Goal: Transaction & Acquisition: Book appointment/travel/reservation

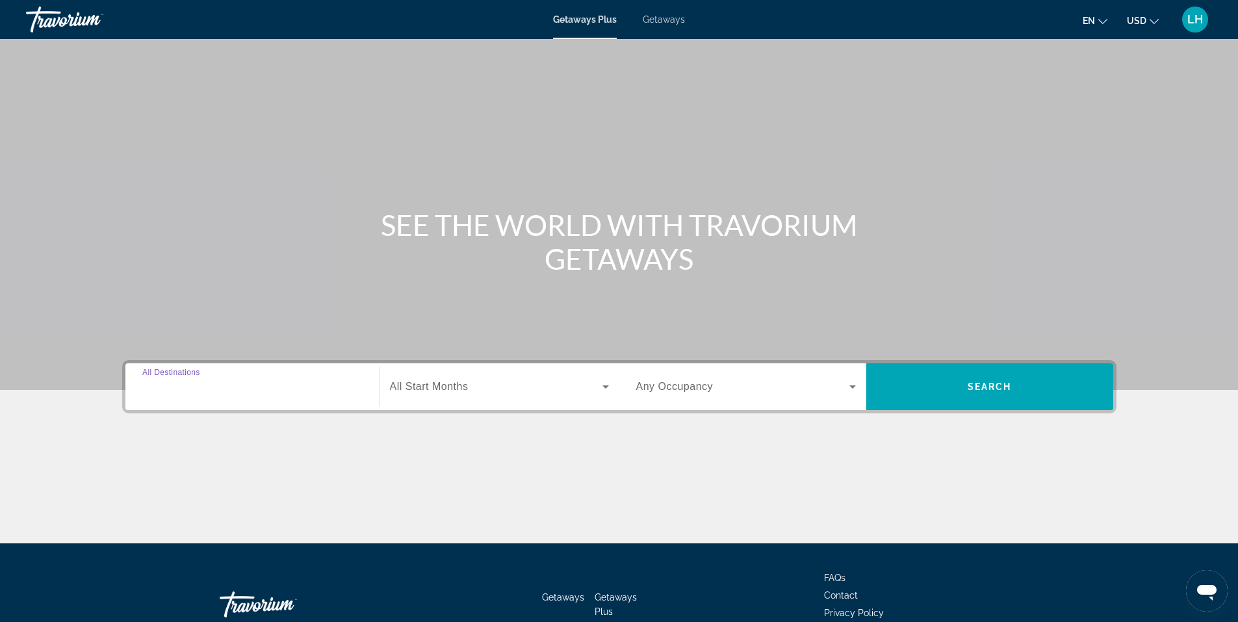
click at [220, 388] on input "Destination All Destinations" at bounding box center [252, 388] width 220 height 16
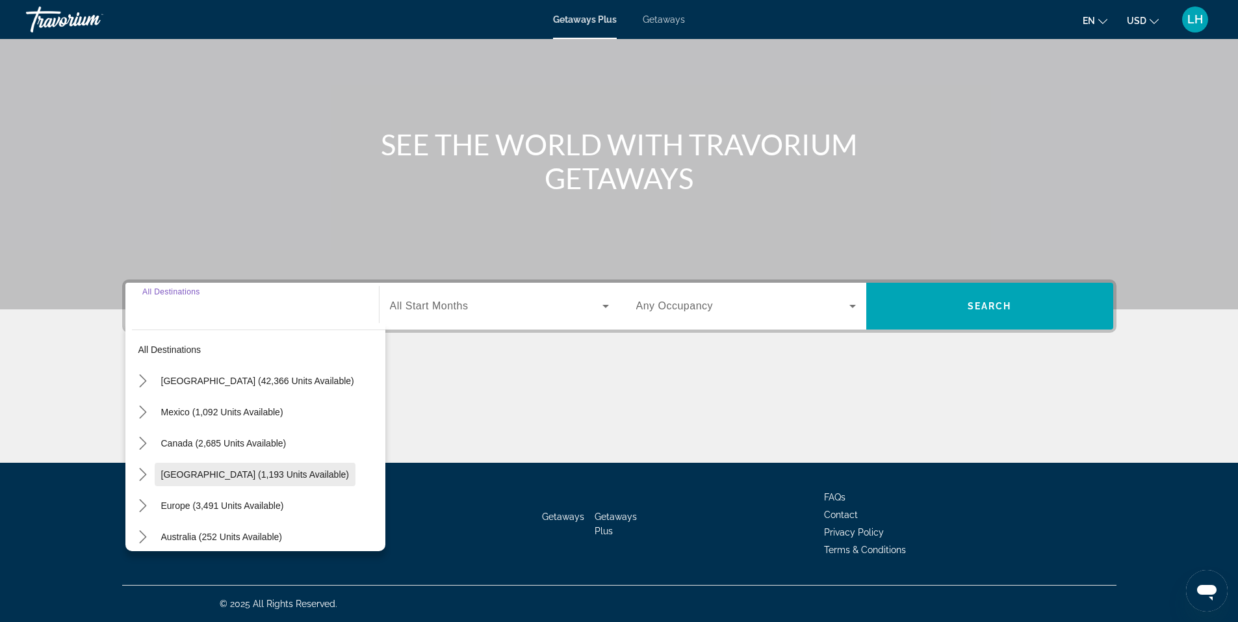
scroll to position [81, 0]
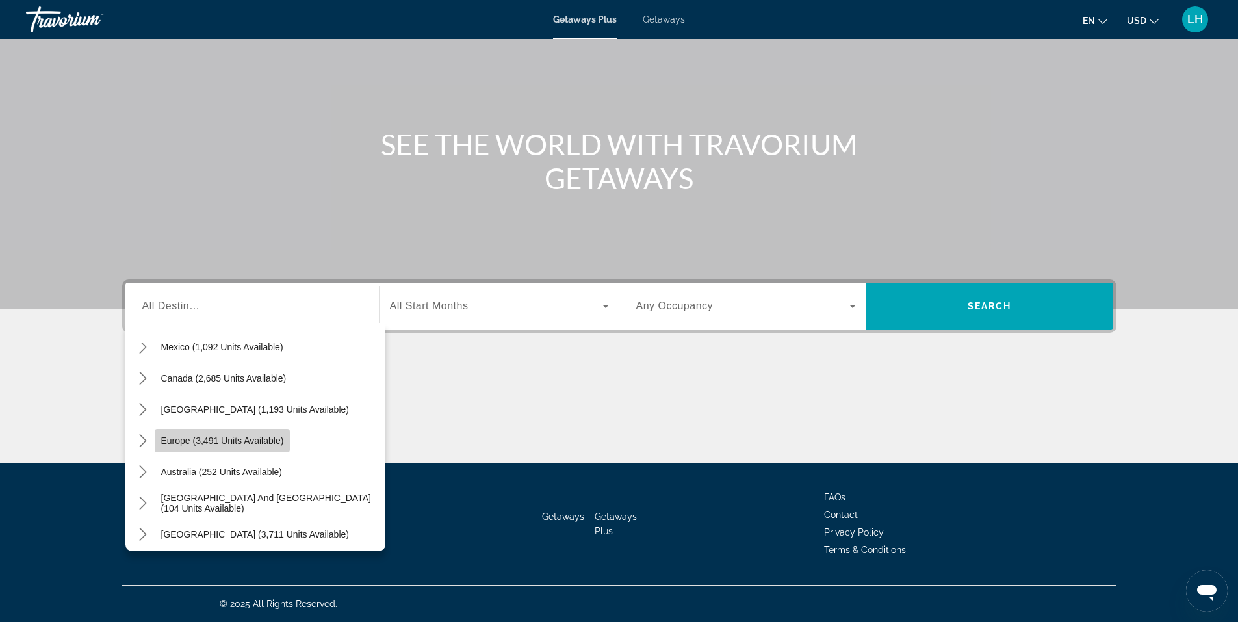
click at [205, 441] on span "Europe (3,491 units available)" at bounding box center [222, 441] width 123 height 10
type input "**********"
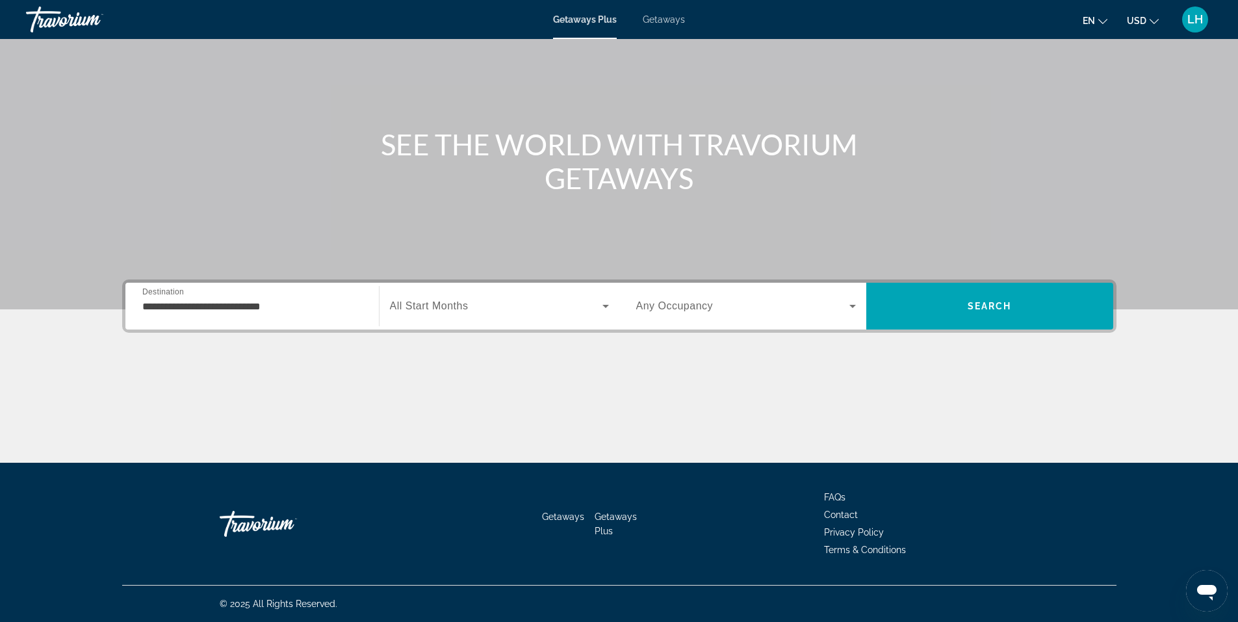
click at [413, 305] on span "All Start Months" at bounding box center [429, 305] width 79 height 11
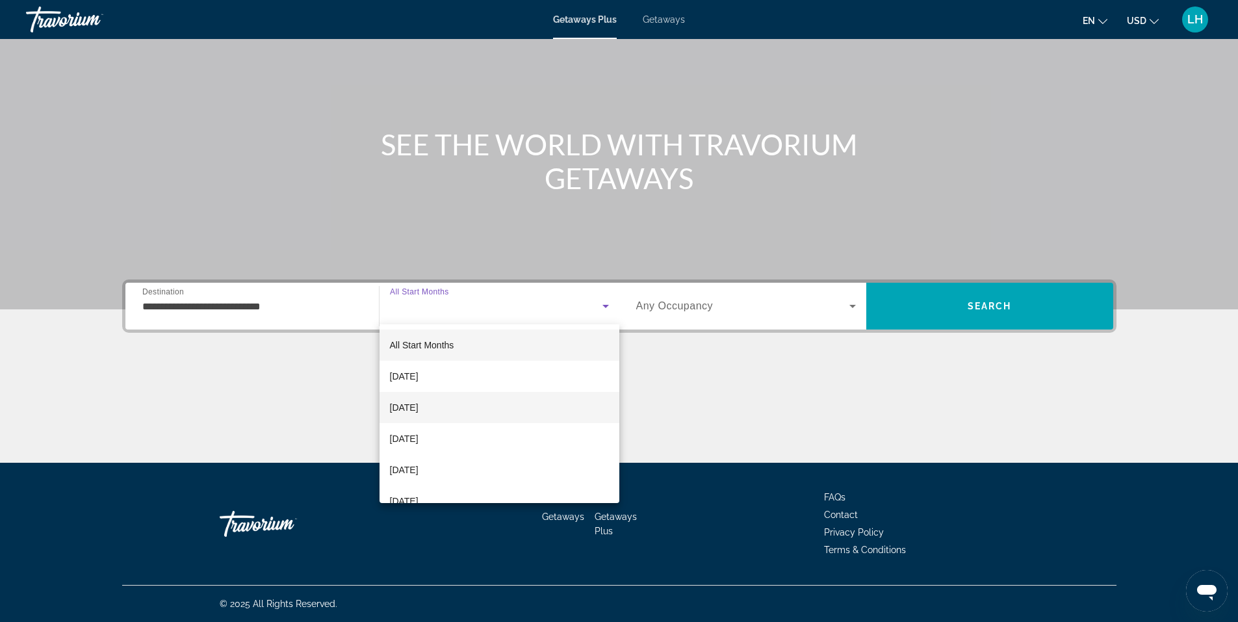
click at [419, 406] on span "[DATE]" at bounding box center [404, 408] width 29 height 16
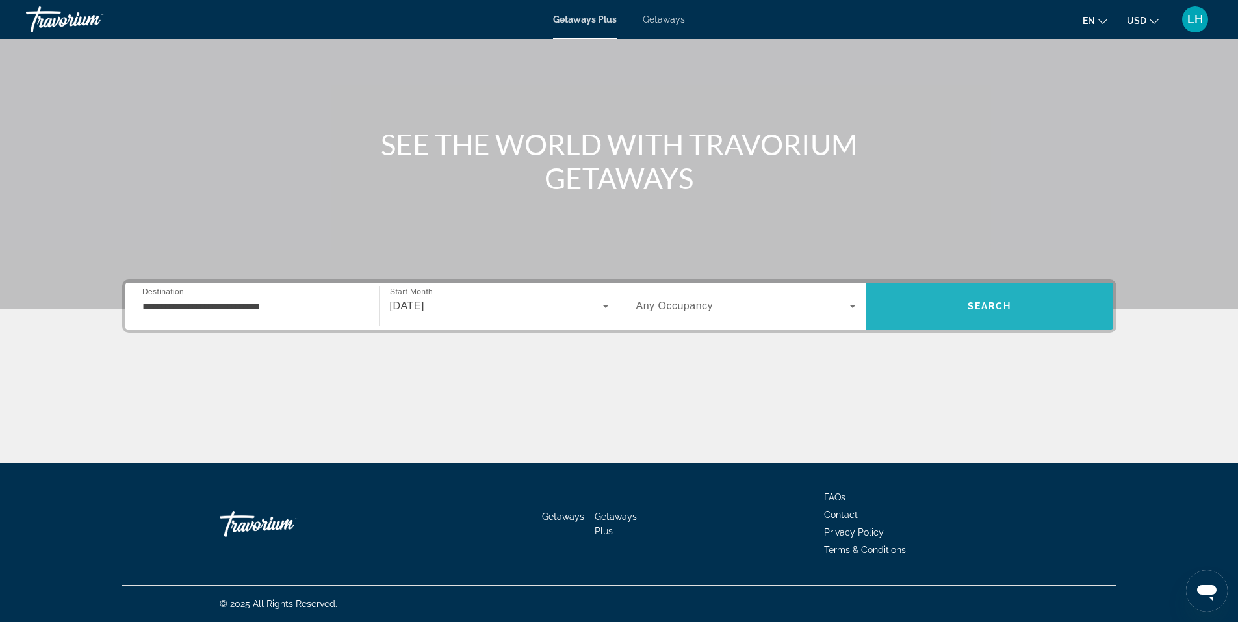
click at [1000, 300] on span "Search" at bounding box center [990, 306] width 247 height 31
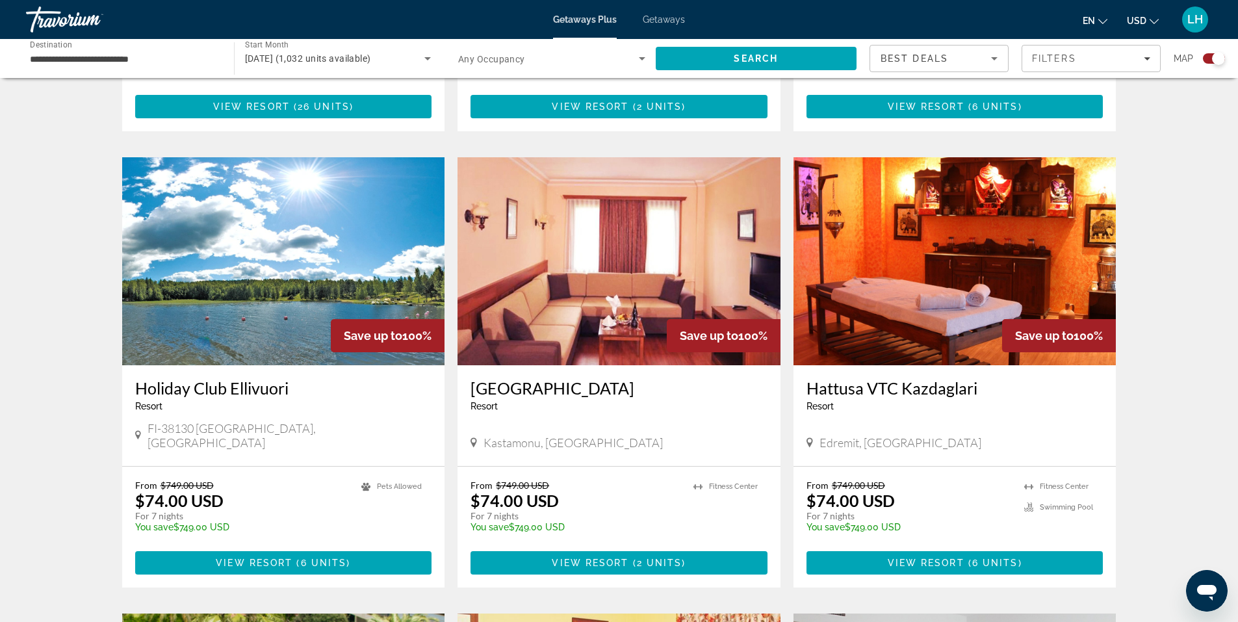
scroll to position [910, 0]
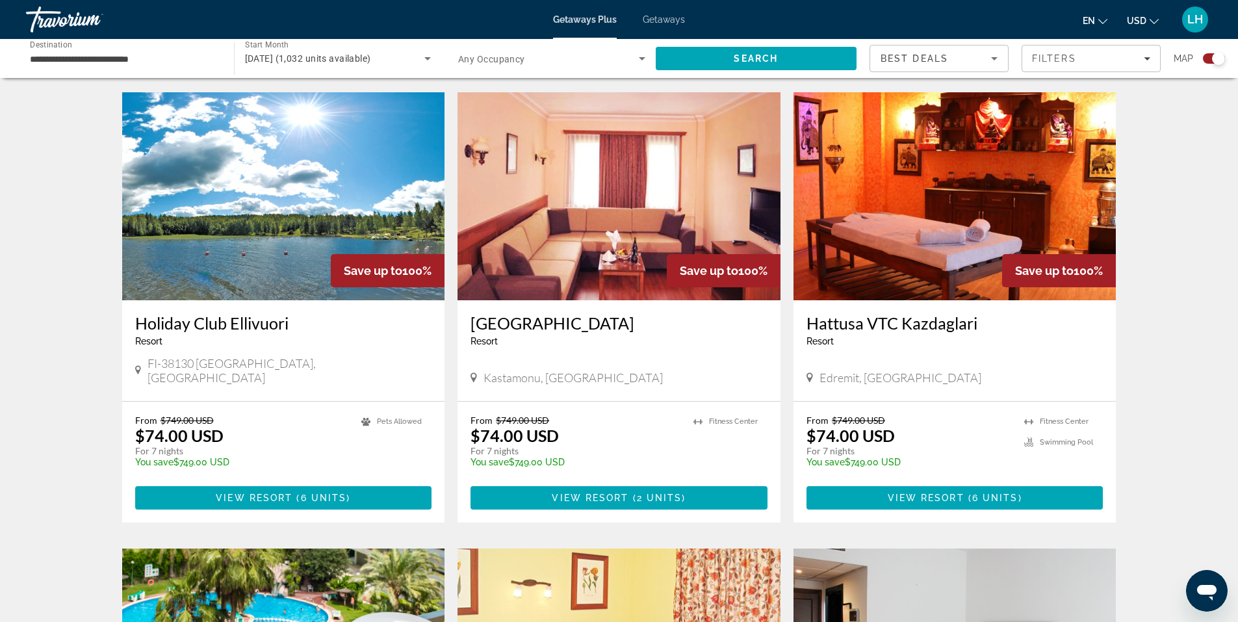
click at [580, 211] on img "Main content" at bounding box center [619, 196] width 323 height 208
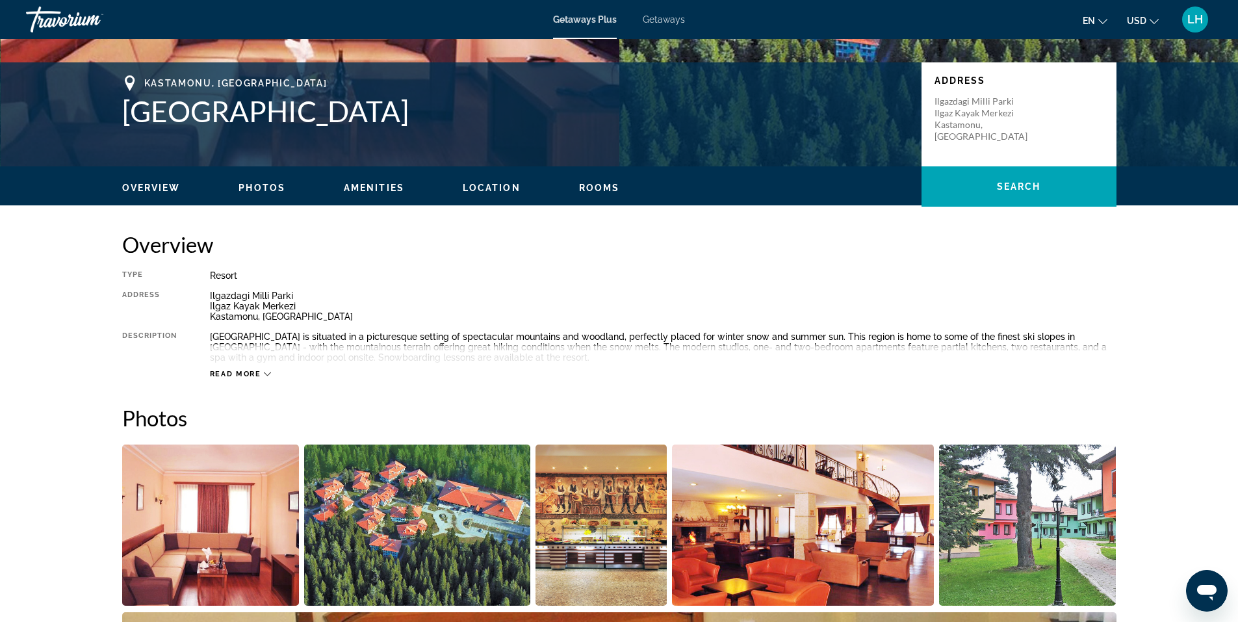
scroll to position [325, 0]
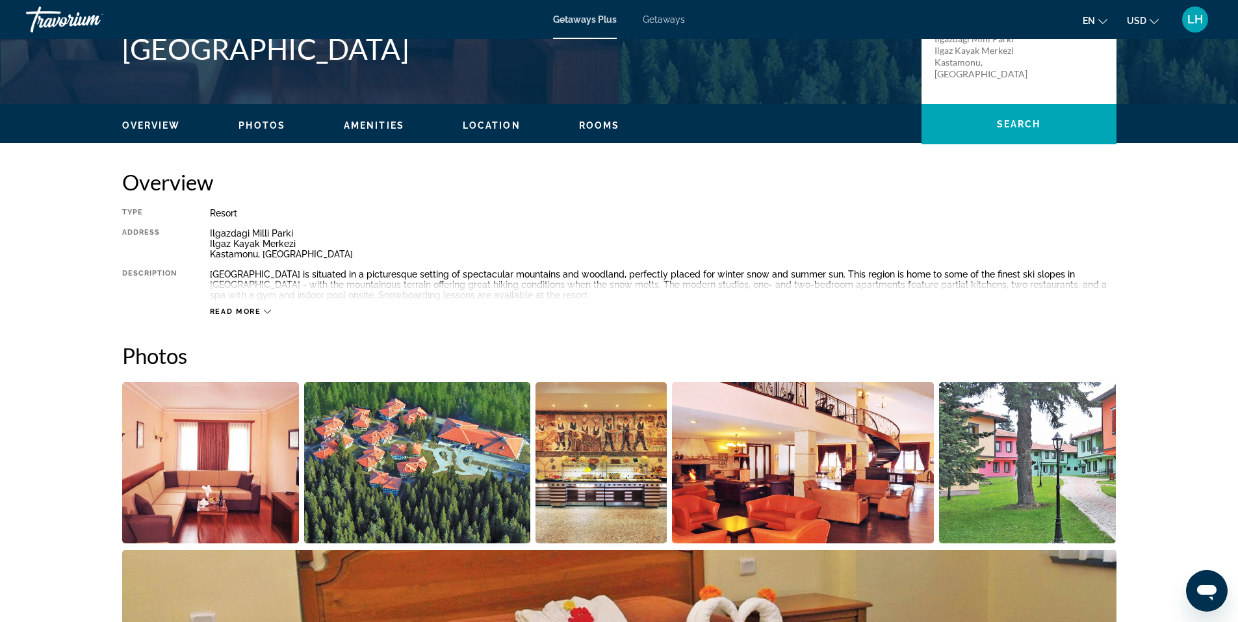
click at [243, 309] on span "Read more" at bounding box center [235, 312] width 51 height 8
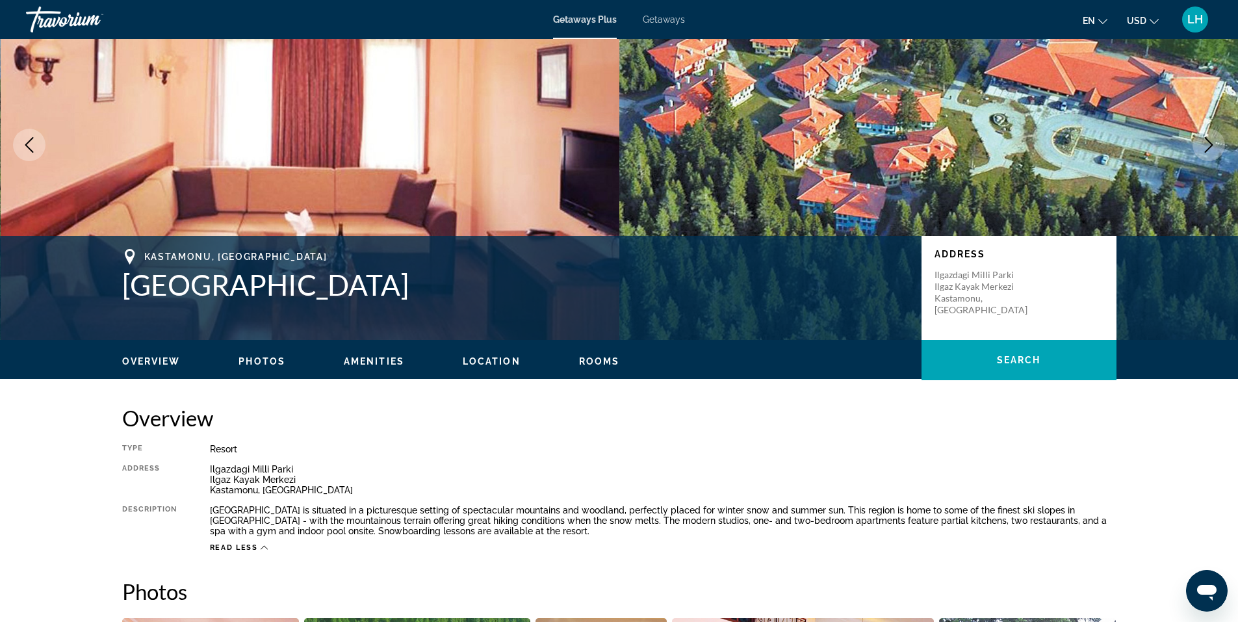
scroll to position [0, 0]
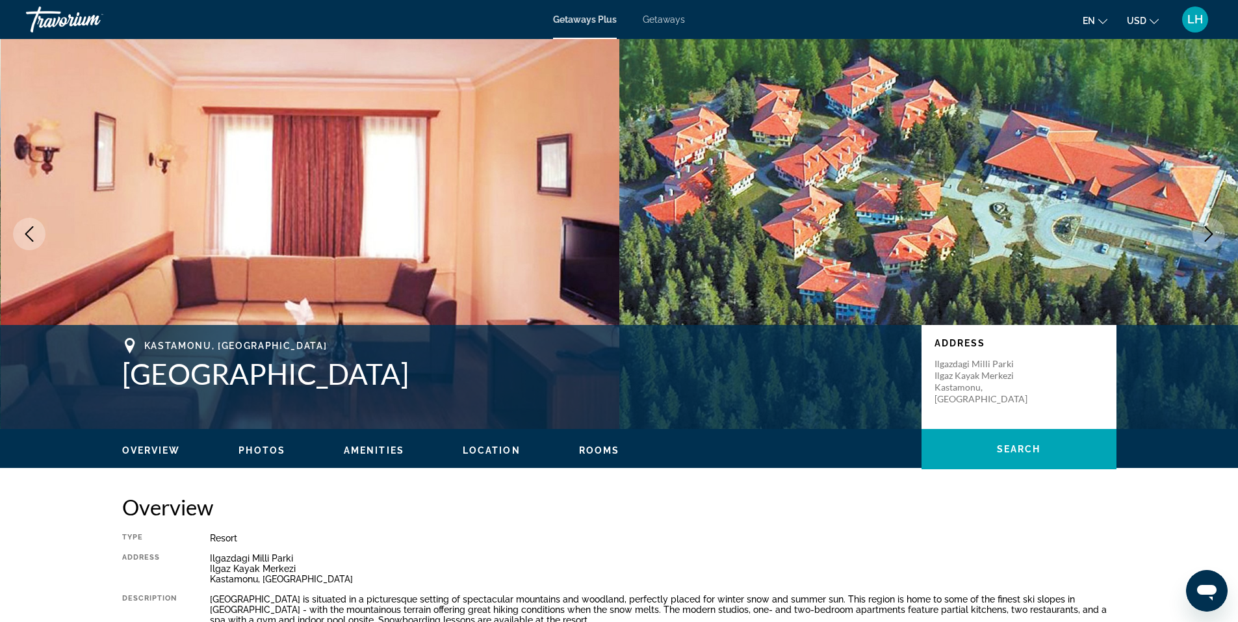
drag, startPoint x: 85, startPoint y: 370, endPoint x: 405, endPoint y: 378, distance: 320.6
click at [405, 378] on div "[GEOGRAPHIC_DATA], [GEOGRAPHIC_DATA] [GEOGRAPHIC_DATA] Address [GEOGRAPHIC_DATA…" at bounding box center [619, 377] width 1238 height 104
copy div "[GEOGRAPHIC_DATA], [GEOGRAPHIC_DATA] [GEOGRAPHIC_DATA]"
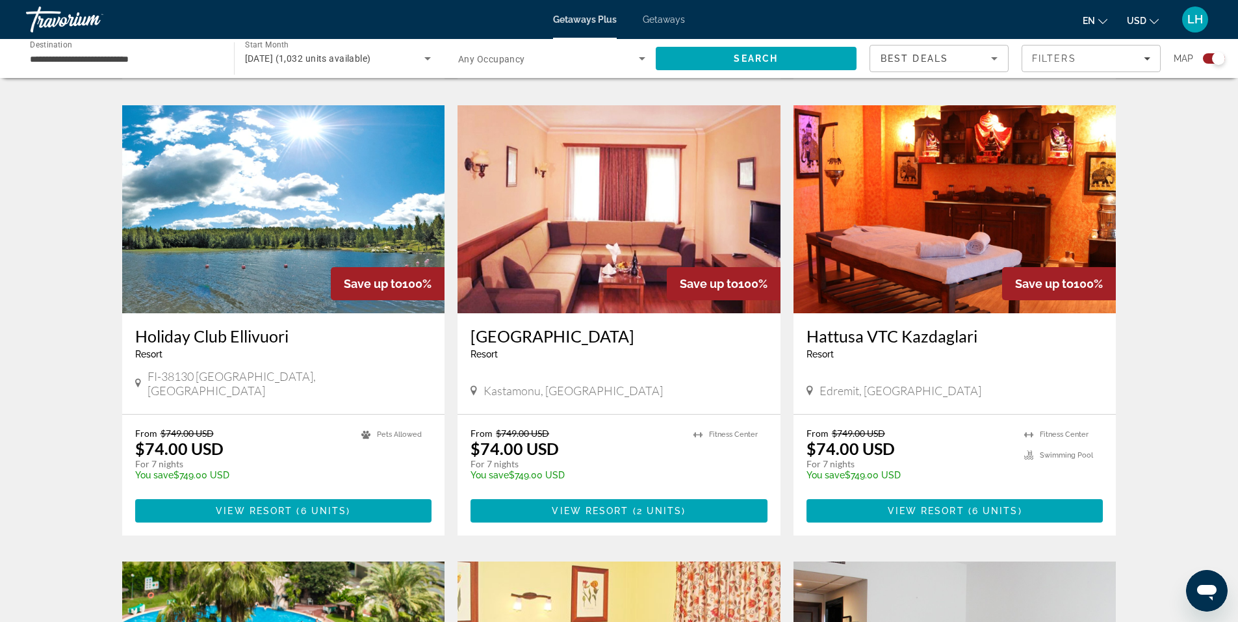
scroll to position [910, 0]
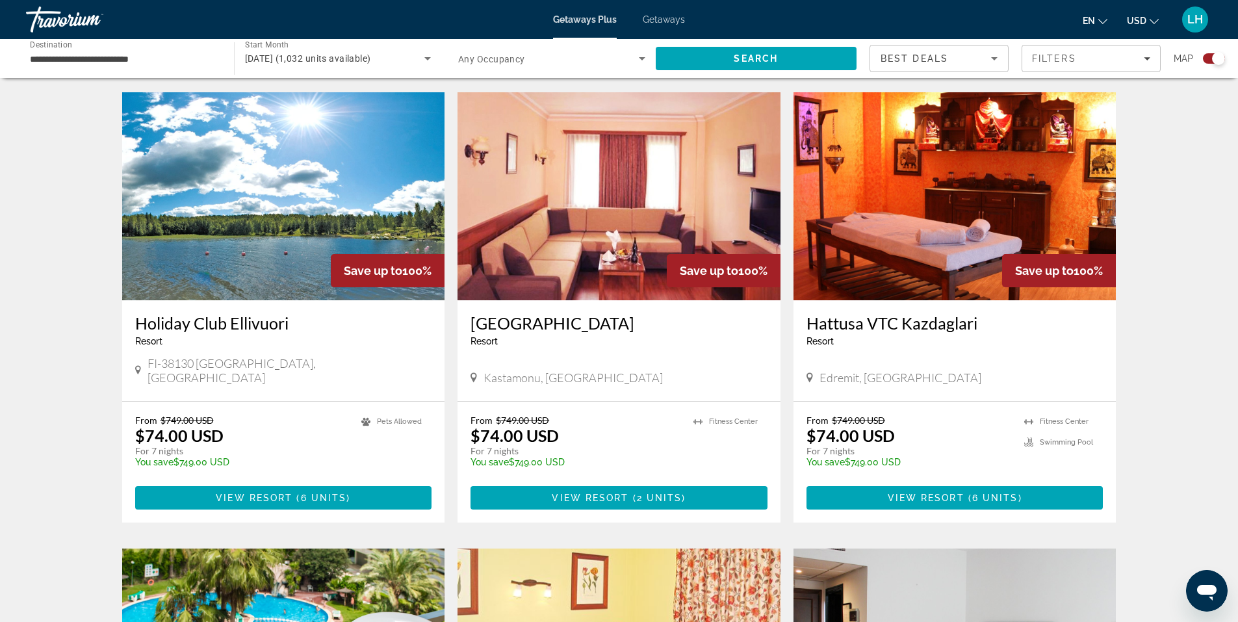
click at [800, 307] on div "Hattusa VTC [GEOGRAPHIC_DATA] - This is an adults only resort Edremit, [GEOGRAP…" at bounding box center [955, 350] width 323 height 101
drag, startPoint x: 801, startPoint y: 307, endPoint x: 980, endPoint y: 311, distance: 178.8
click at [980, 311] on div "Hattusa VTC [GEOGRAPHIC_DATA] - This is an adults only resort Edremit, [GEOGRAP…" at bounding box center [955, 350] width 323 height 101
copy h3 "Hattusa VTC Kazdaglari"
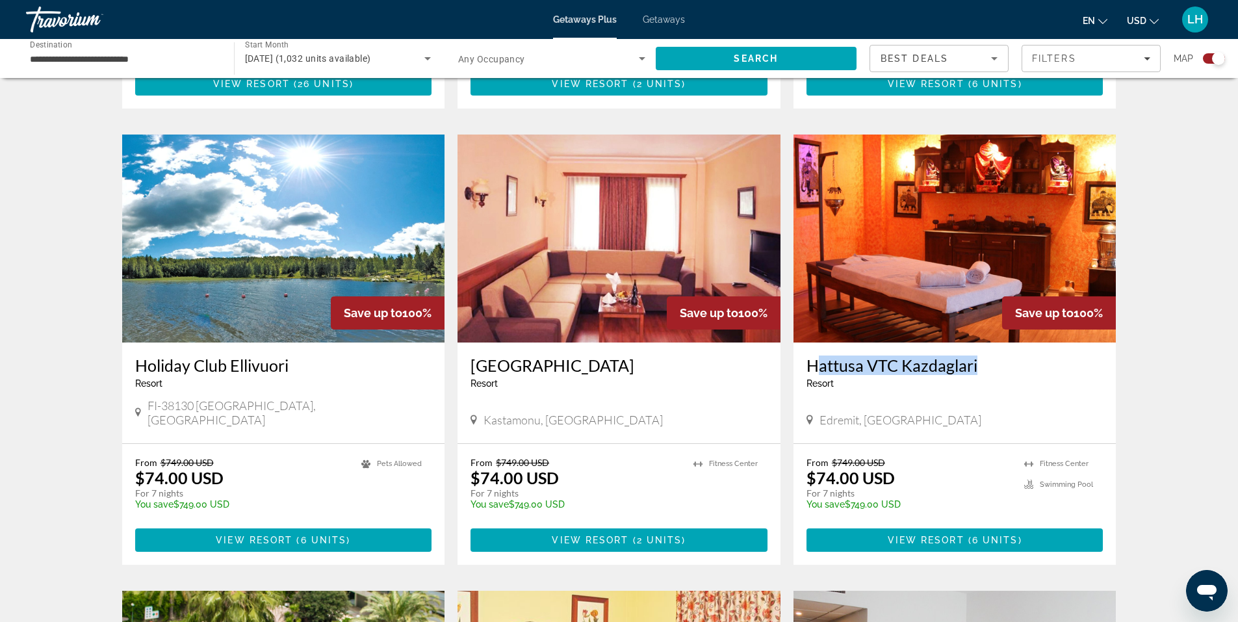
scroll to position [845, 0]
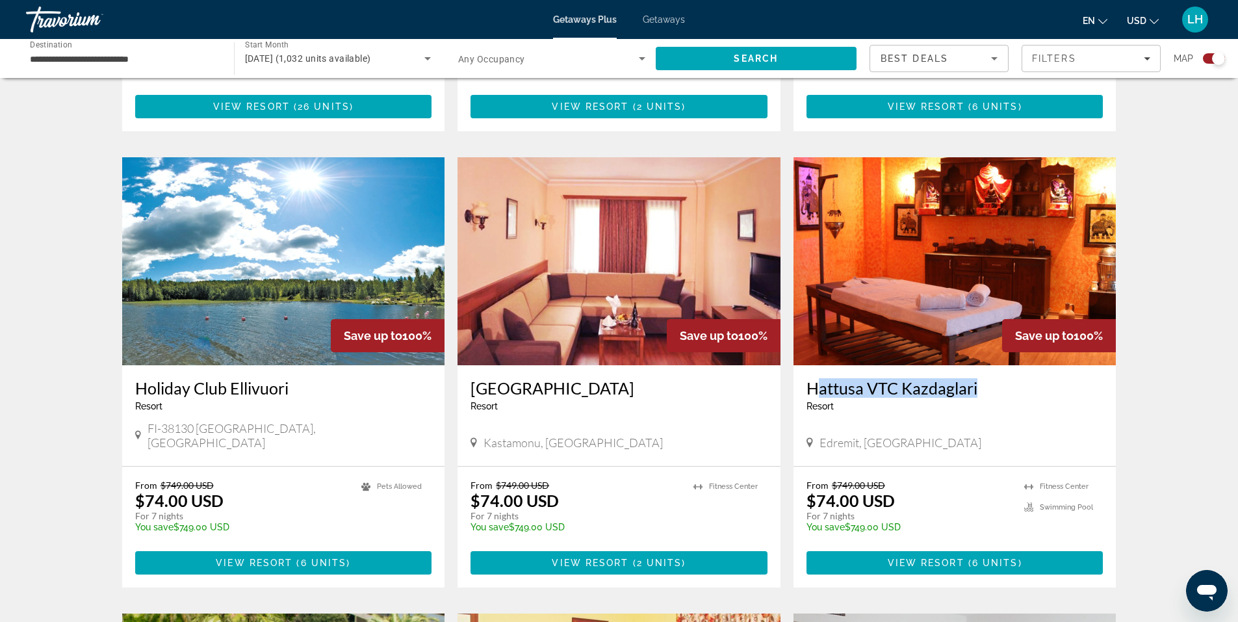
click at [953, 253] on img "Main content" at bounding box center [955, 261] width 323 height 208
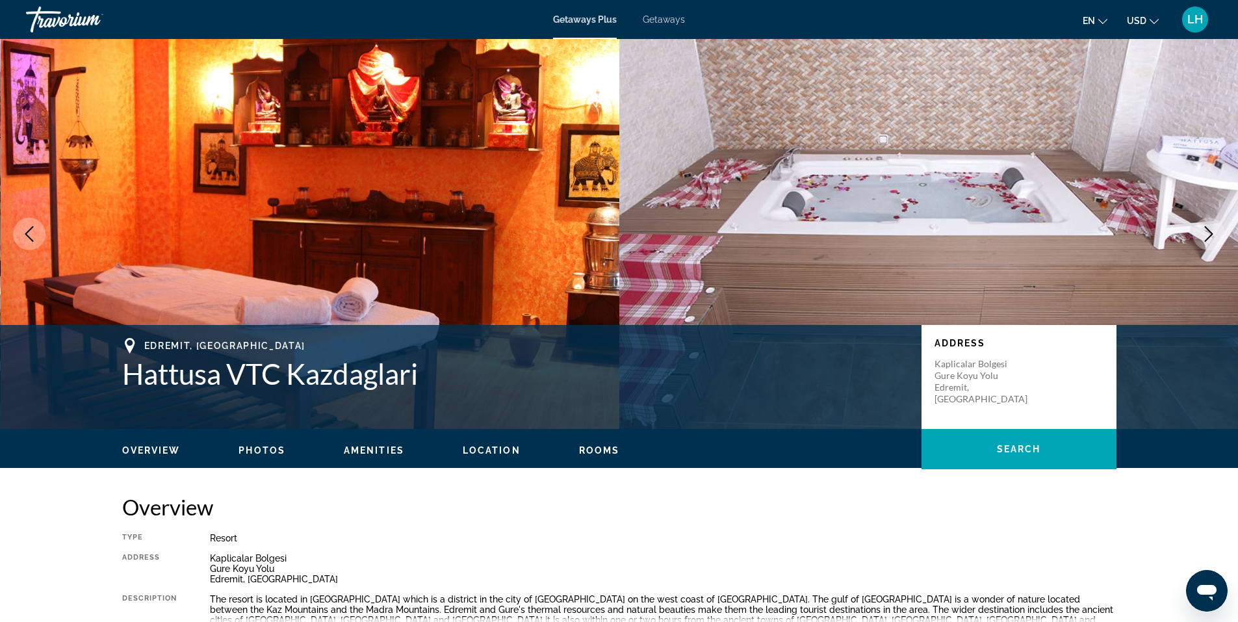
click at [1208, 232] on icon "Next image" at bounding box center [1209, 234] width 16 height 16
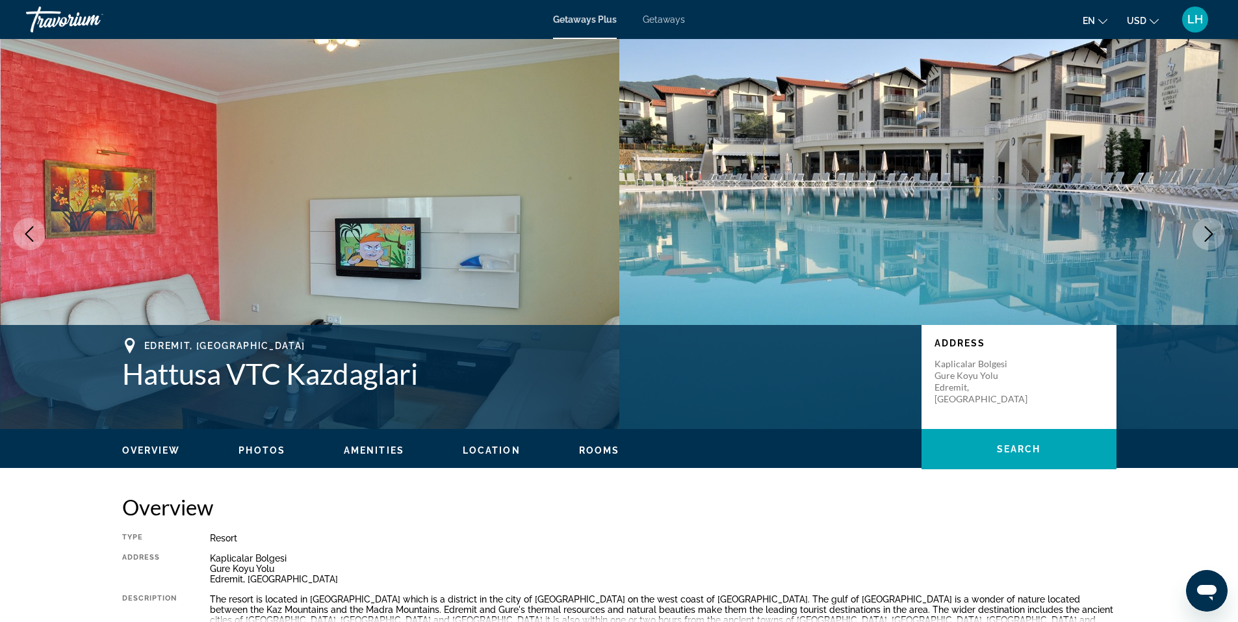
click at [1208, 232] on icon "Next image" at bounding box center [1209, 234] width 16 height 16
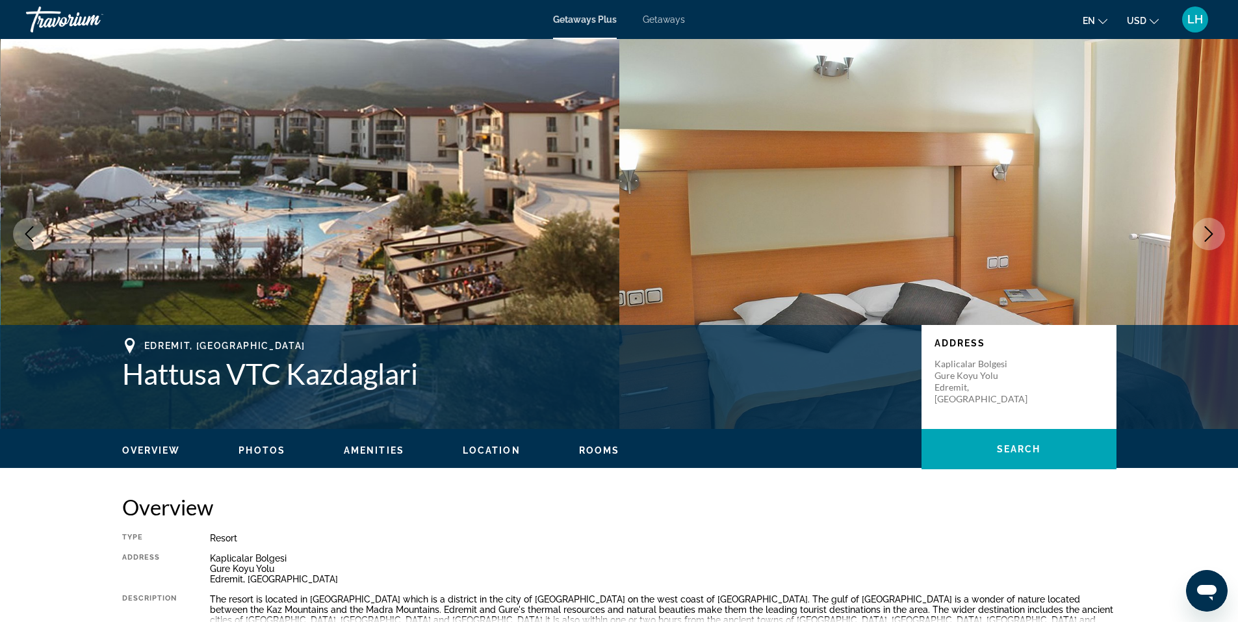
click at [1211, 233] on icon "Next image" at bounding box center [1209, 234] width 8 height 16
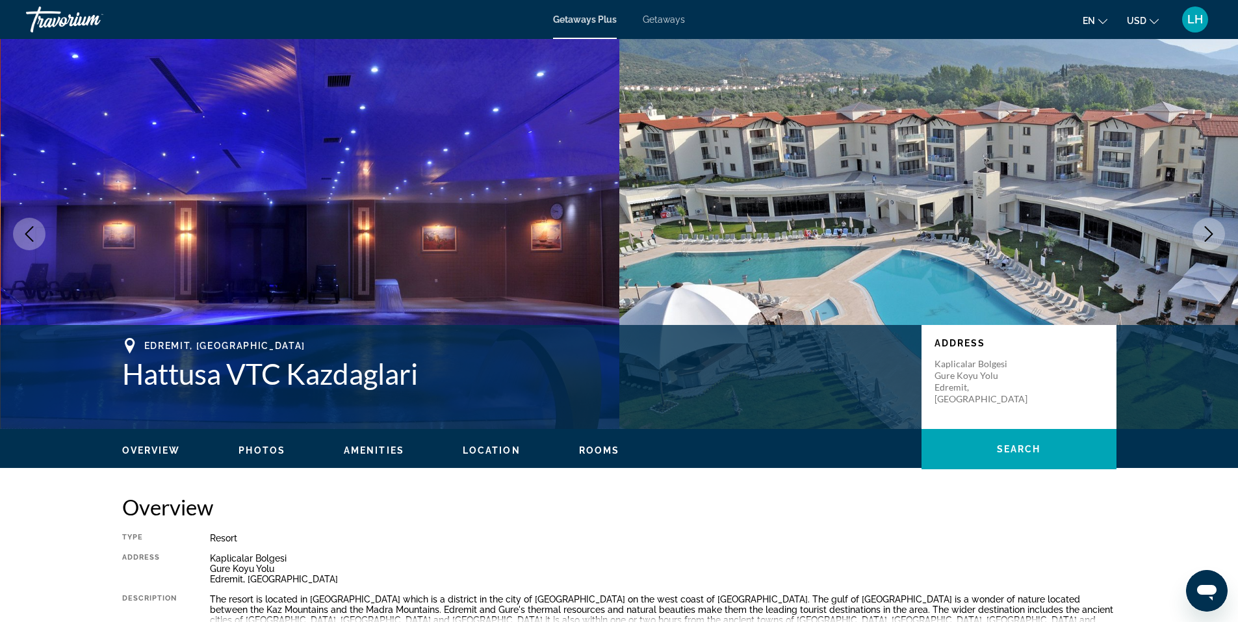
click at [1213, 232] on icon "Next image" at bounding box center [1209, 234] width 16 height 16
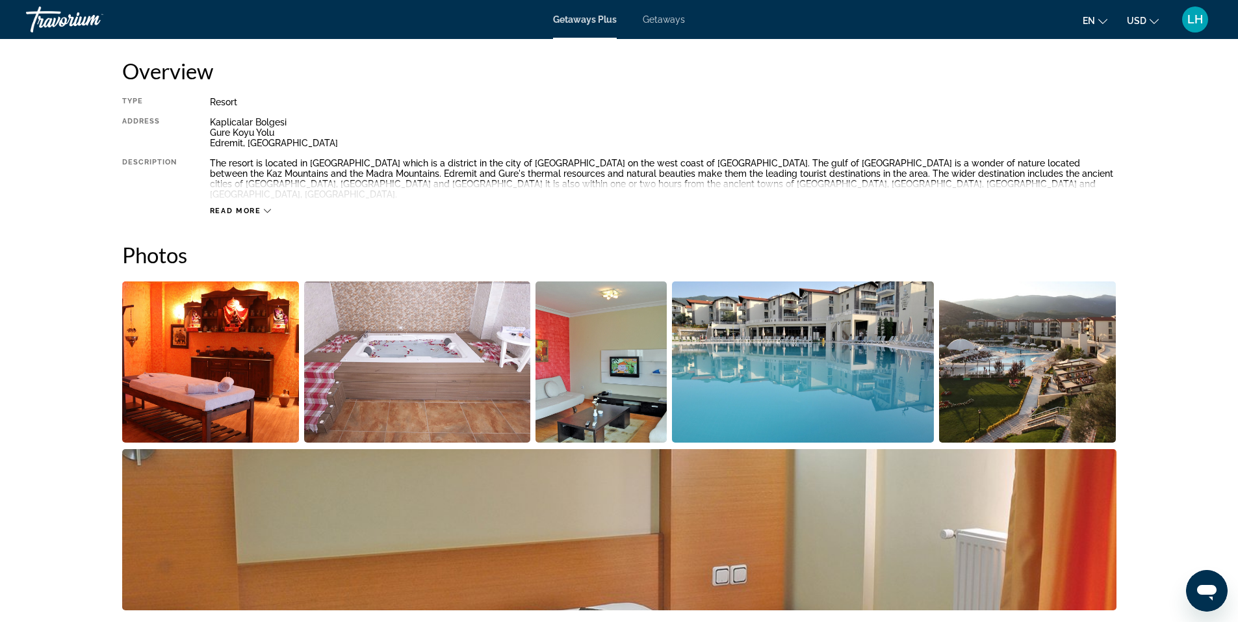
scroll to position [455, 0]
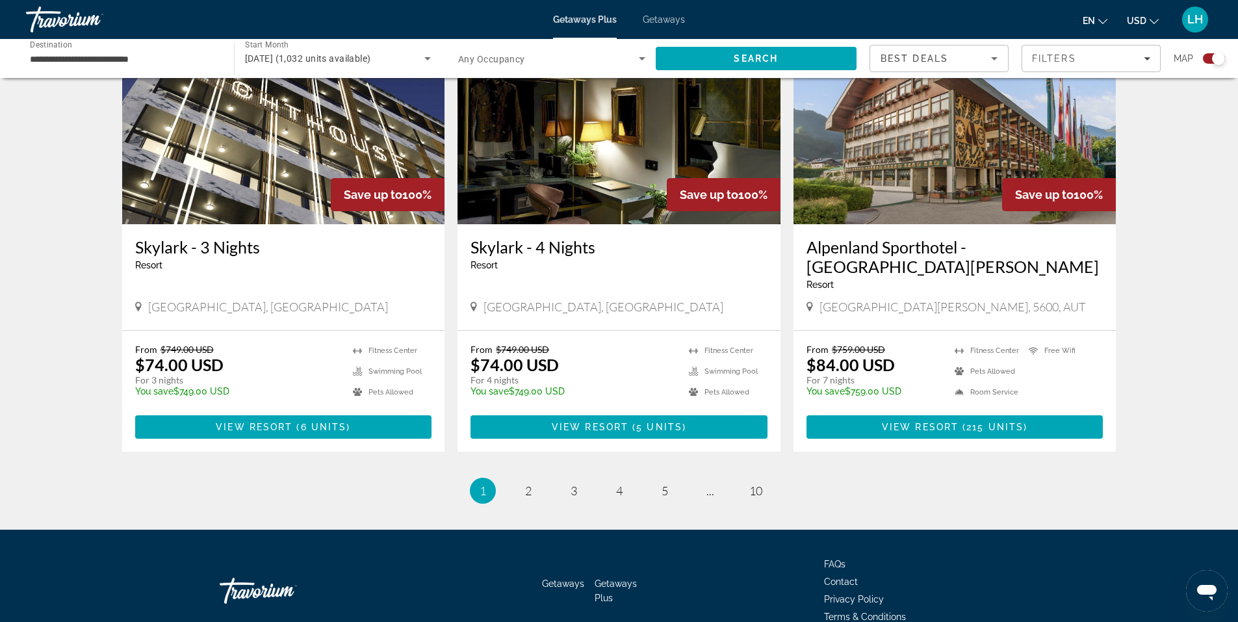
scroll to position [1923, 0]
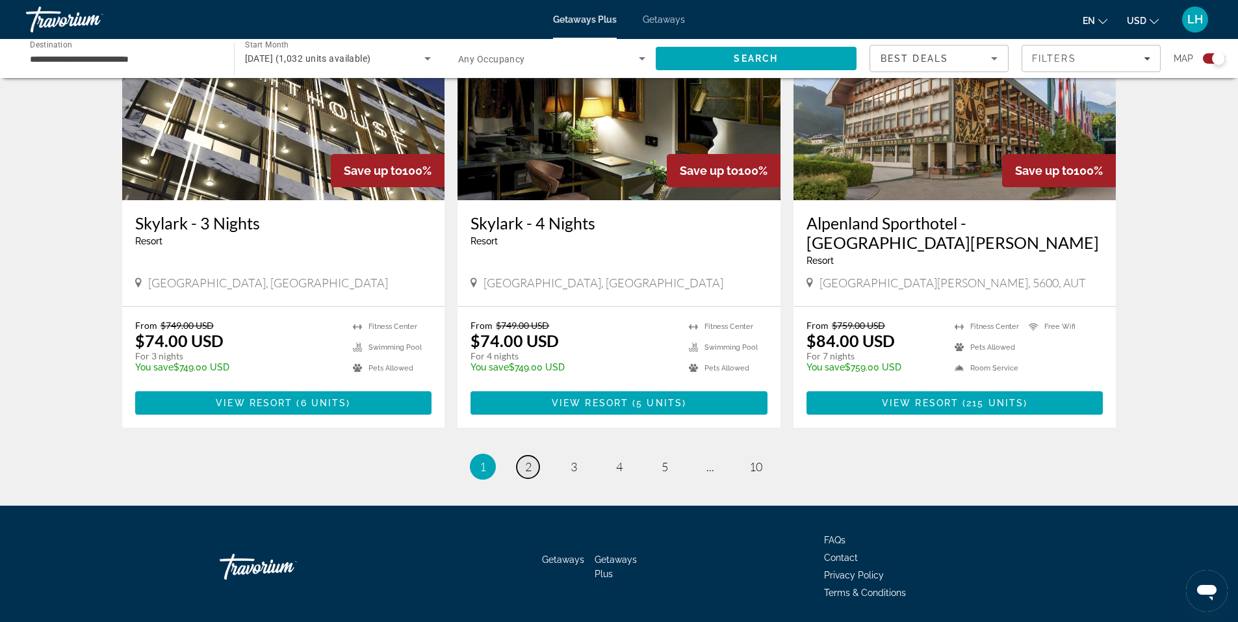
click at [529, 460] on span "2" at bounding box center [528, 467] width 7 height 14
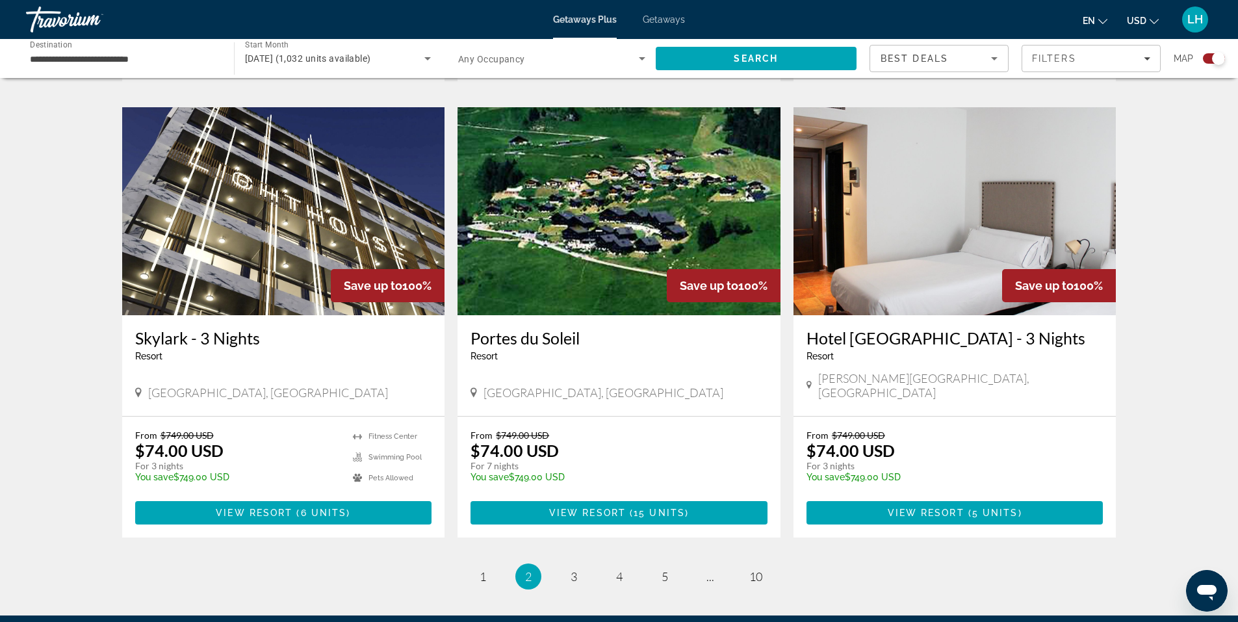
scroll to position [1884, 0]
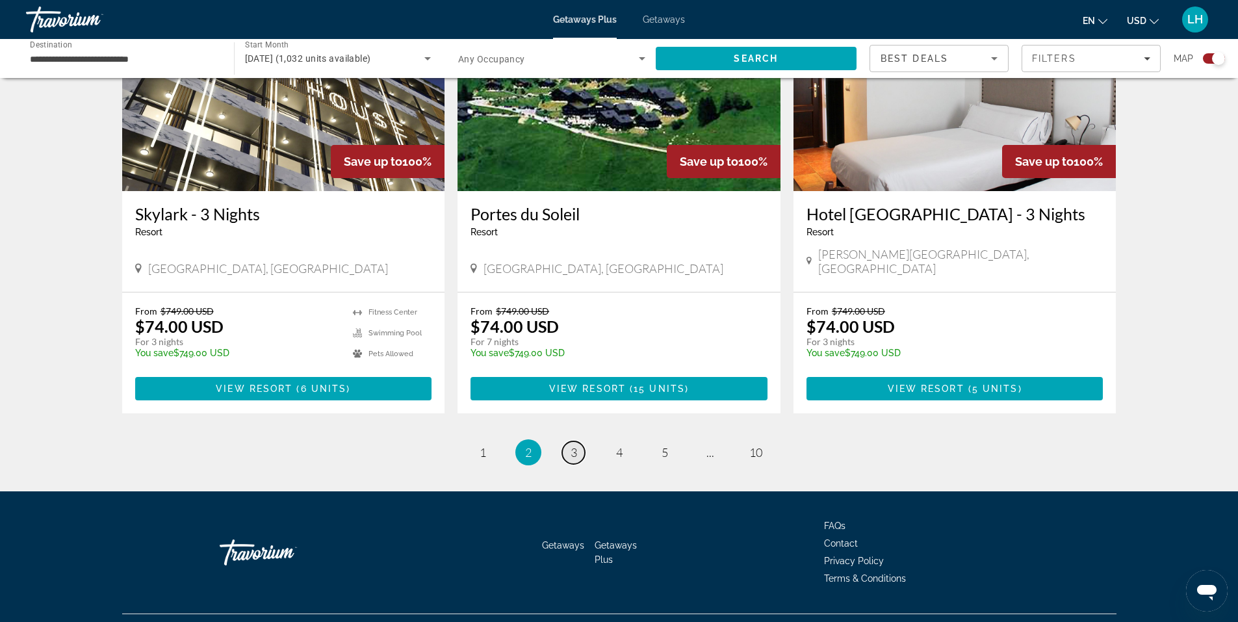
click at [573, 445] on span "3" at bounding box center [574, 452] width 7 height 14
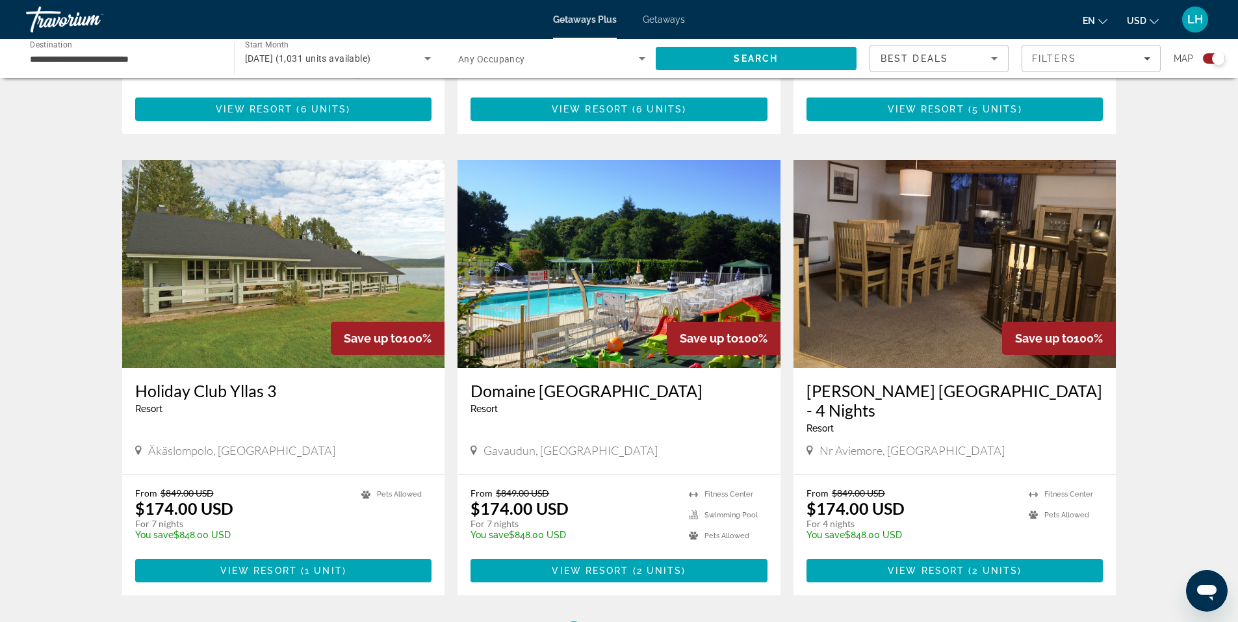
scroll to position [1820, 0]
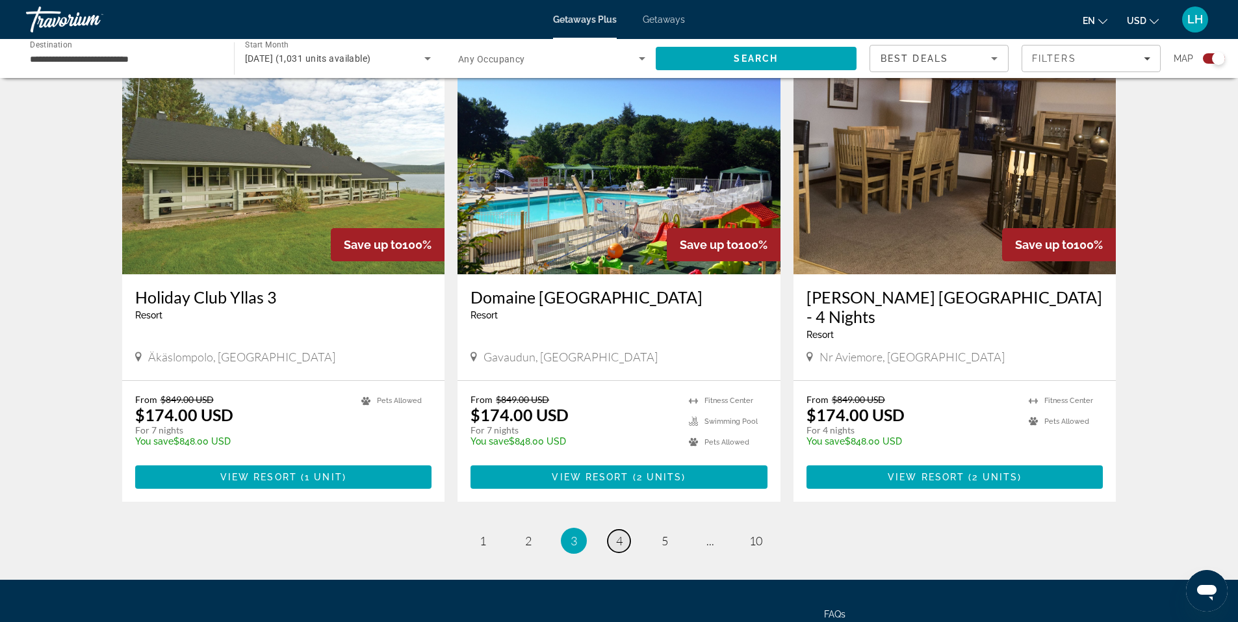
click at [620, 534] on span "4" at bounding box center [619, 541] width 7 height 14
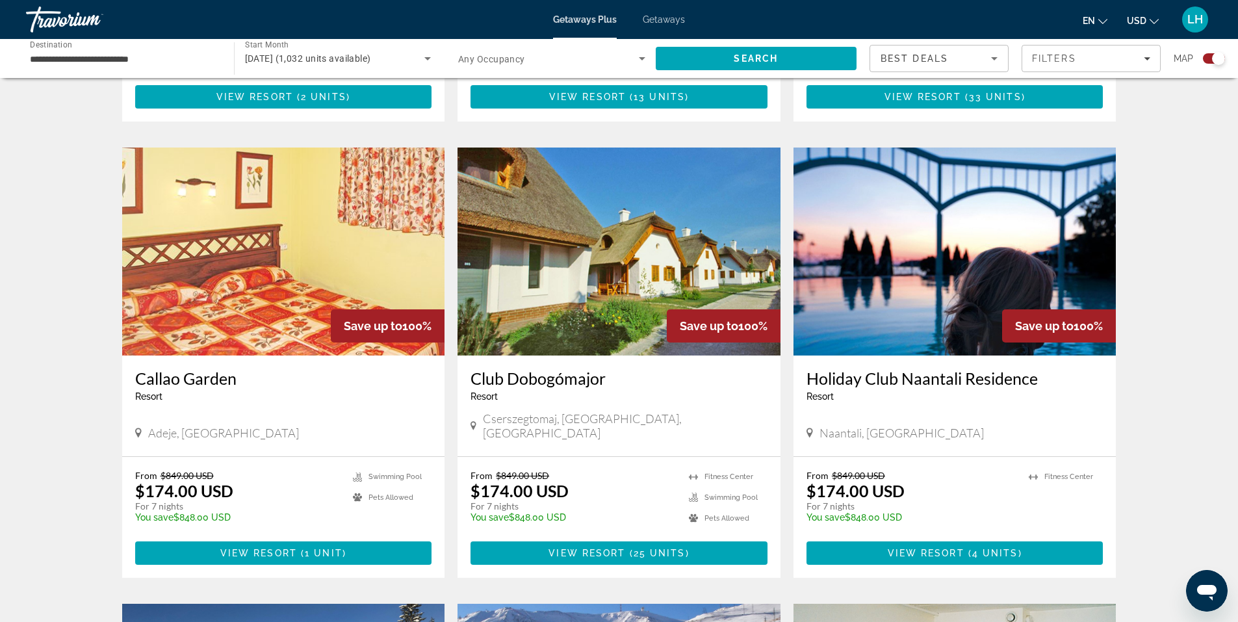
scroll to position [1300, 0]
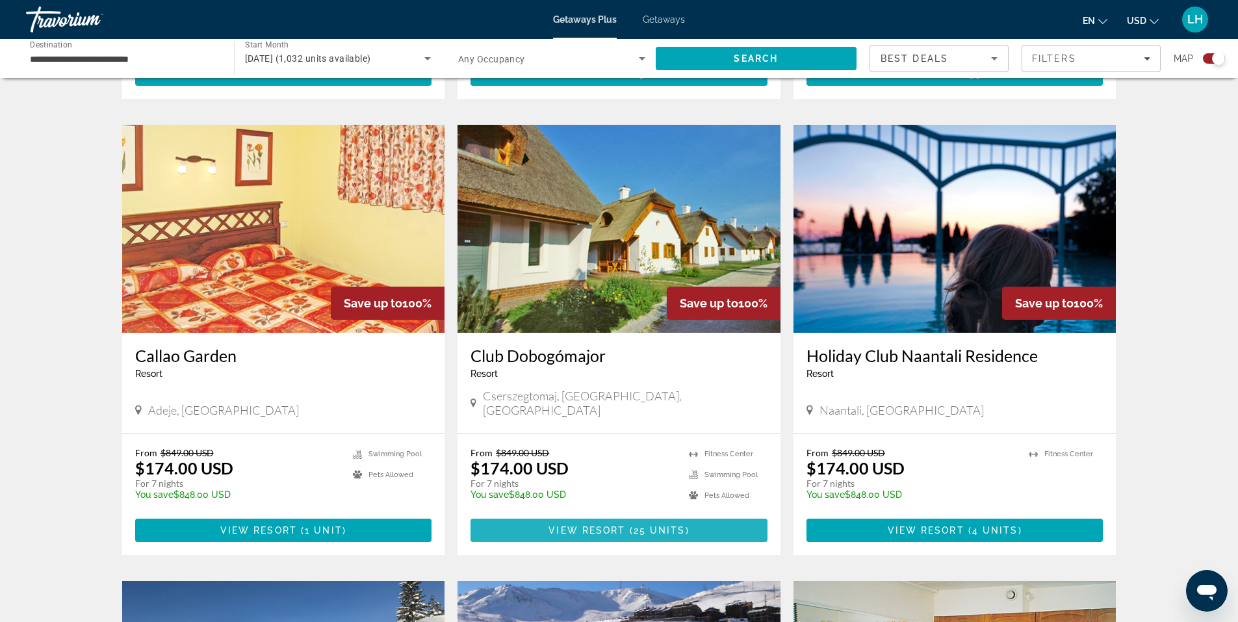
click at [612, 525] on span "View Resort" at bounding box center [587, 530] width 77 height 10
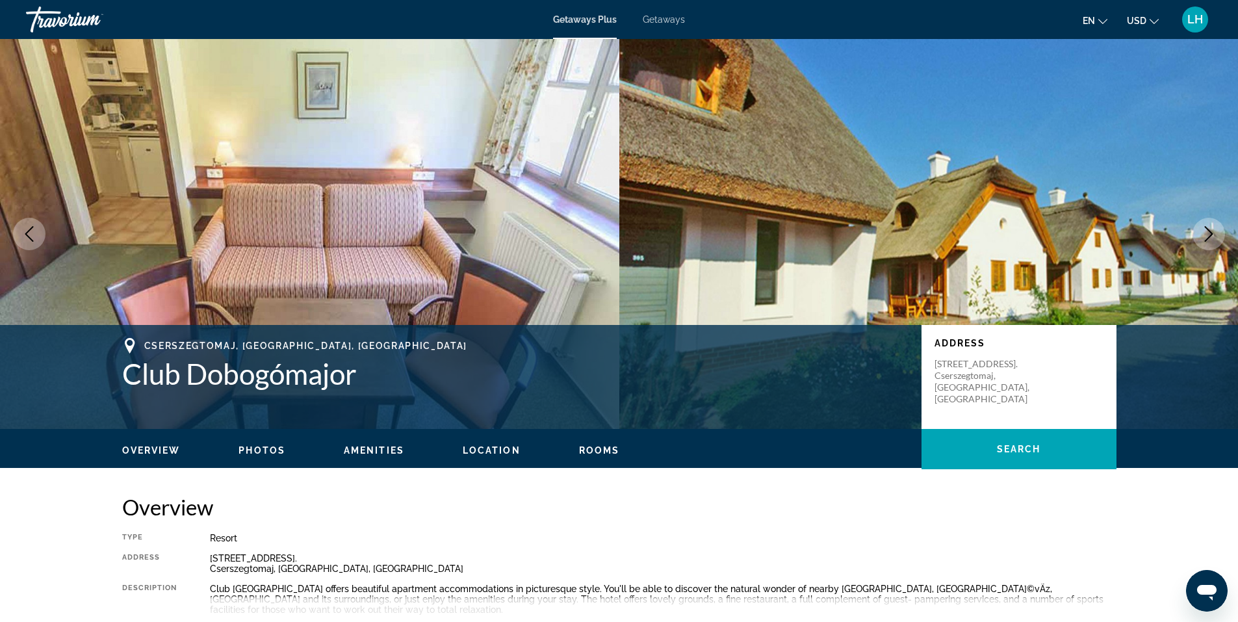
click at [1209, 229] on icon "Next image" at bounding box center [1209, 234] width 16 height 16
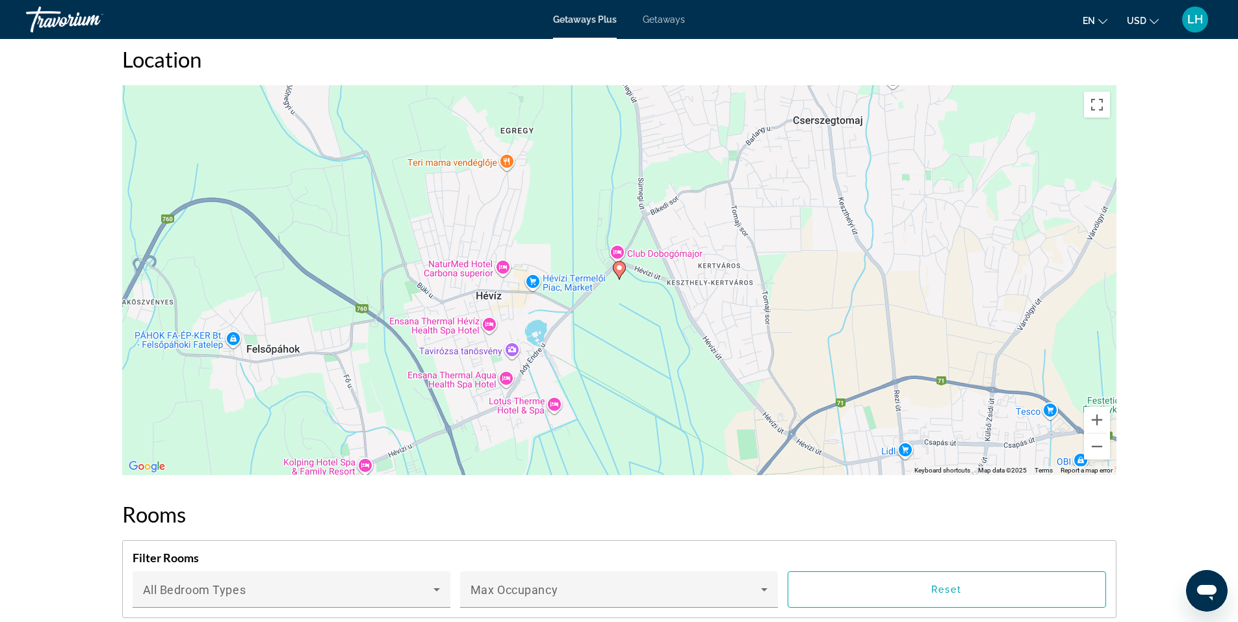
scroll to position [1950, 0]
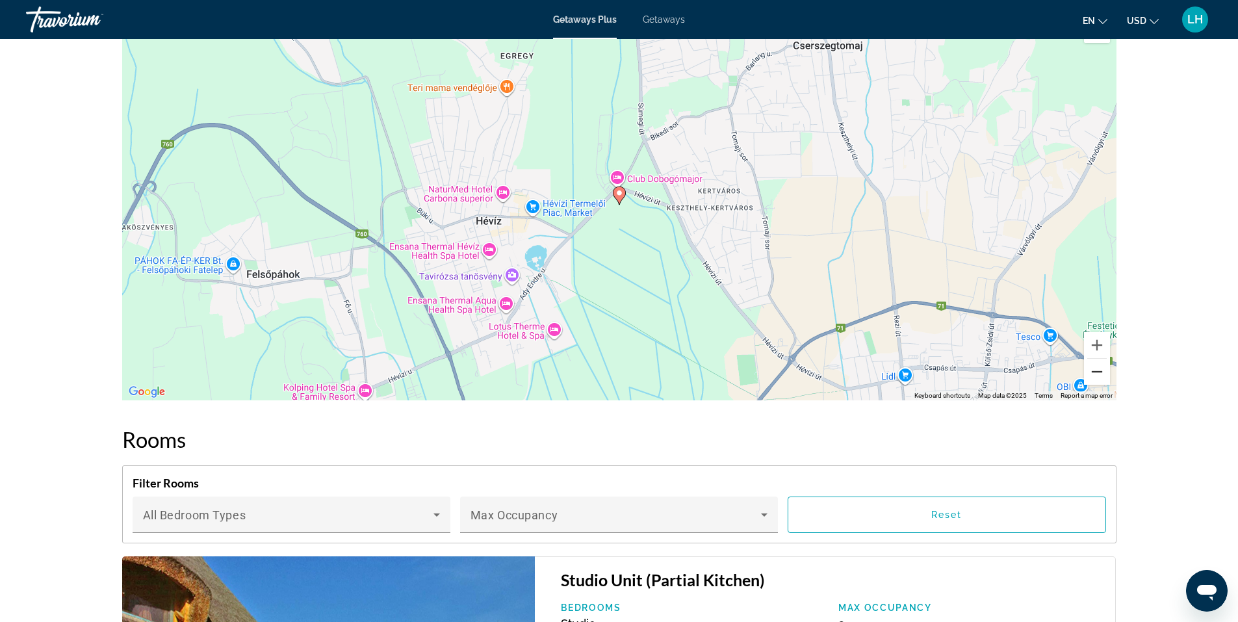
click at [1106, 374] on button "Zoom out" at bounding box center [1097, 372] width 26 height 26
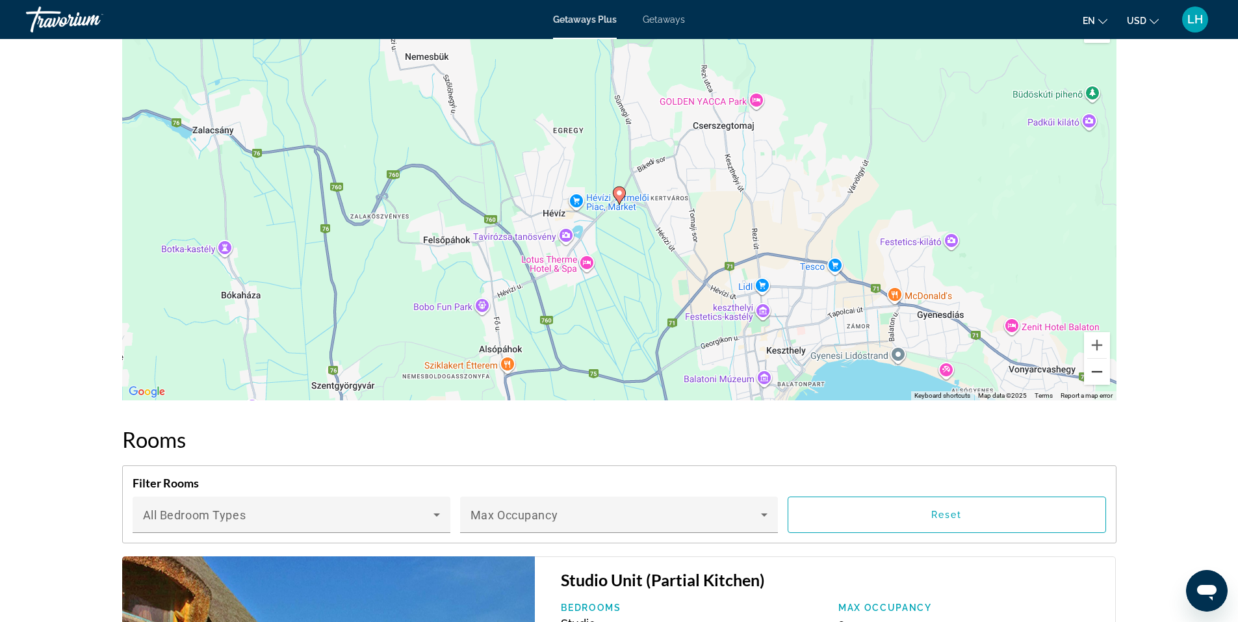
click at [1091, 373] on button "Zoom out" at bounding box center [1097, 372] width 26 height 26
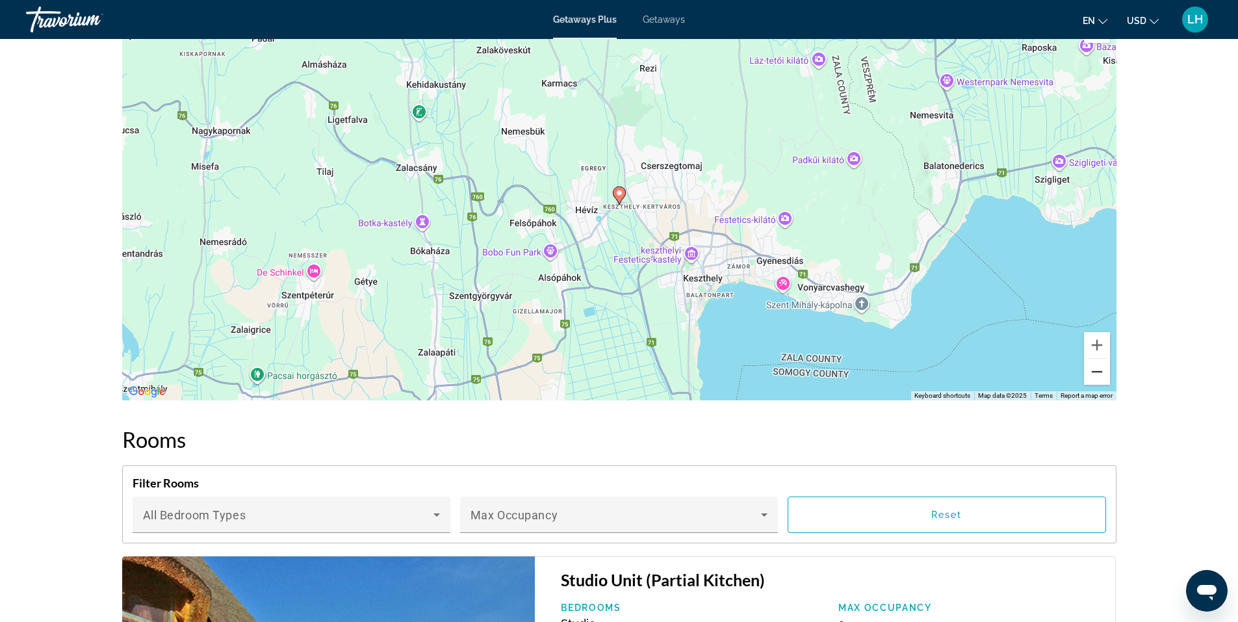
click at [1091, 373] on button "Zoom out" at bounding box center [1097, 372] width 26 height 26
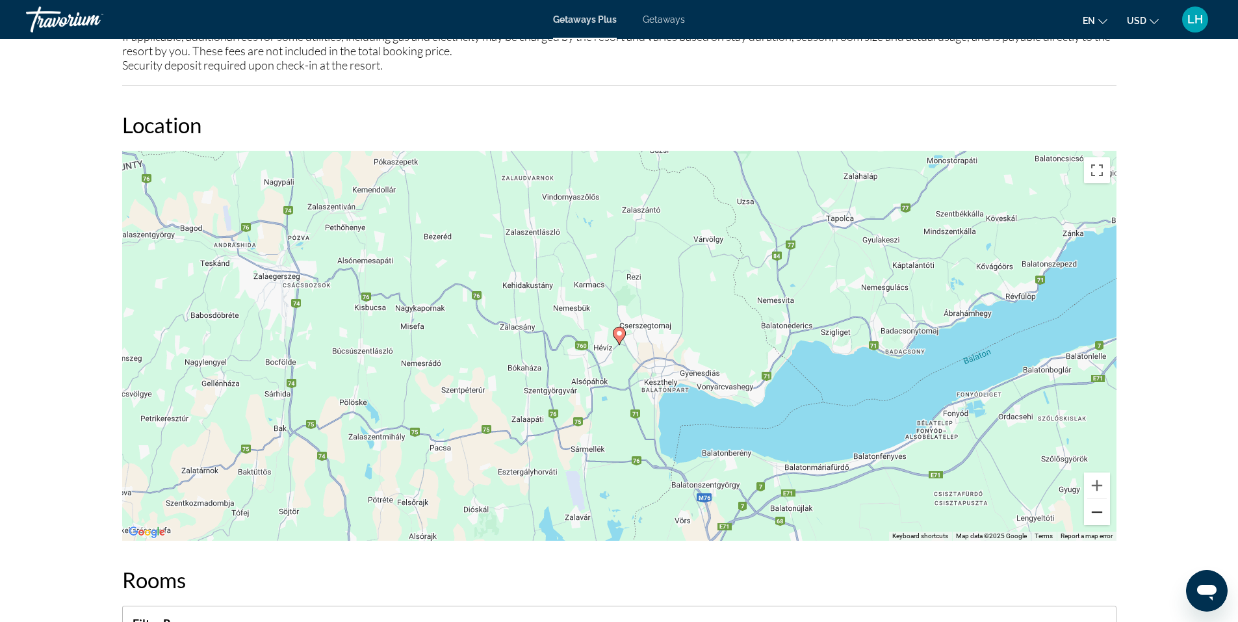
scroll to position [1859, 0]
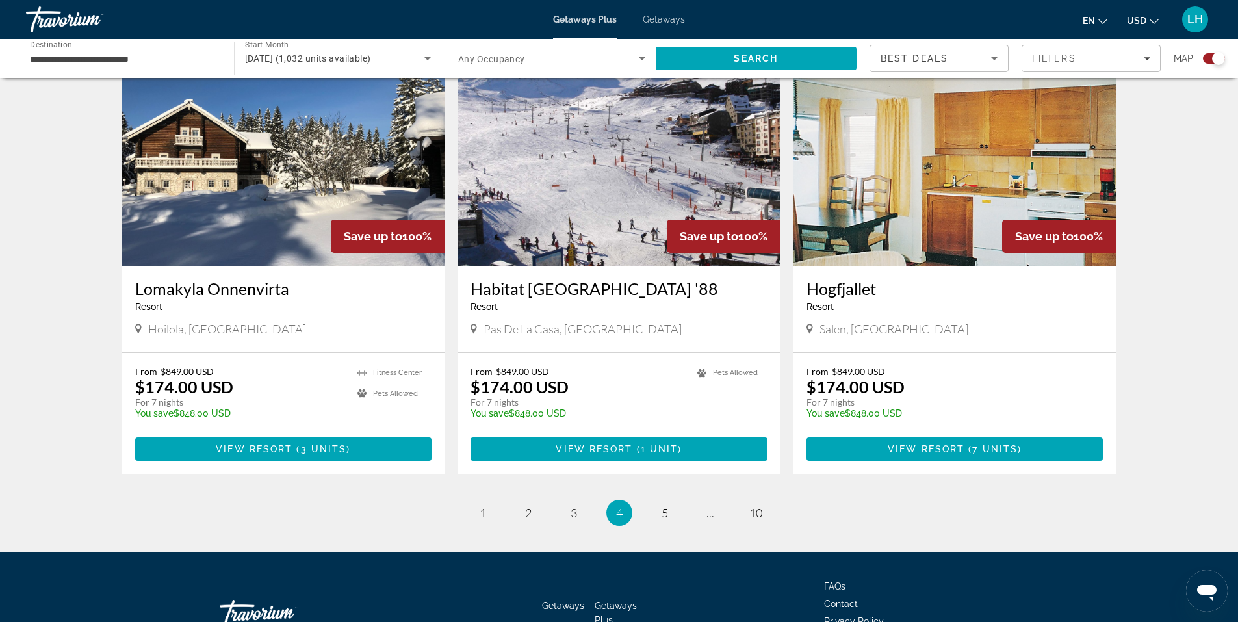
scroll to position [1884, 0]
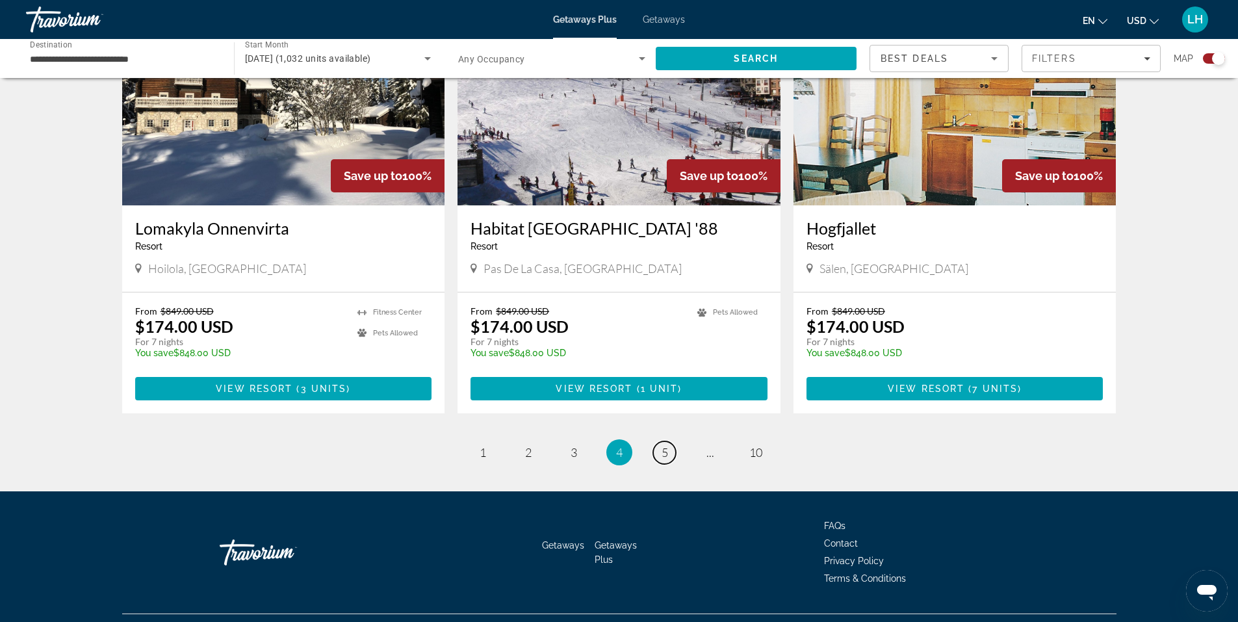
click at [661, 441] on link "page 5" at bounding box center [664, 452] width 23 height 23
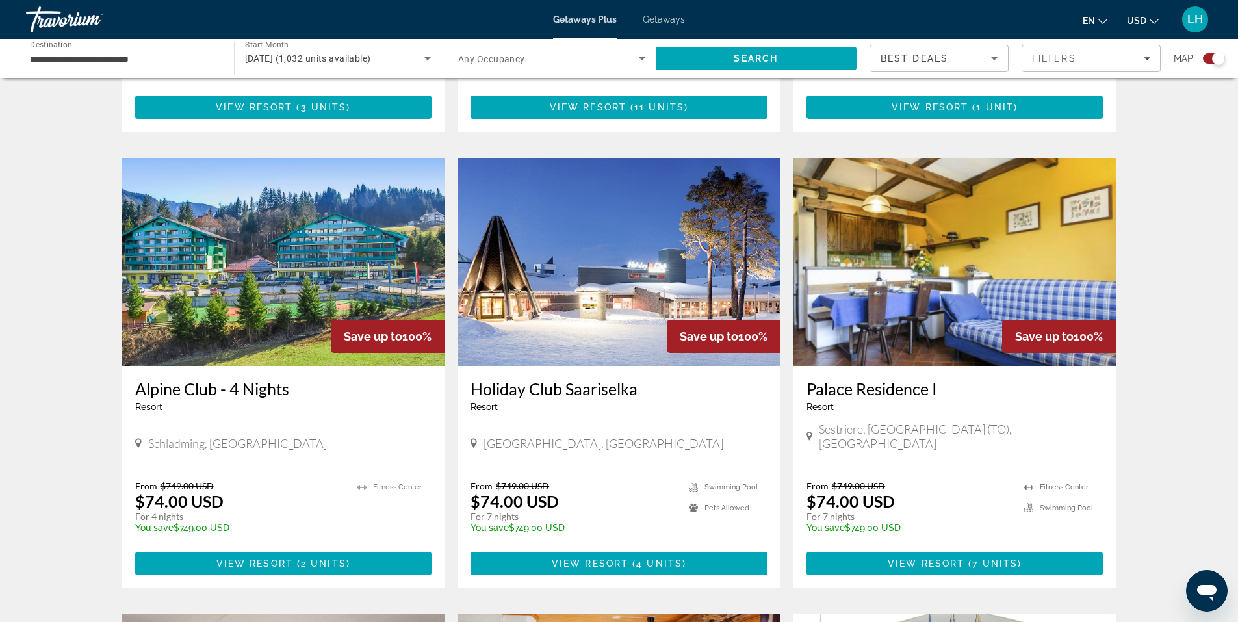
scroll to position [1300, 0]
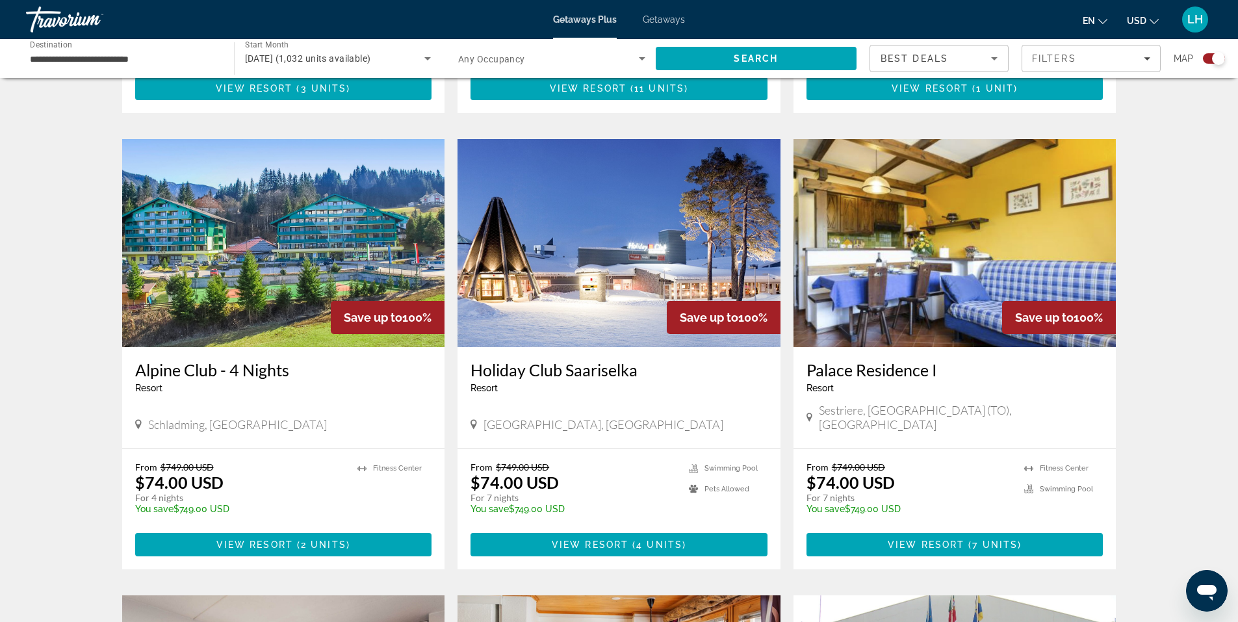
click at [277, 240] on img "Main content" at bounding box center [283, 243] width 323 height 208
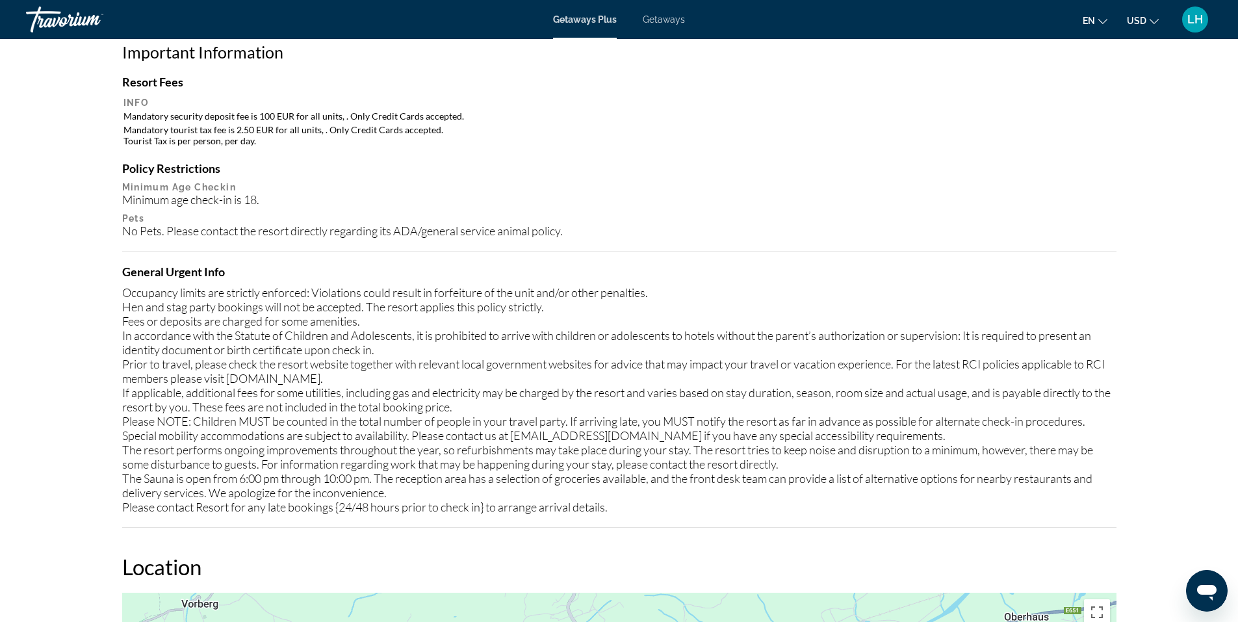
scroll to position [1138, 0]
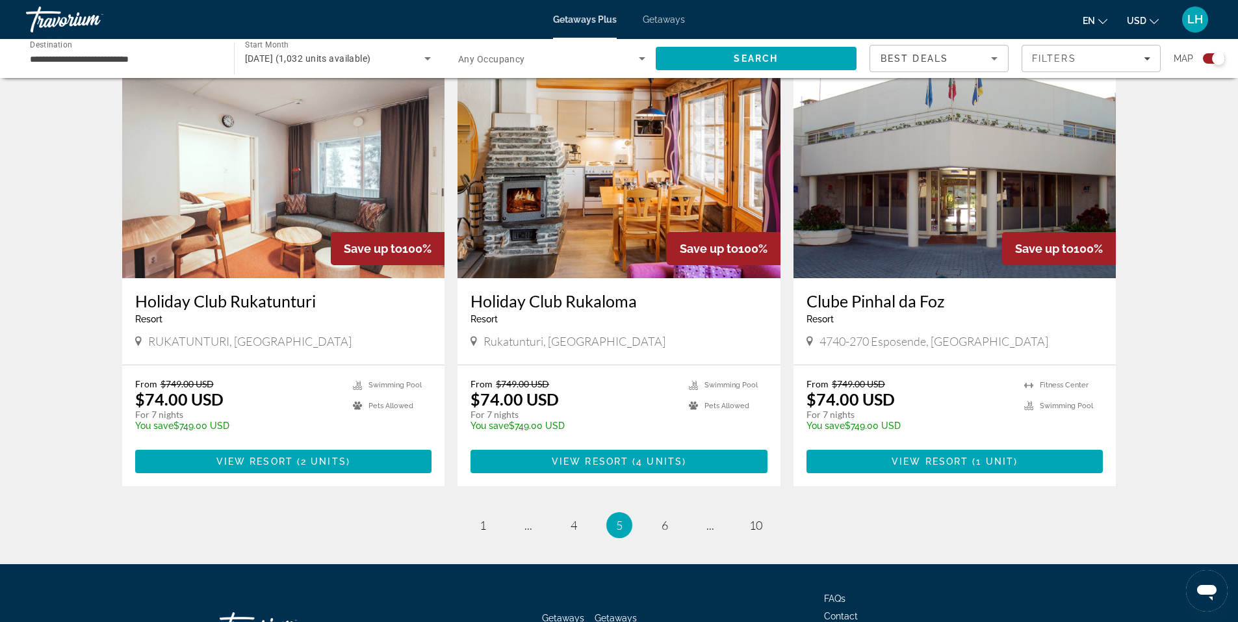
scroll to position [1884, 0]
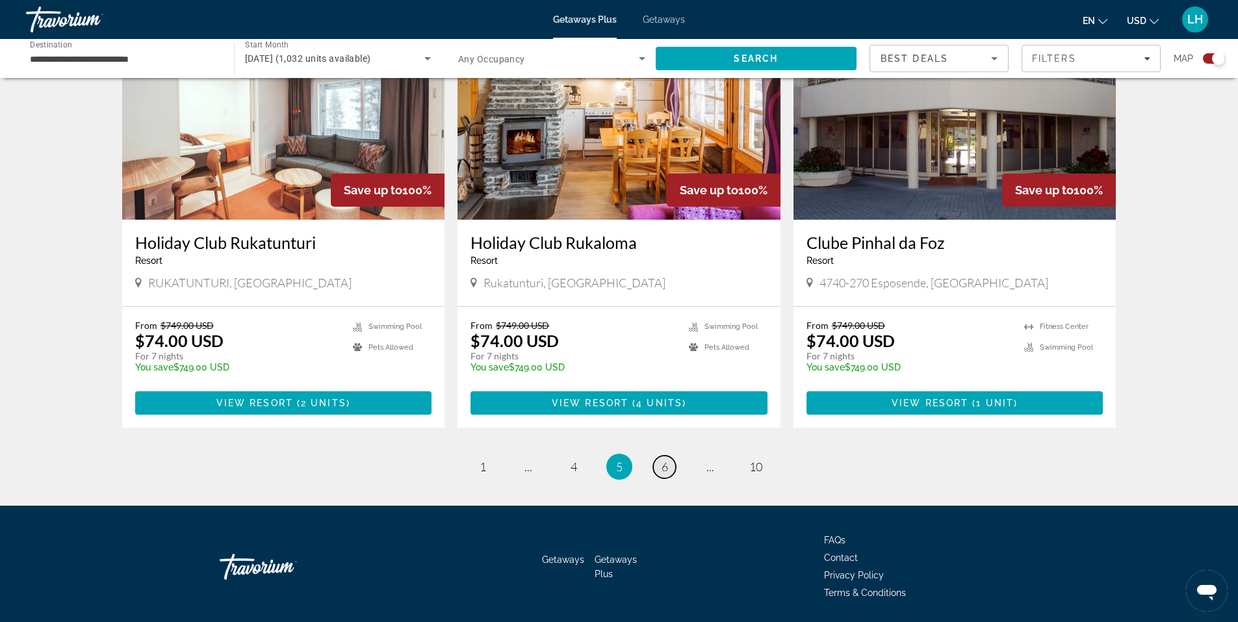
click at [662, 460] on span "6" at bounding box center [665, 467] width 7 height 14
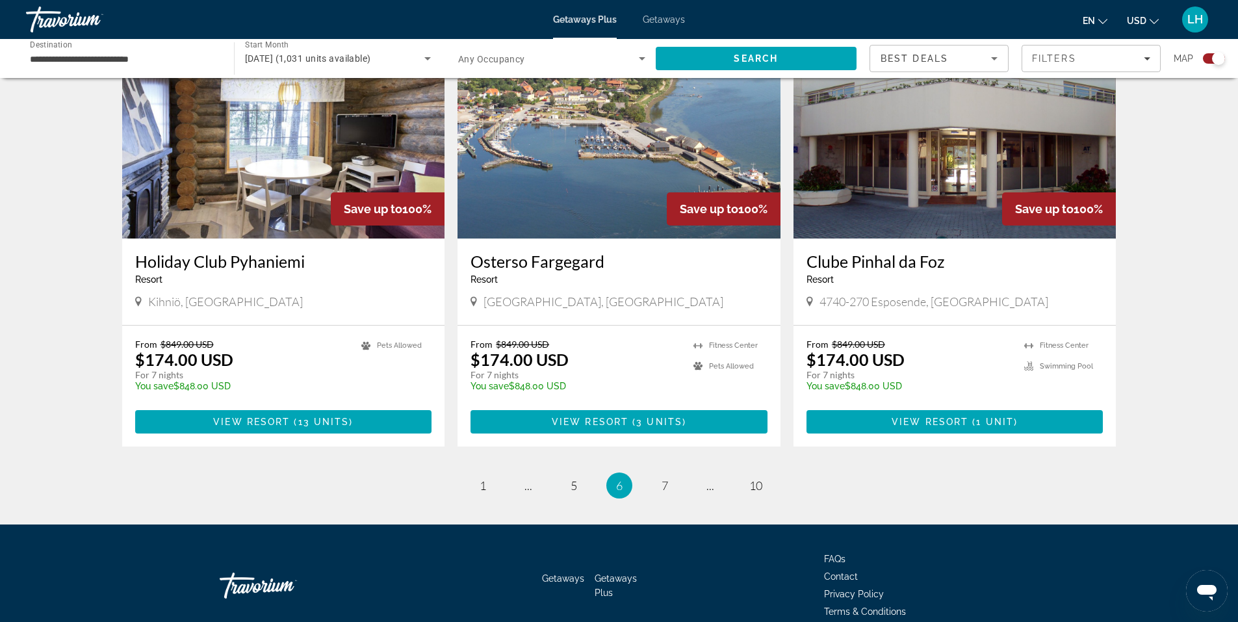
scroll to position [1884, 0]
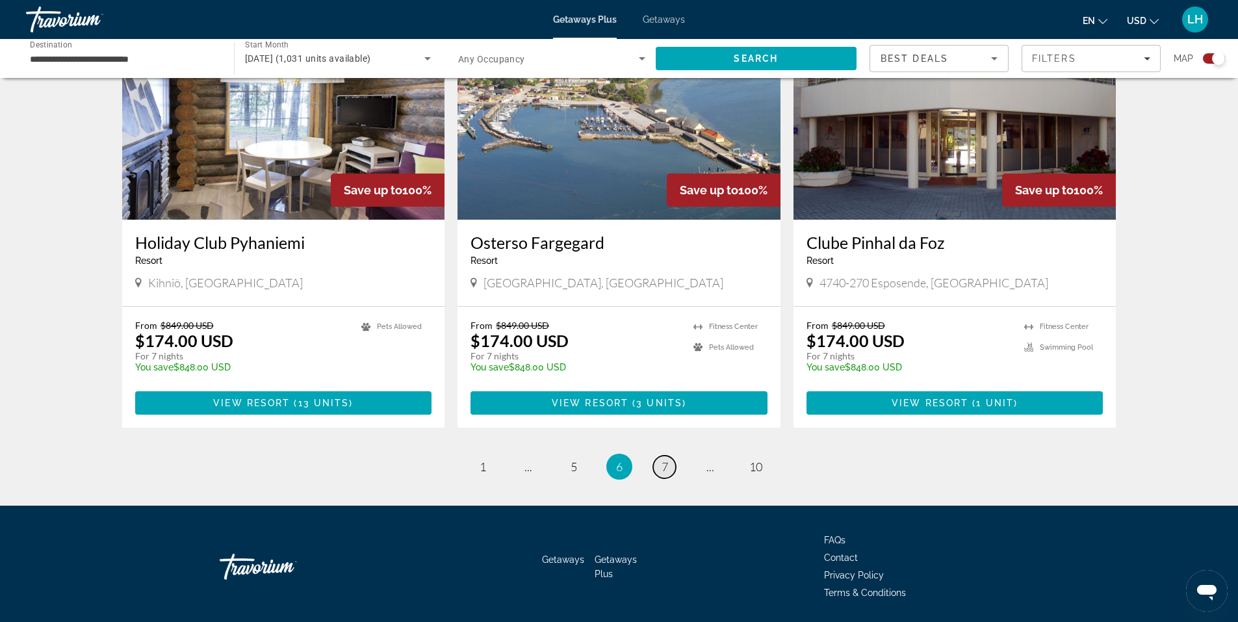
click at [666, 460] on span "7" at bounding box center [665, 467] width 7 height 14
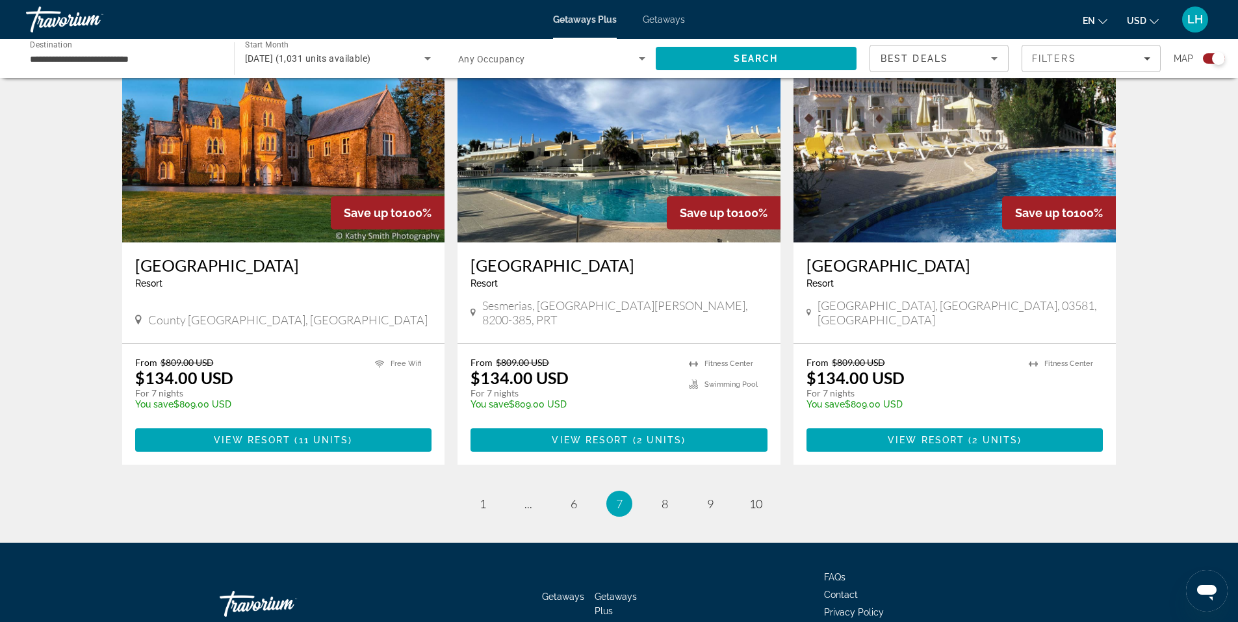
scroll to position [1904, 0]
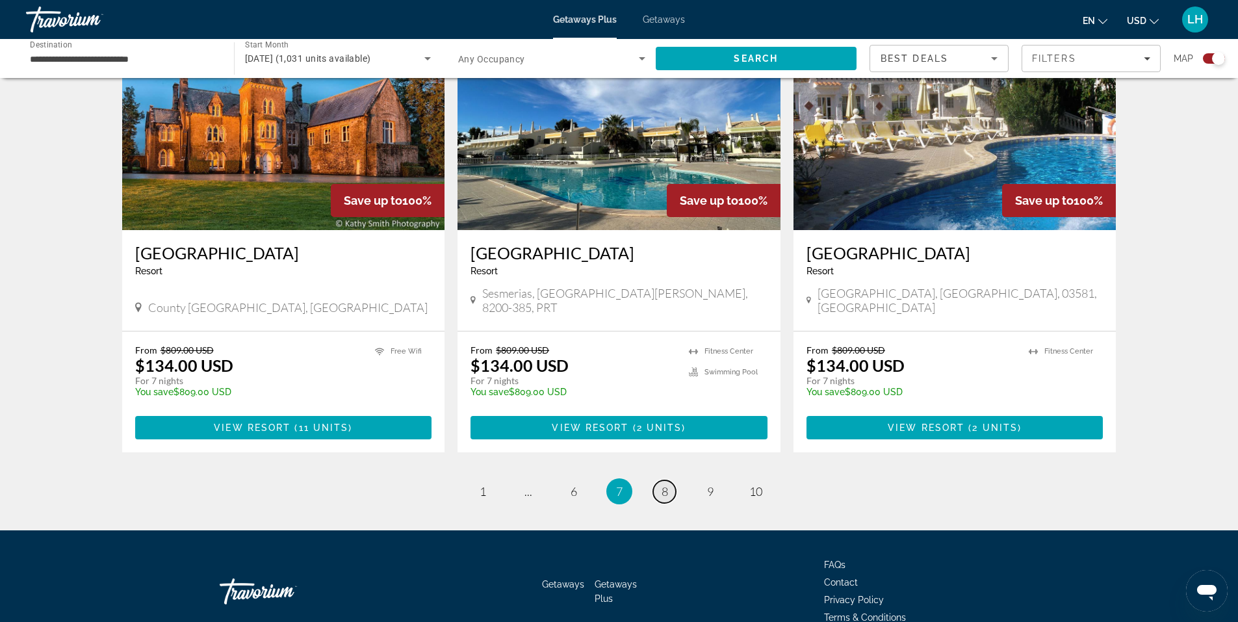
click at [666, 484] on span "8" at bounding box center [665, 491] width 7 height 14
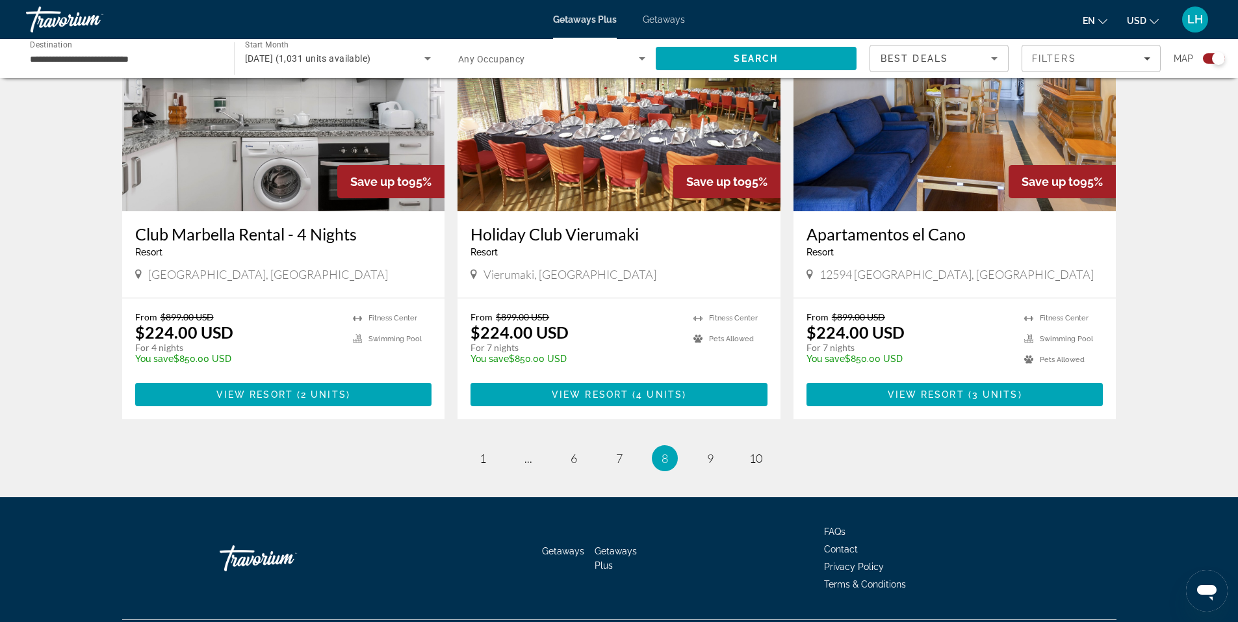
scroll to position [1884, 0]
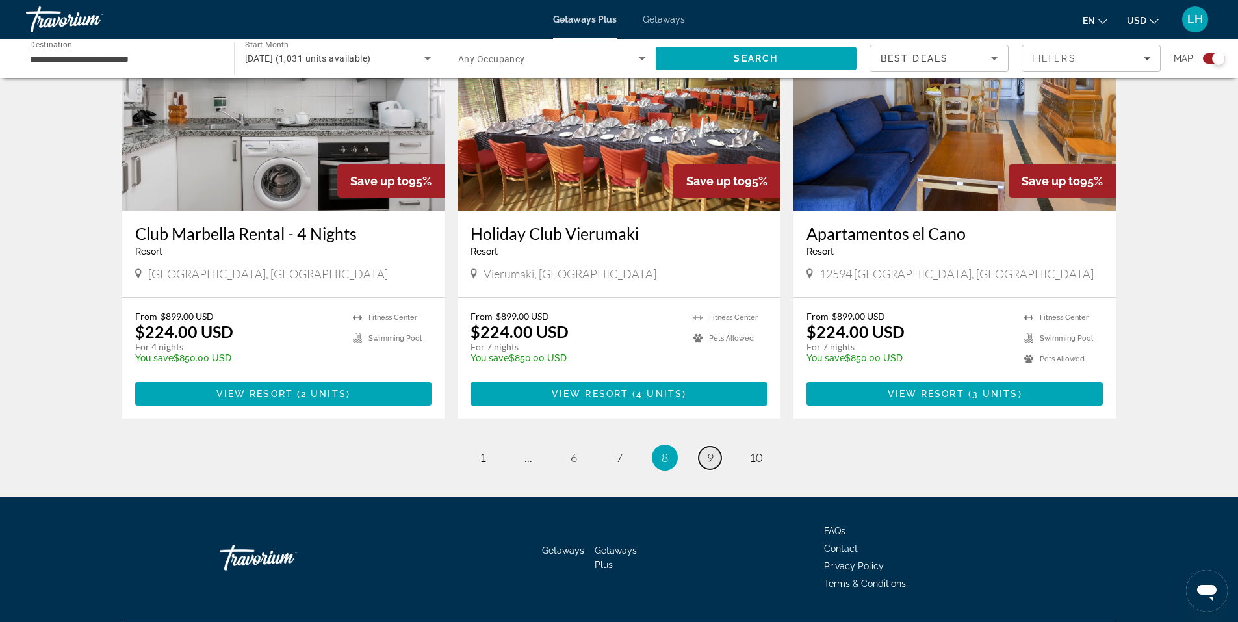
click at [709, 451] on span "9" at bounding box center [710, 458] width 7 height 14
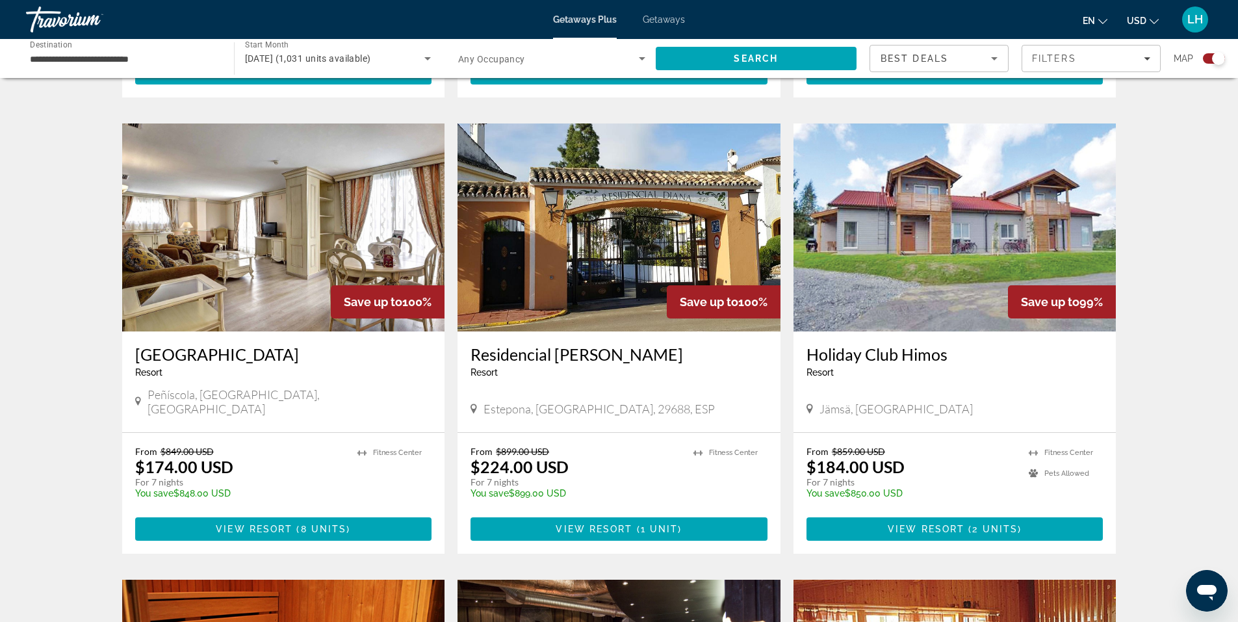
scroll to position [910, 0]
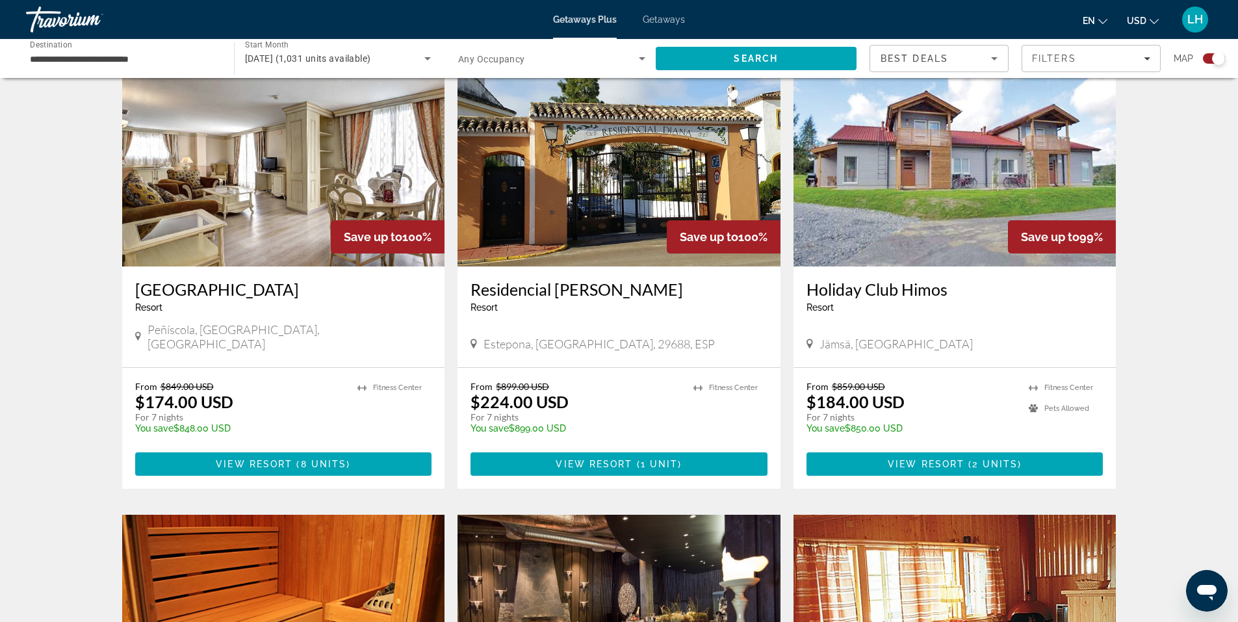
click at [273, 164] on img "Main content" at bounding box center [283, 163] width 323 height 208
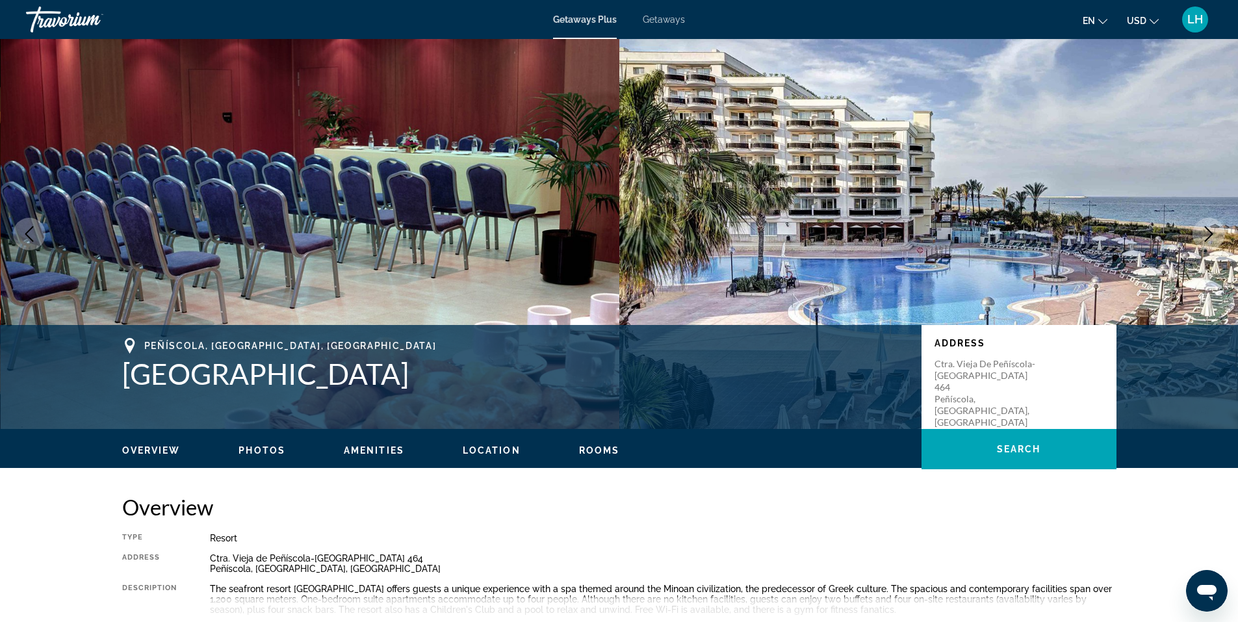
click at [255, 451] on span "Photos" at bounding box center [262, 450] width 47 height 10
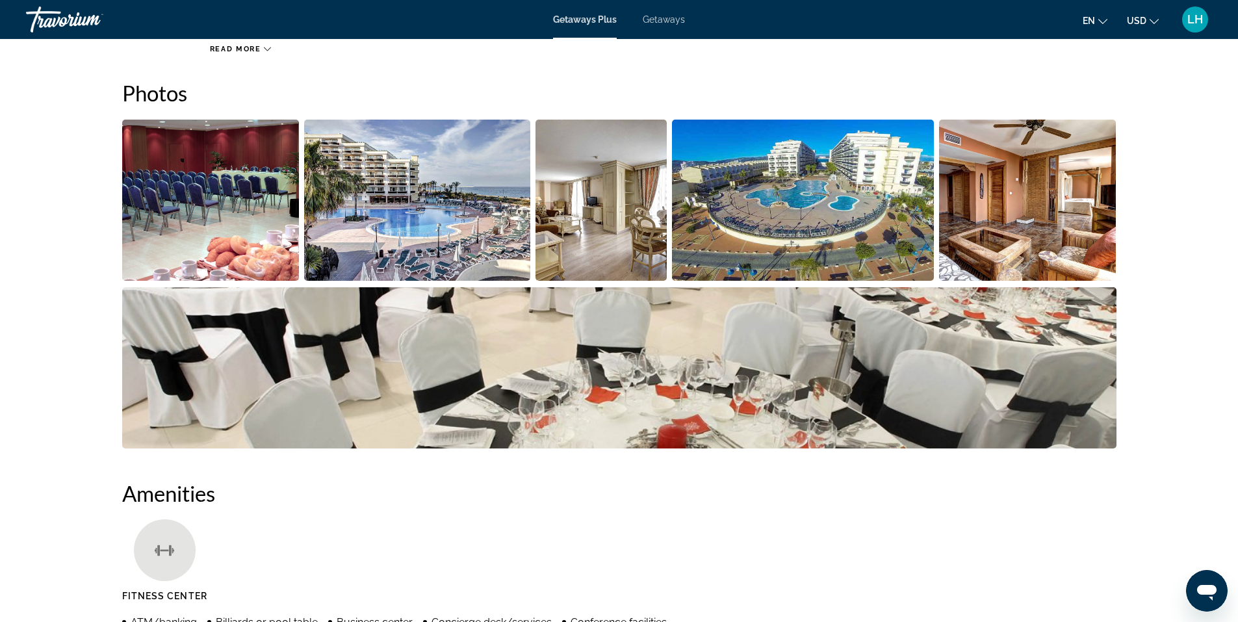
scroll to position [579, 0]
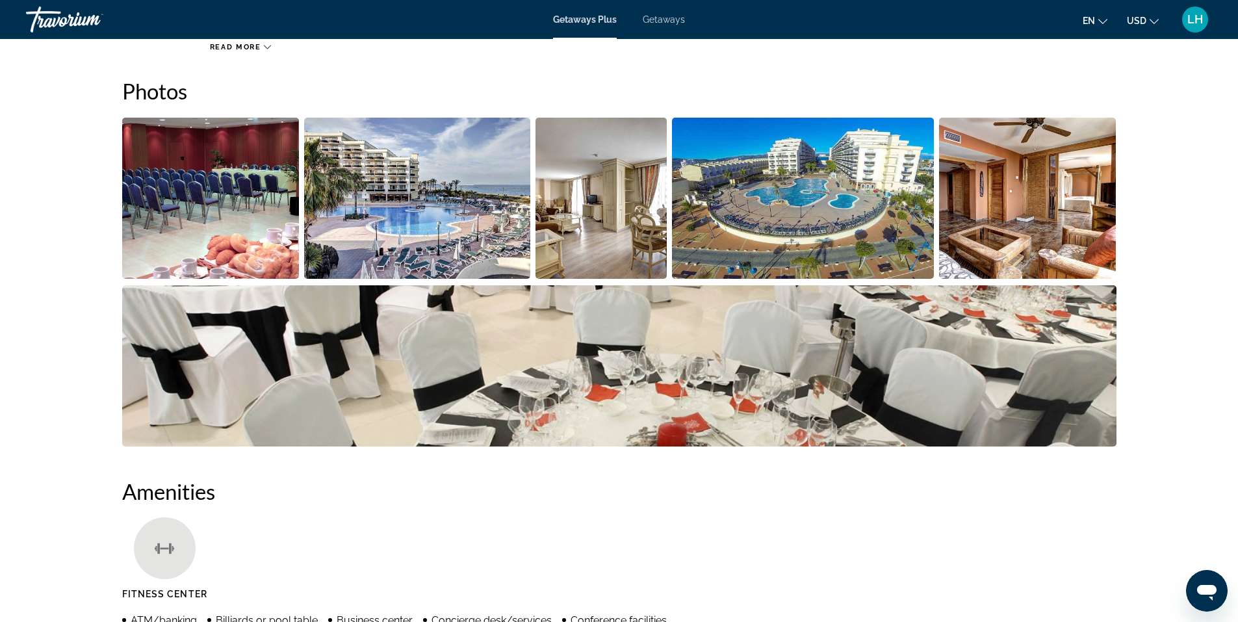
click at [854, 182] on img "Open full-screen image slider" at bounding box center [803, 198] width 262 height 161
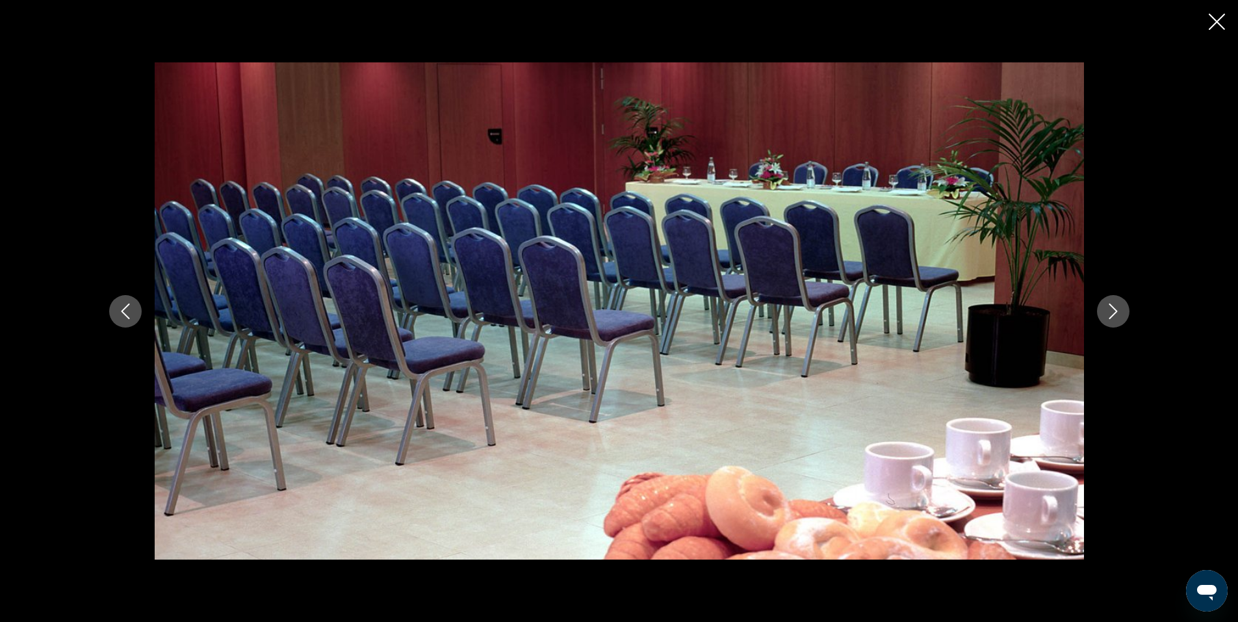
click at [1118, 311] on icon "Next image" at bounding box center [1114, 312] width 16 height 16
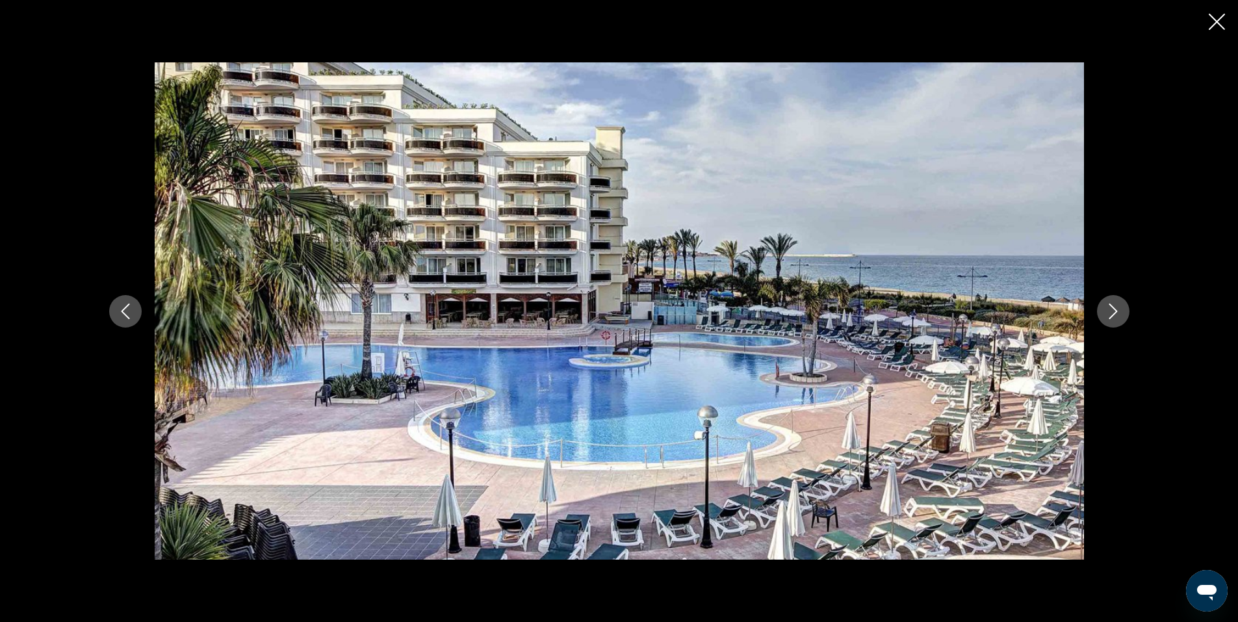
click at [1118, 311] on icon "Next image" at bounding box center [1114, 312] width 16 height 16
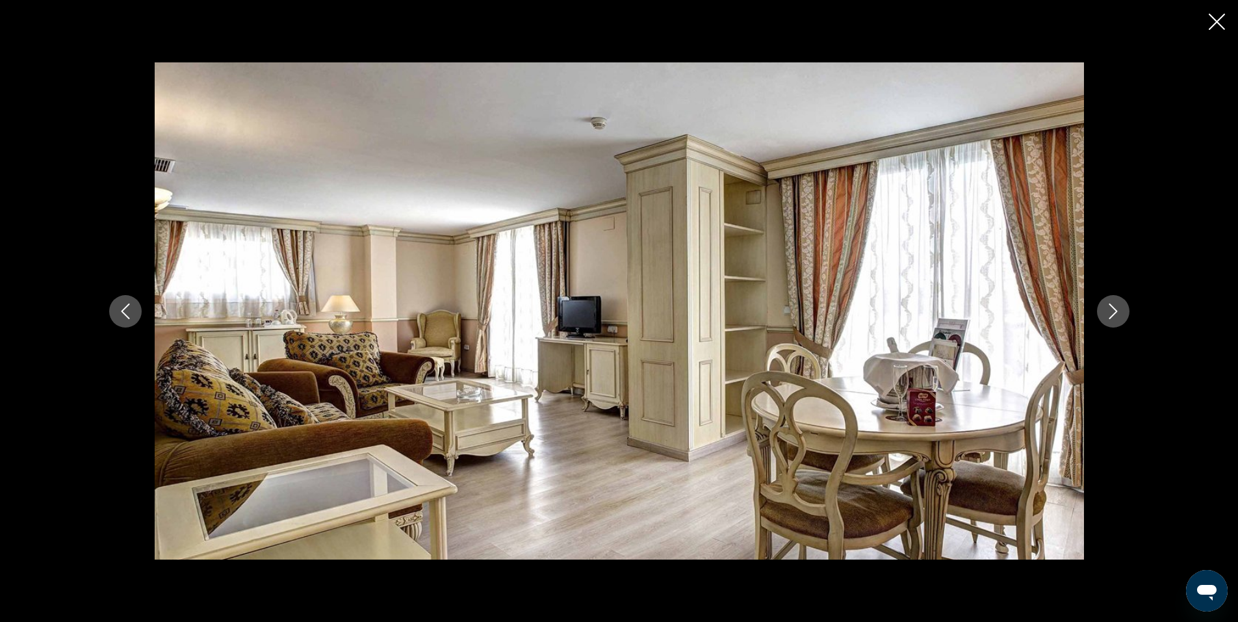
click at [1118, 311] on icon "Next image" at bounding box center [1114, 312] width 16 height 16
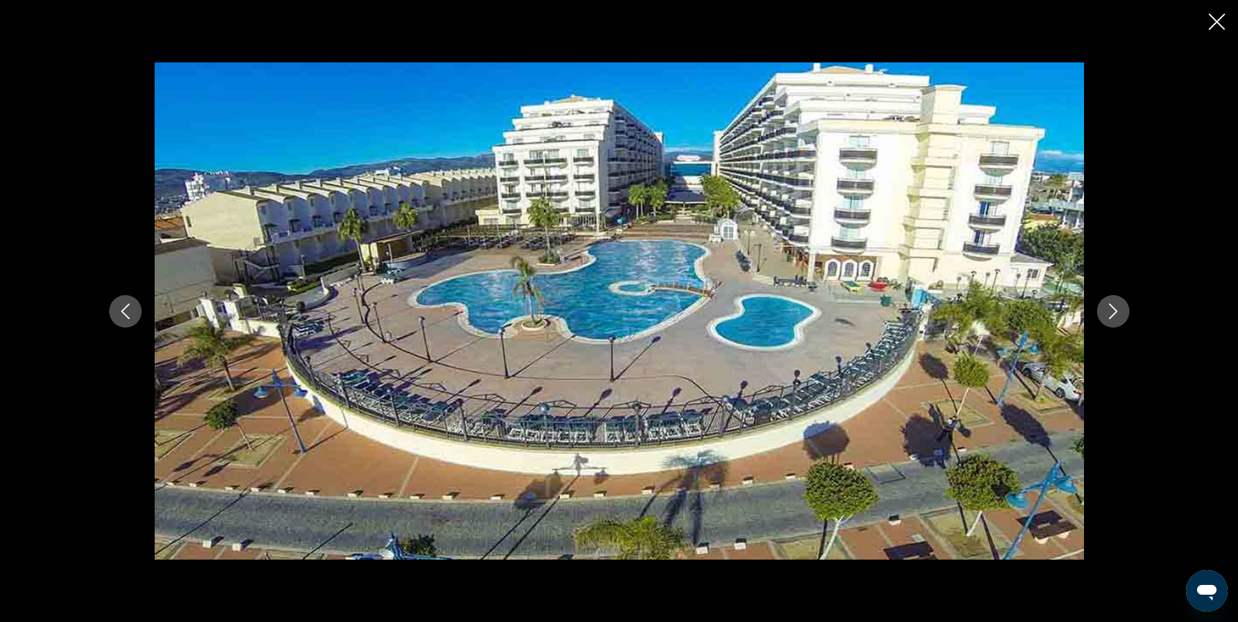
click at [1118, 311] on icon "Next image" at bounding box center [1114, 312] width 16 height 16
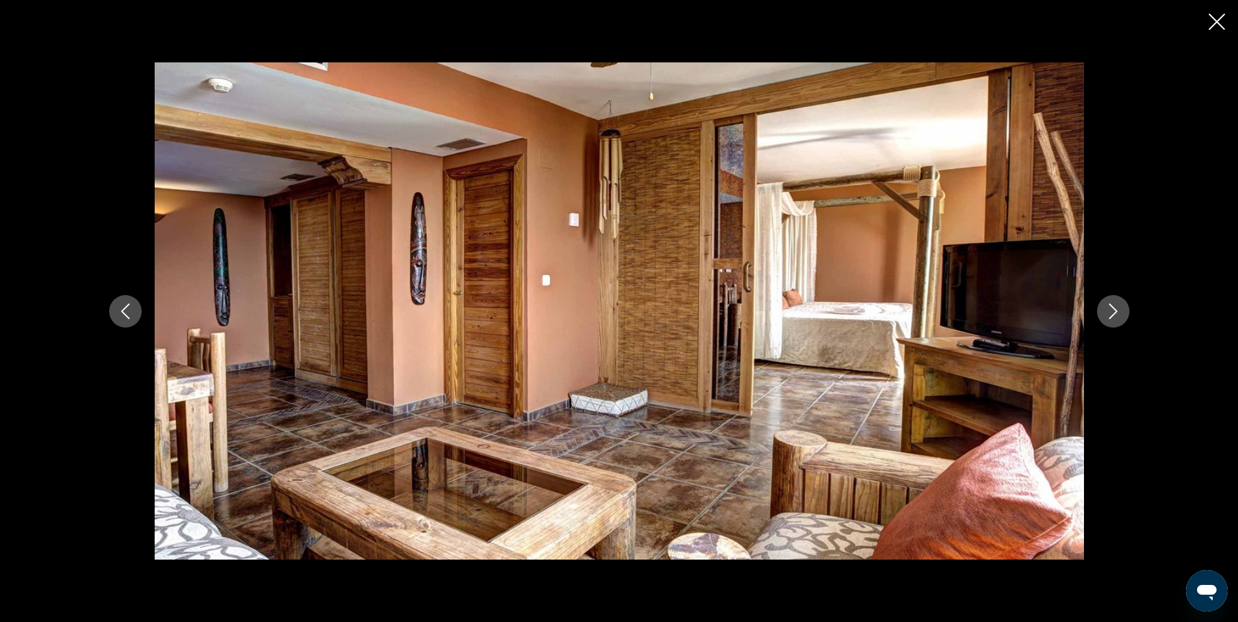
click at [1118, 311] on icon "Next image" at bounding box center [1114, 312] width 16 height 16
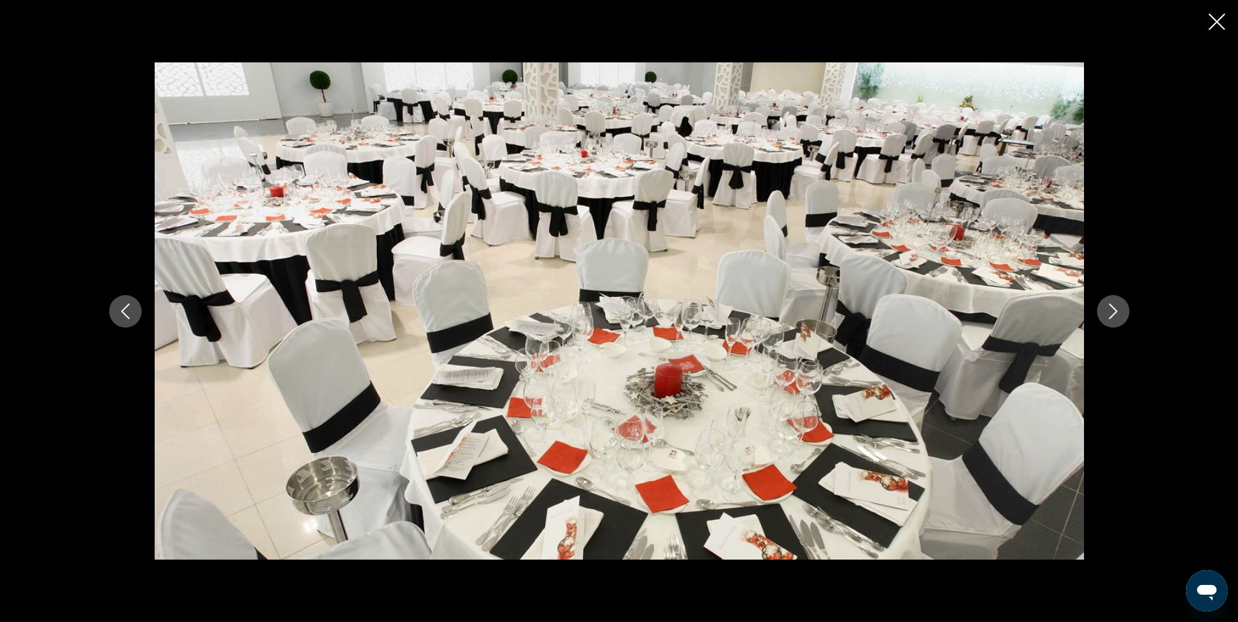
click at [1118, 311] on icon "Next image" at bounding box center [1114, 312] width 16 height 16
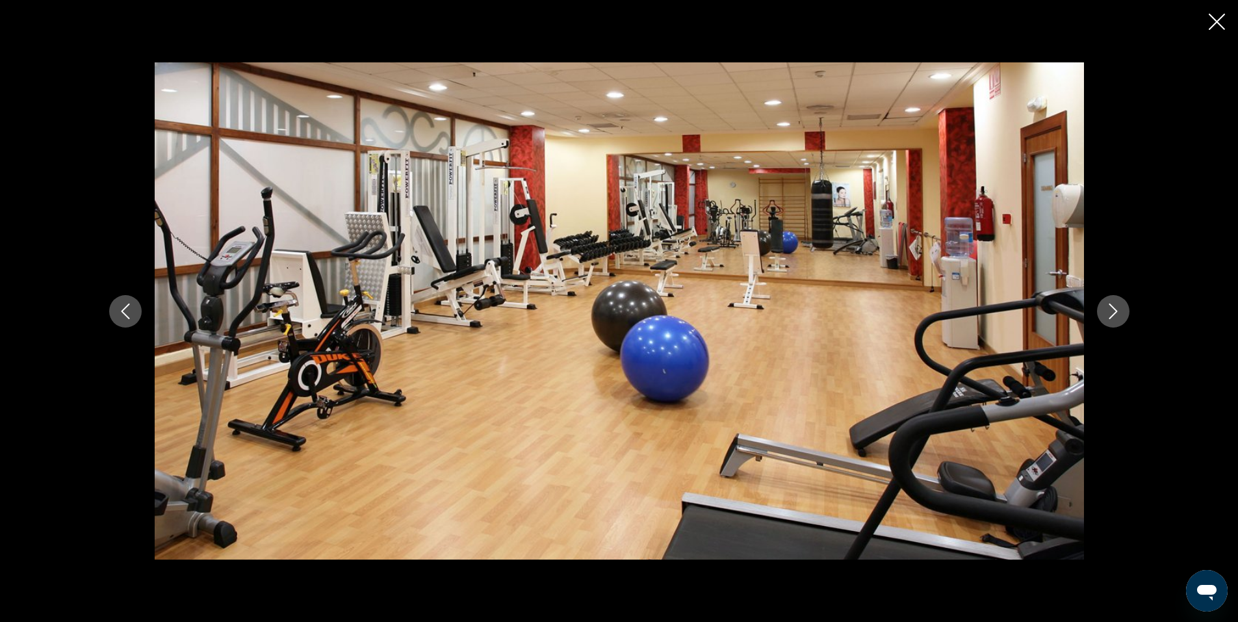
click at [1118, 311] on icon "Next image" at bounding box center [1114, 312] width 16 height 16
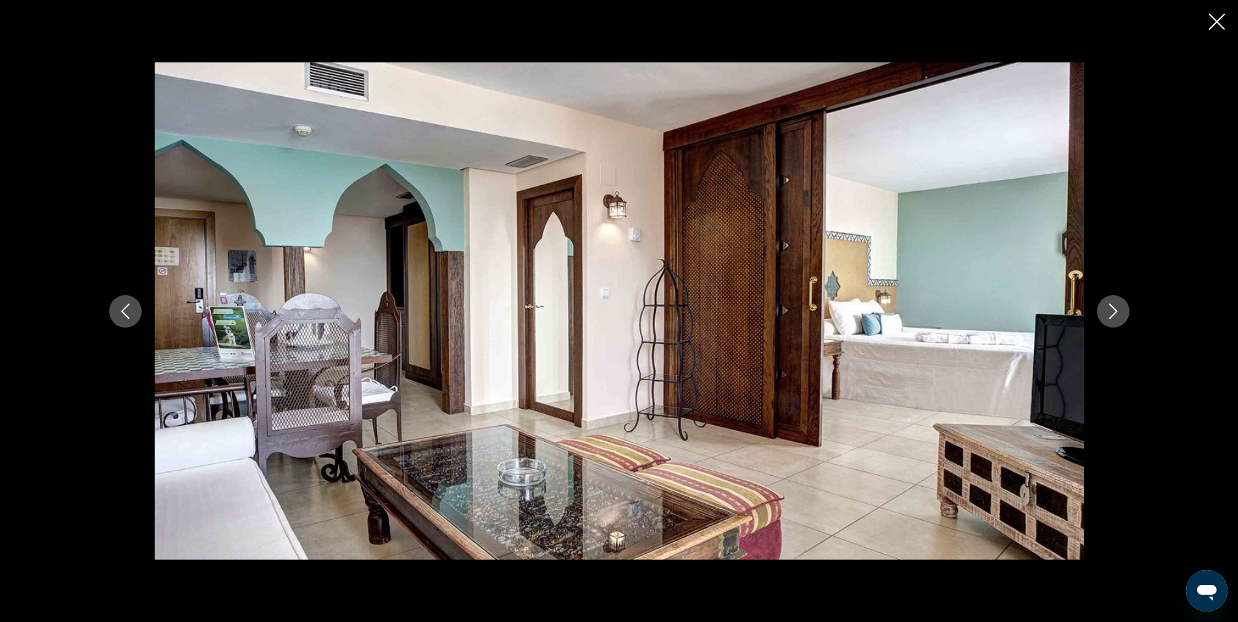
click at [1118, 311] on icon "Next image" at bounding box center [1114, 312] width 16 height 16
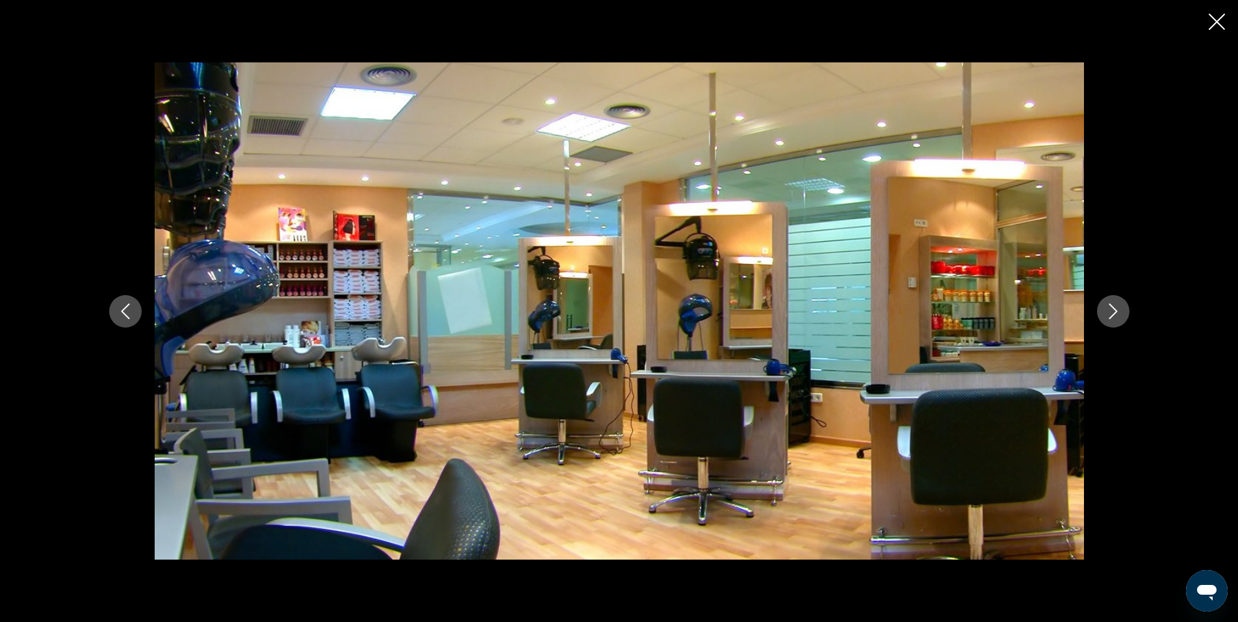
click at [1118, 311] on icon "Next image" at bounding box center [1114, 312] width 16 height 16
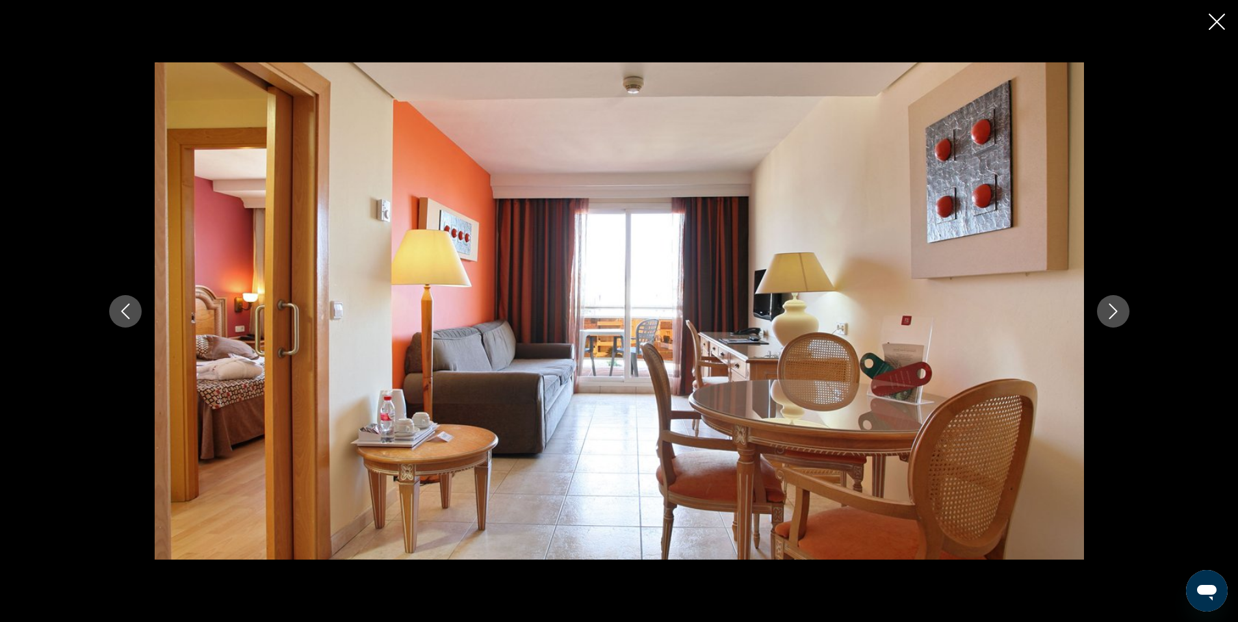
click at [1221, 20] on icon "Close slideshow" at bounding box center [1217, 22] width 16 height 16
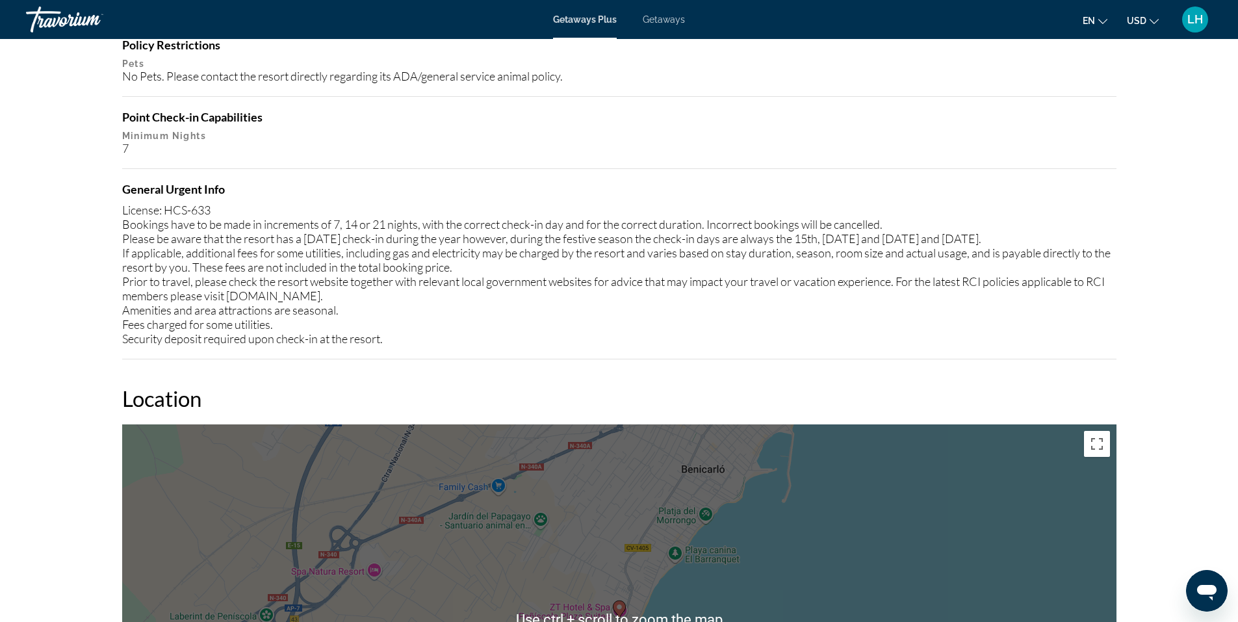
scroll to position [1359, 0]
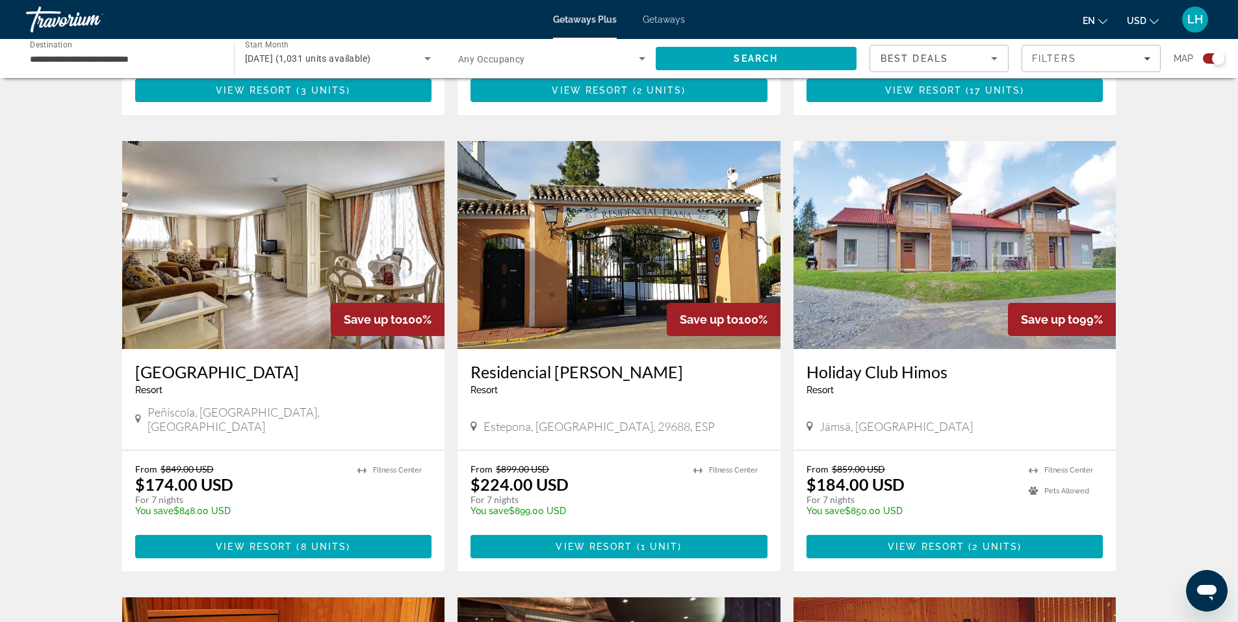
scroll to position [844, 0]
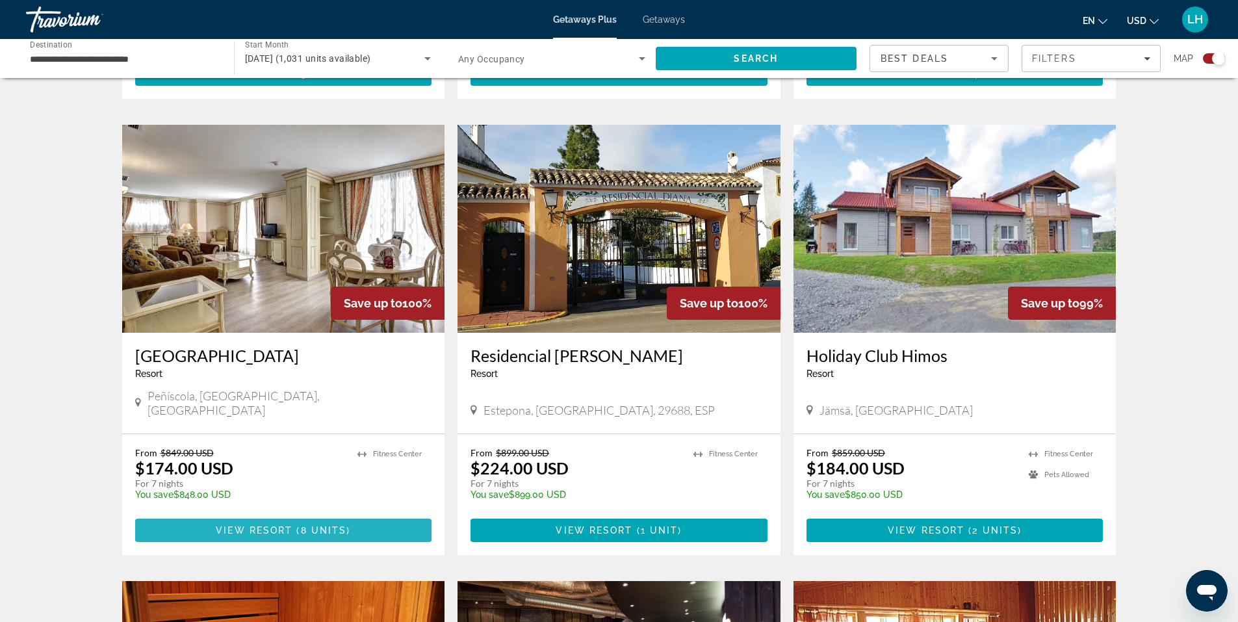
click at [298, 525] on span "( 8 units )" at bounding box center [322, 530] width 58 height 10
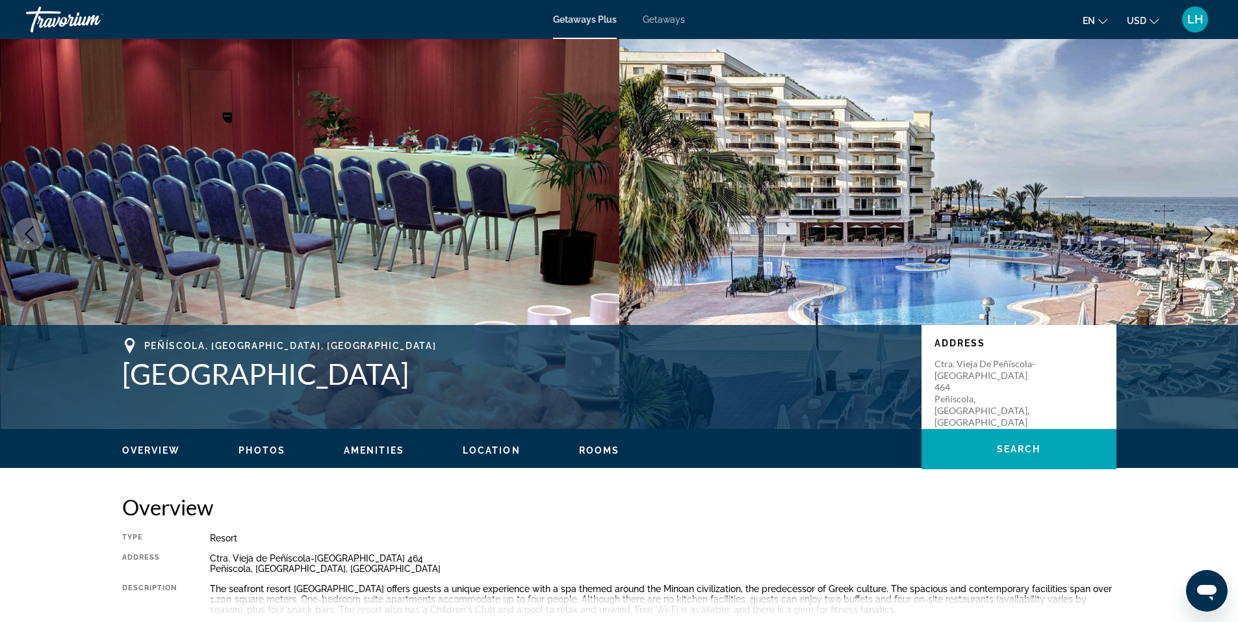
click at [255, 449] on span "Photos" at bounding box center [262, 450] width 47 height 10
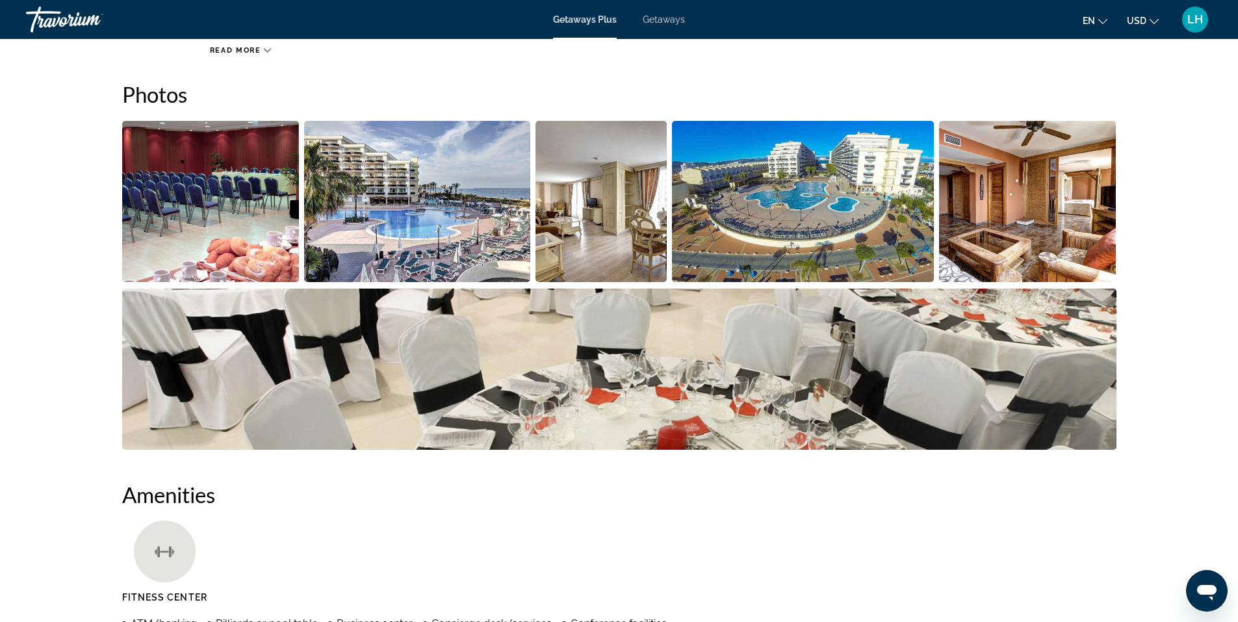
scroll to position [579, 0]
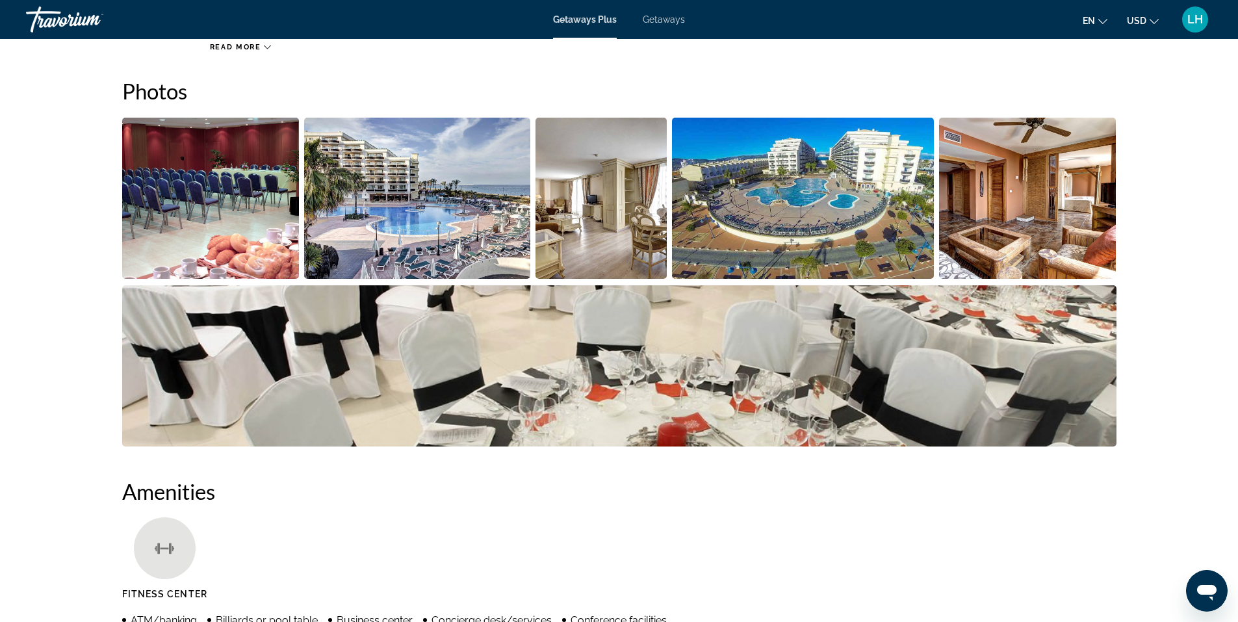
click at [227, 187] on img "Open full-screen image slider" at bounding box center [210, 198] width 177 height 161
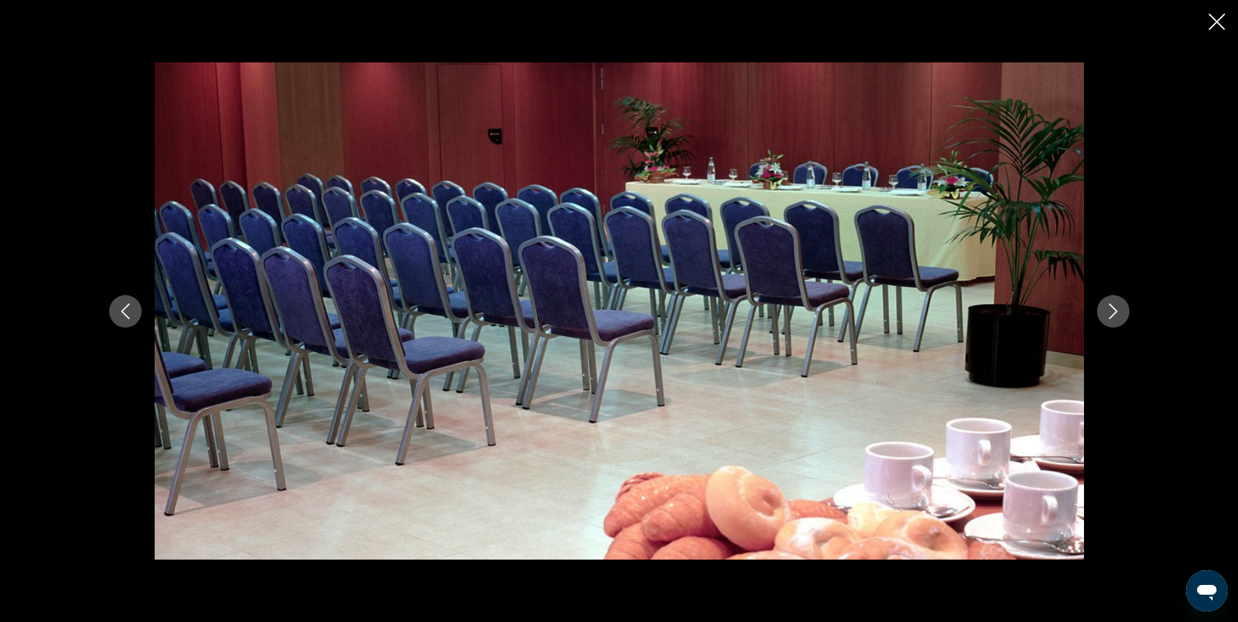
click at [1116, 308] on icon "Next image" at bounding box center [1114, 312] width 16 height 16
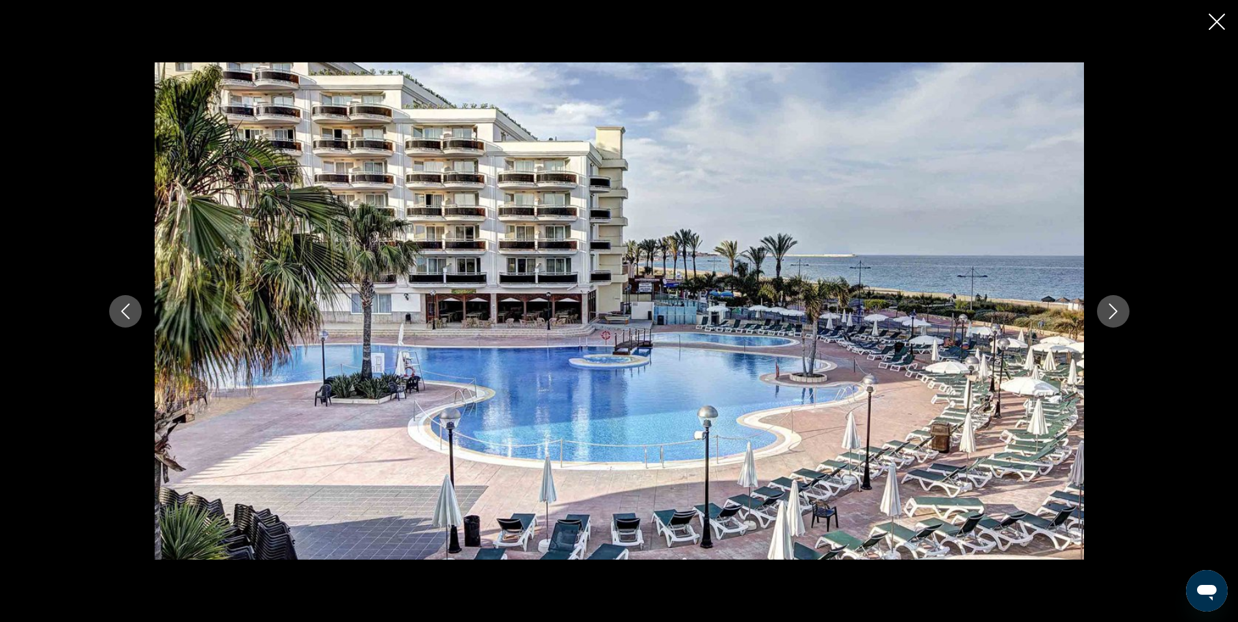
click at [1118, 306] on icon "Next image" at bounding box center [1114, 312] width 16 height 16
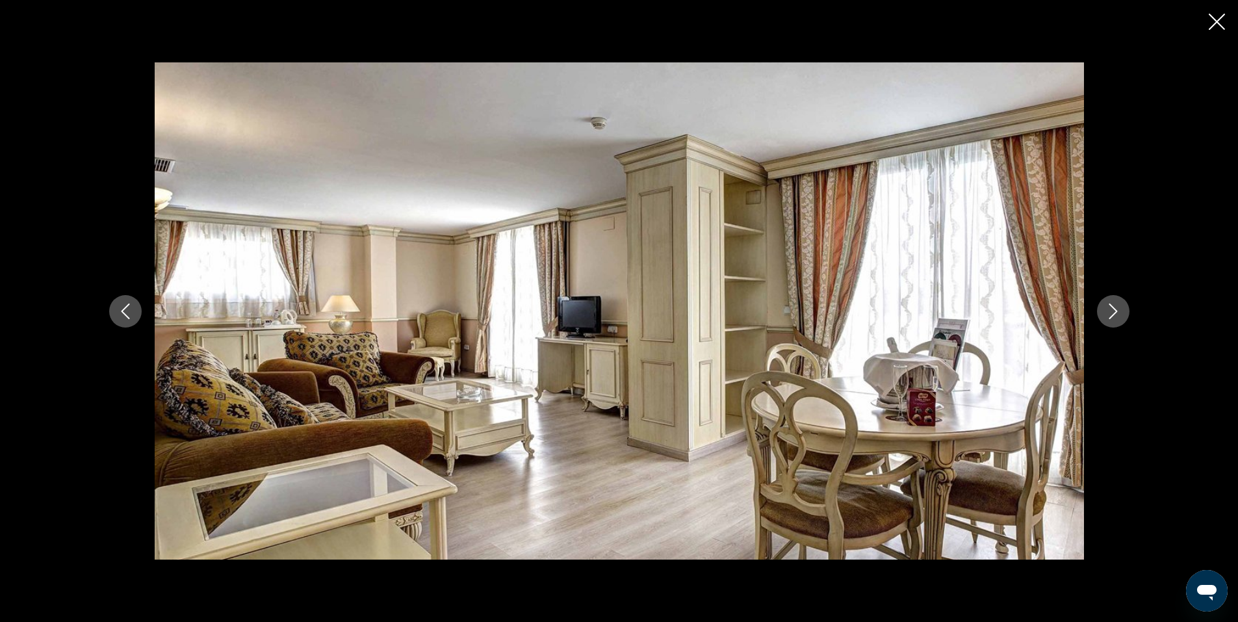
click at [1118, 304] on icon "Next image" at bounding box center [1114, 312] width 16 height 16
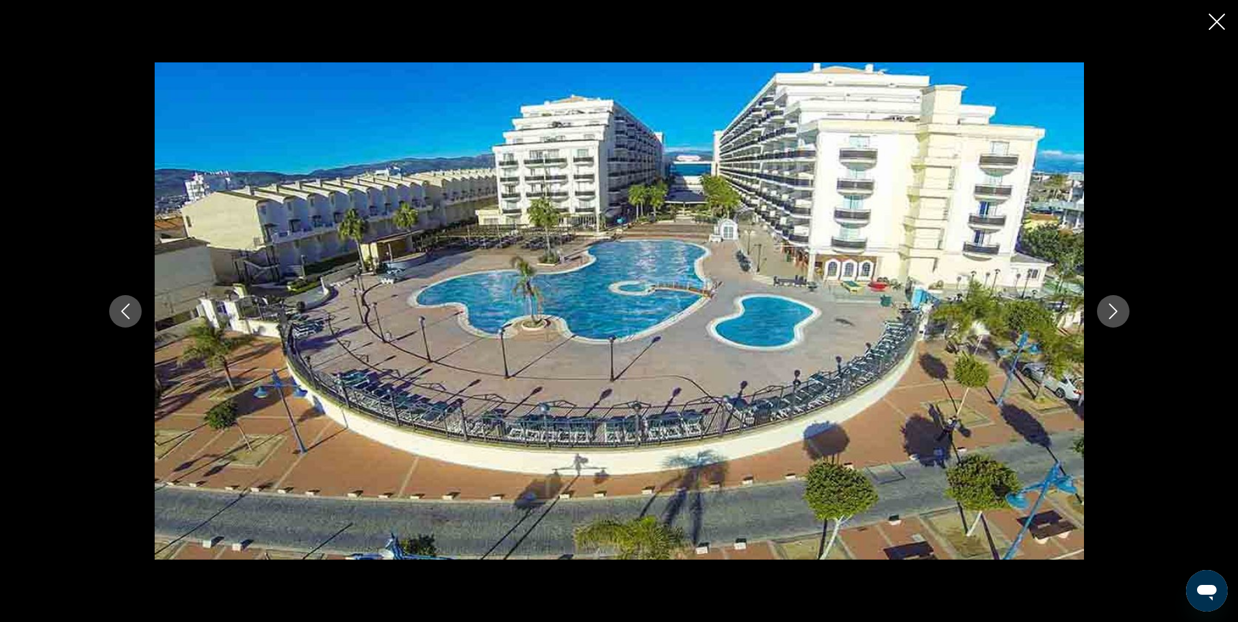
click at [1118, 304] on icon "Next image" at bounding box center [1114, 312] width 16 height 16
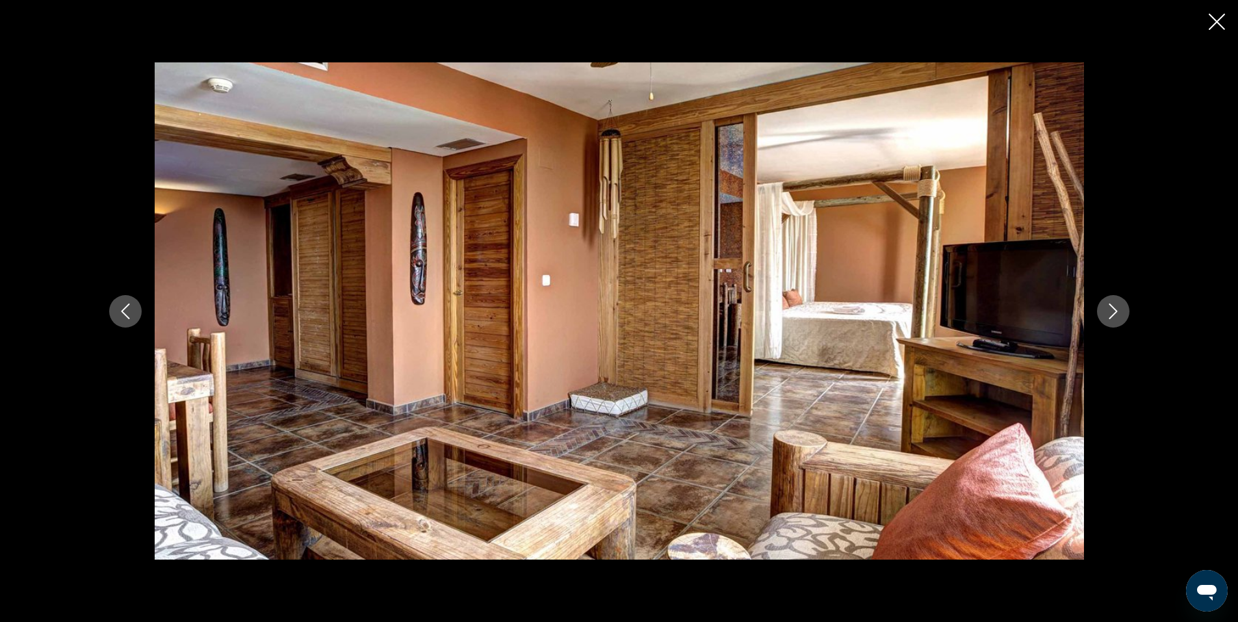
click at [1118, 304] on icon "Next image" at bounding box center [1114, 312] width 16 height 16
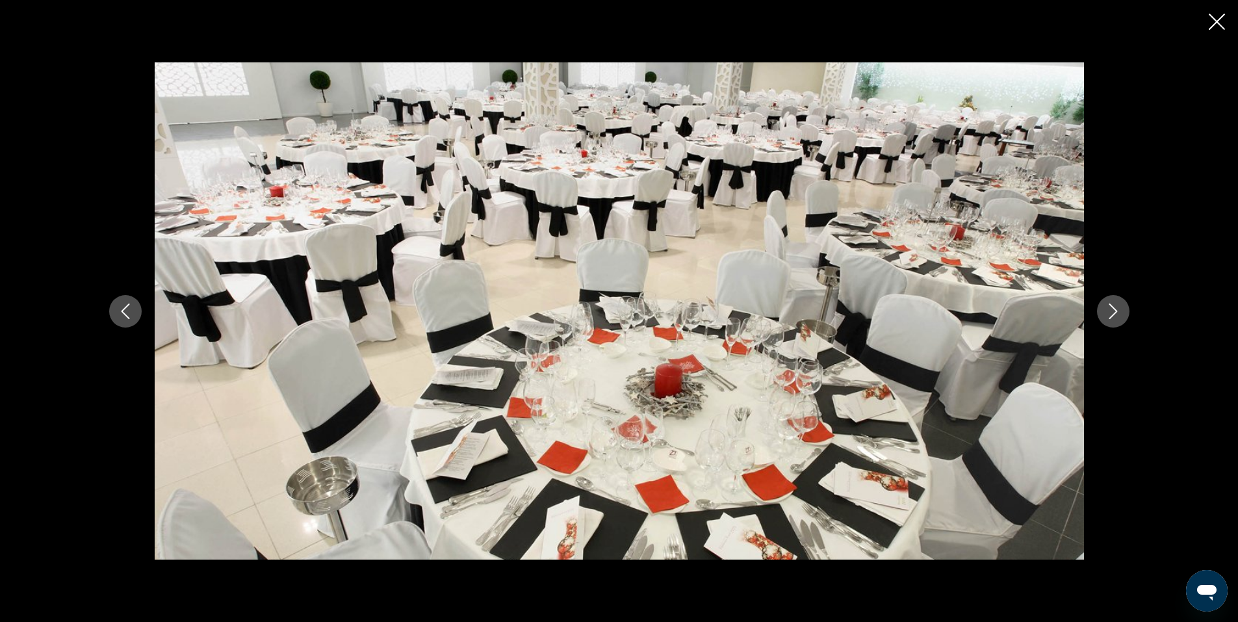
click at [1118, 304] on icon "Next image" at bounding box center [1114, 312] width 16 height 16
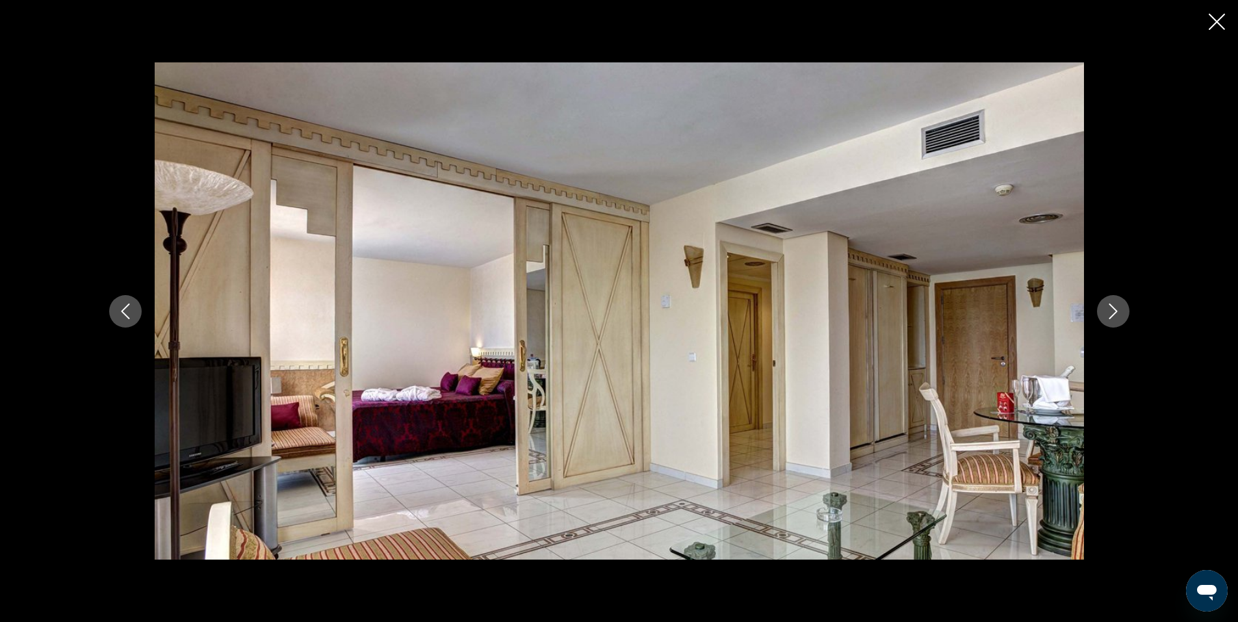
click at [1118, 304] on icon "Next image" at bounding box center [1114, 312] width 16 height 16
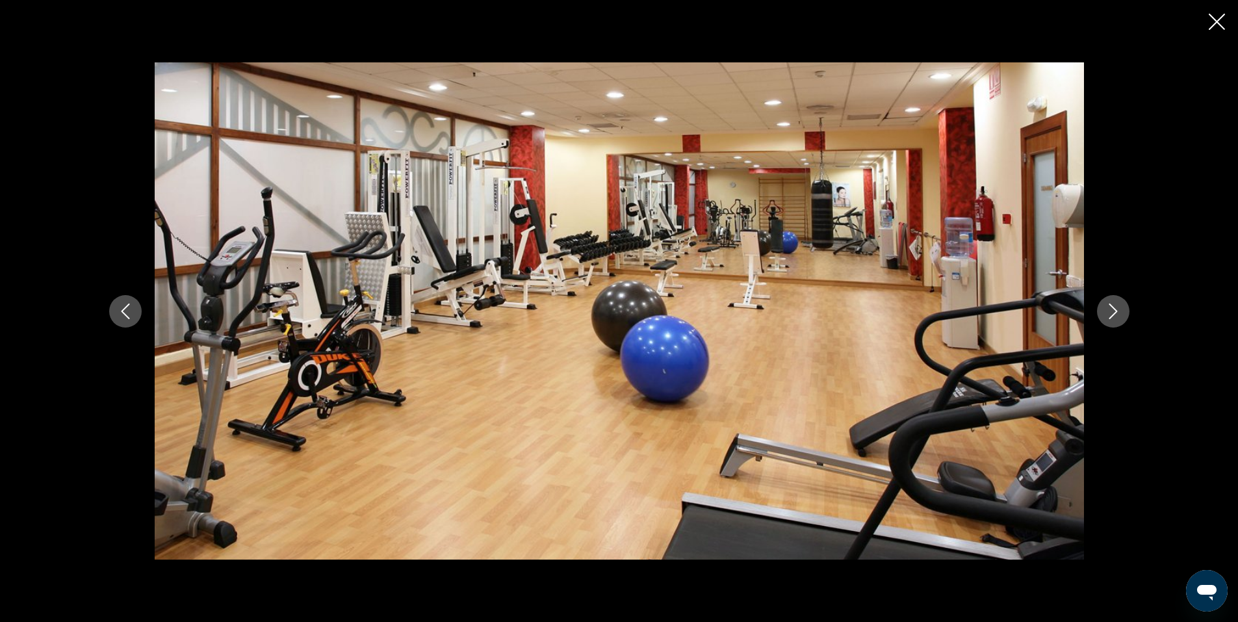
click at [1118, 304] on icon "Next image" at bounding box center [1114, 312] width 16 height 16
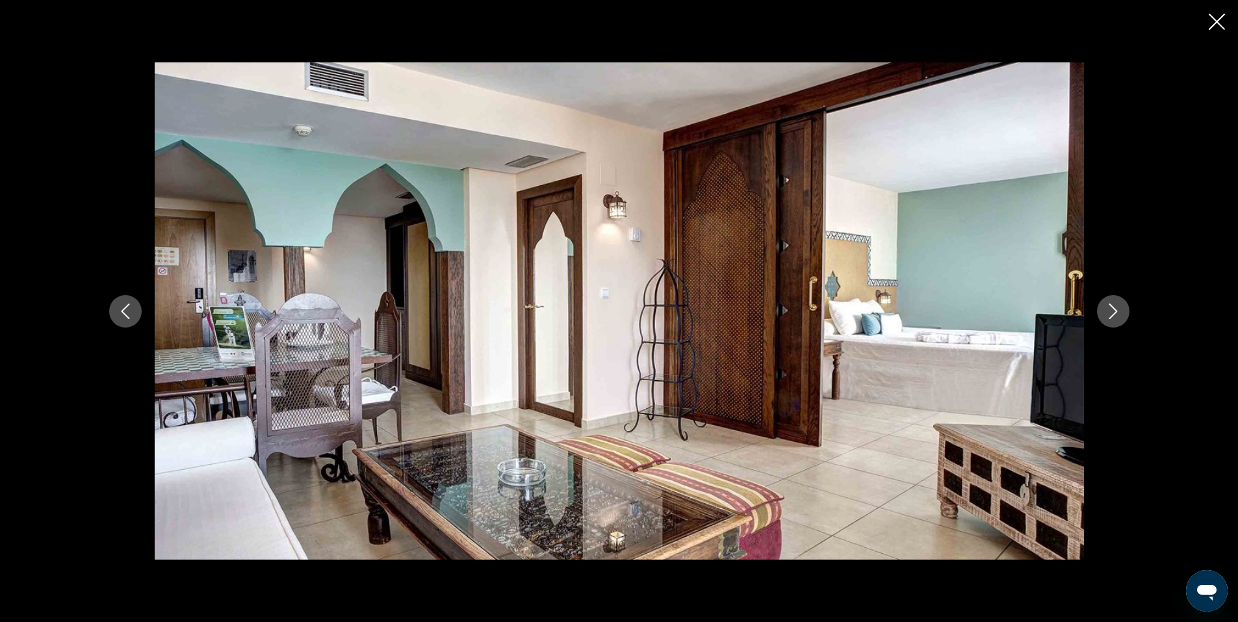
click at [1116, 309] on icon "Next image" at bounding box center [1113, 312] width 8 height 16
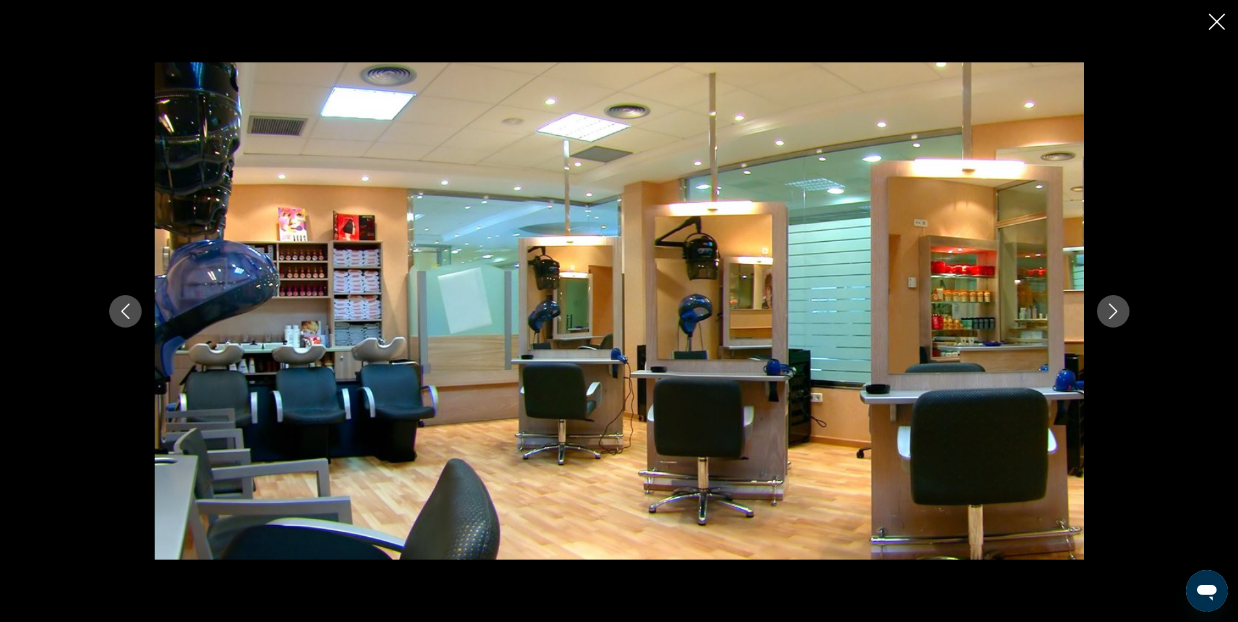
click at [1112, 309] on icon "Next image" at bounding box center [1114, 312] width 16 height 16
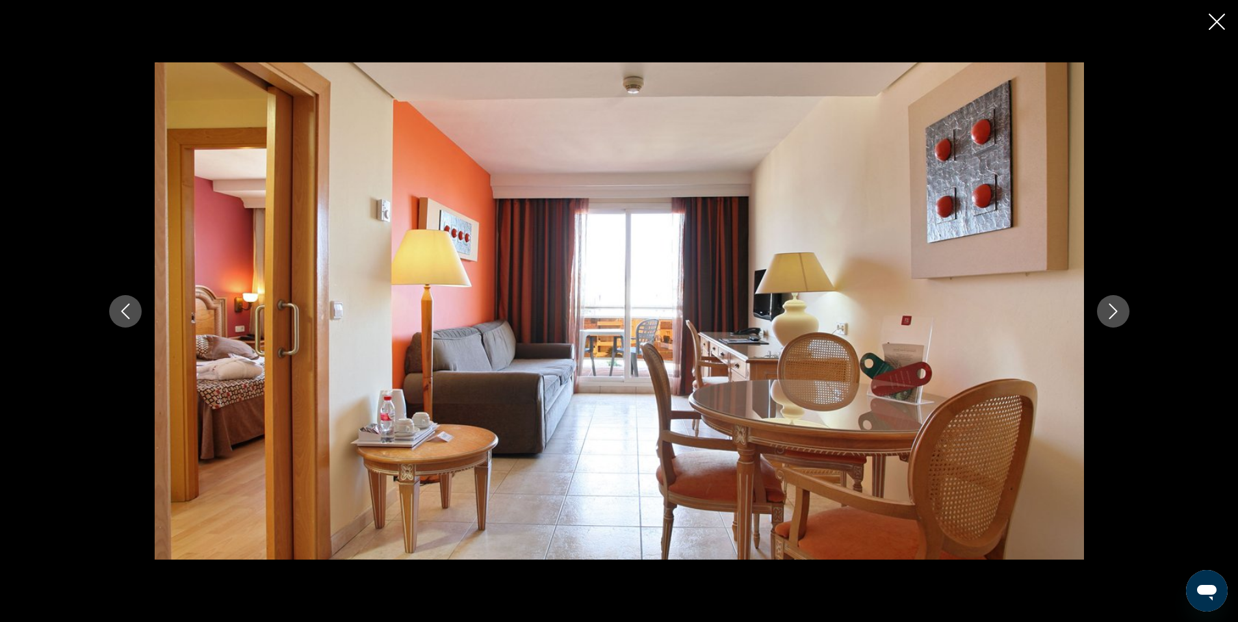
click at [1099, 294] on div "prev next" at bounding box center [619, 311] width 1047 height 498
click at [1118, 308] on icon "Next image" at bounding box center [1114, 312] width 16 height 16
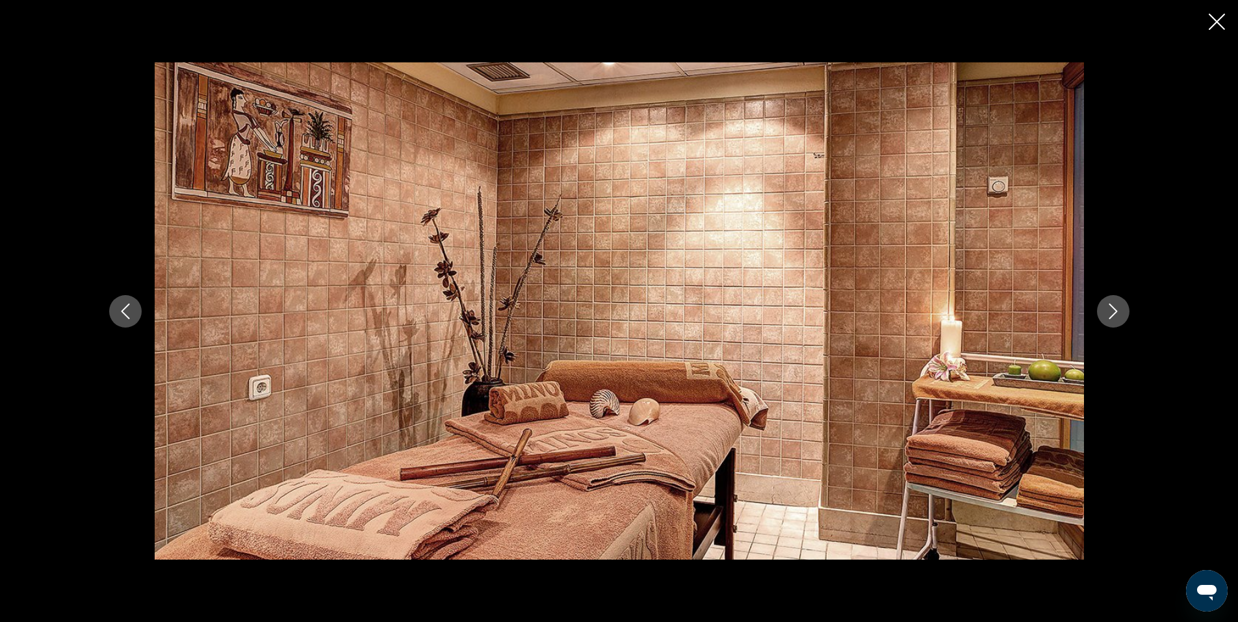
click at [1114, 307] on icon "Next image" at bounding box center [1114, 312] width 16 height 16
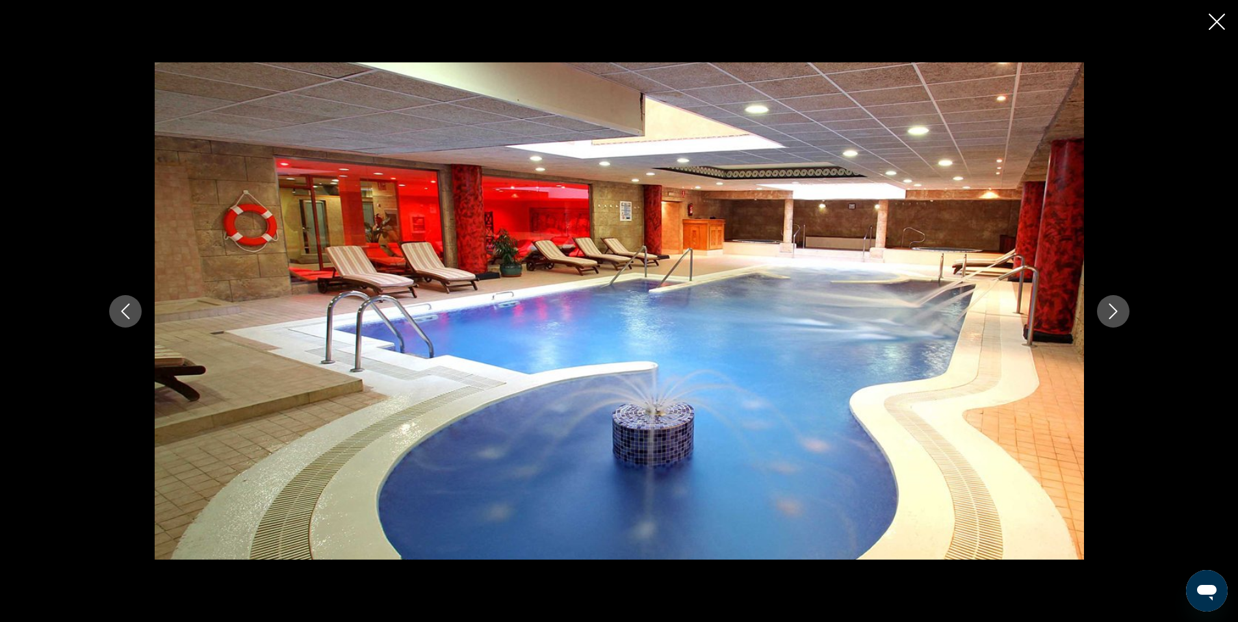
click at [1107, 309] on icon "Next image" at bounding box center [1114, 312] width 16 height 16
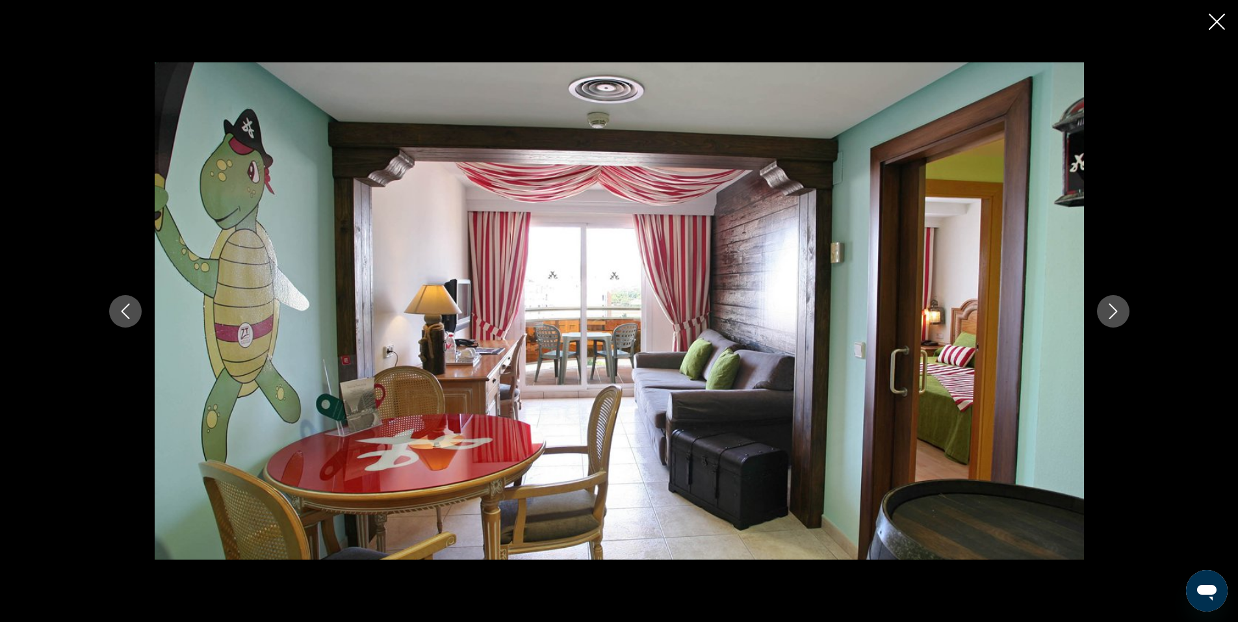
click at [1129, 311] on button "Next image" at bounding box center [1113, 311] width 33 height 33
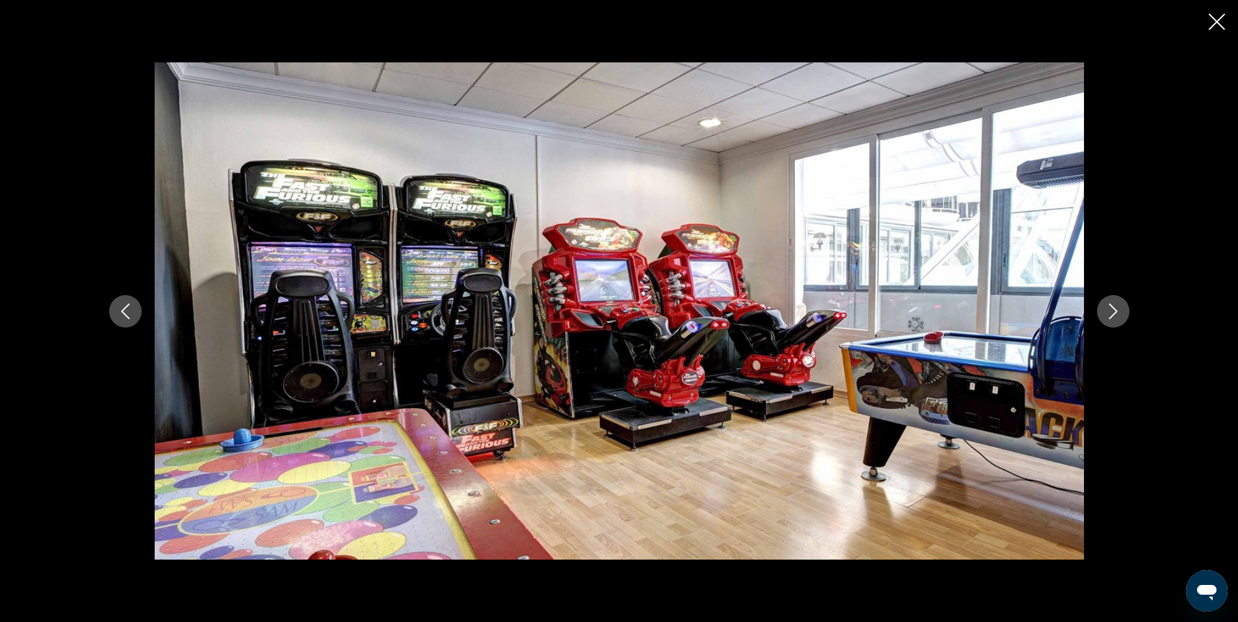
click at [1131, 304] on div "prev next" at bounding box center [619, 311] width 1047 height 498
click at [1114, 313] on icon "Next image" at bounding box center [1114, 312] width 16 height 16
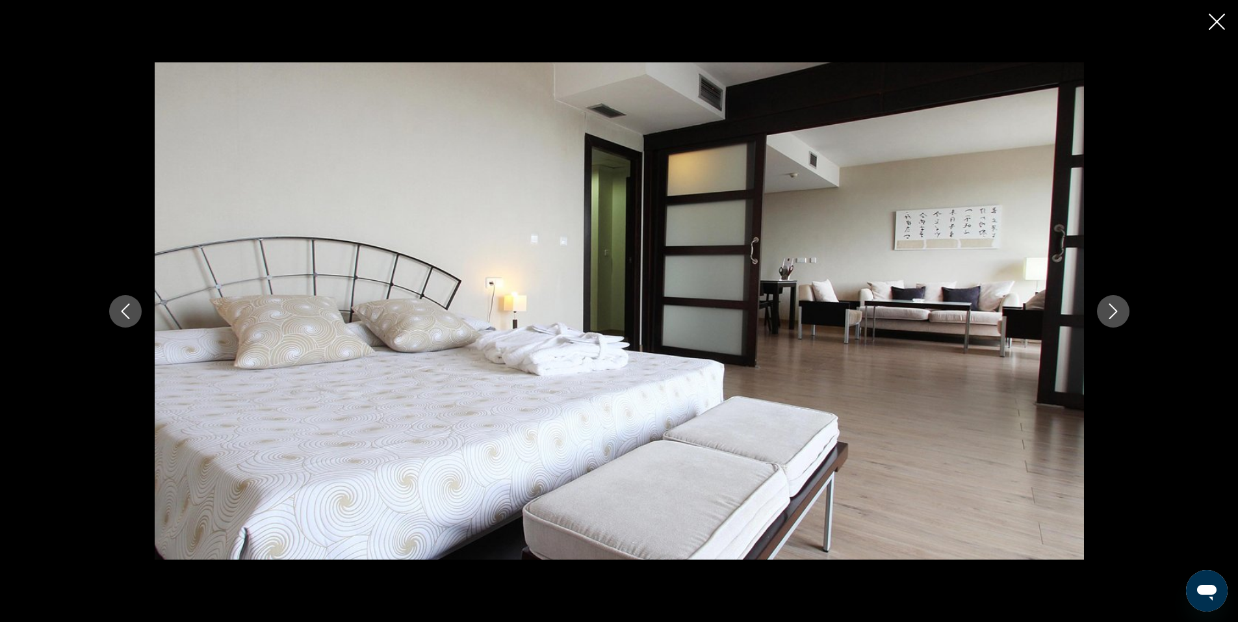
click at [1112, 311] on icon "Next image" at bounding box center [1114, 312] width 16 height 16
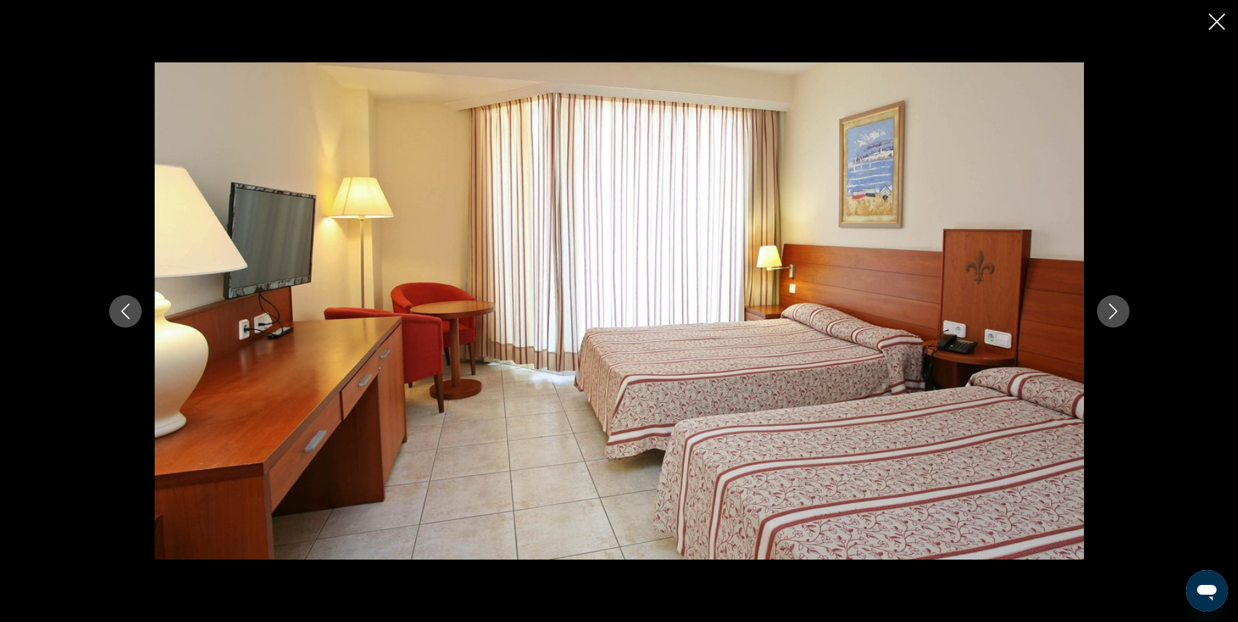
click at [1119, 309] on icon "Next image" at bounding box center [1114, 312] width 16 height 16
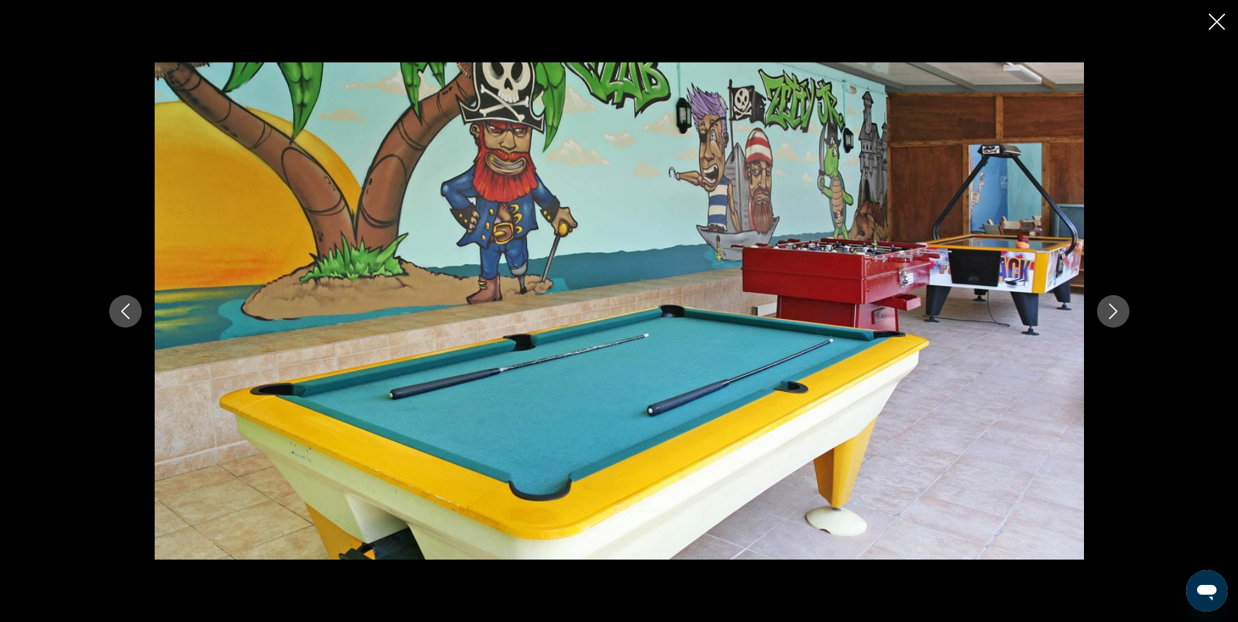
click at [1118, 309] on icon "Next image" at bounding box center [1114, 312] width 16 height 16
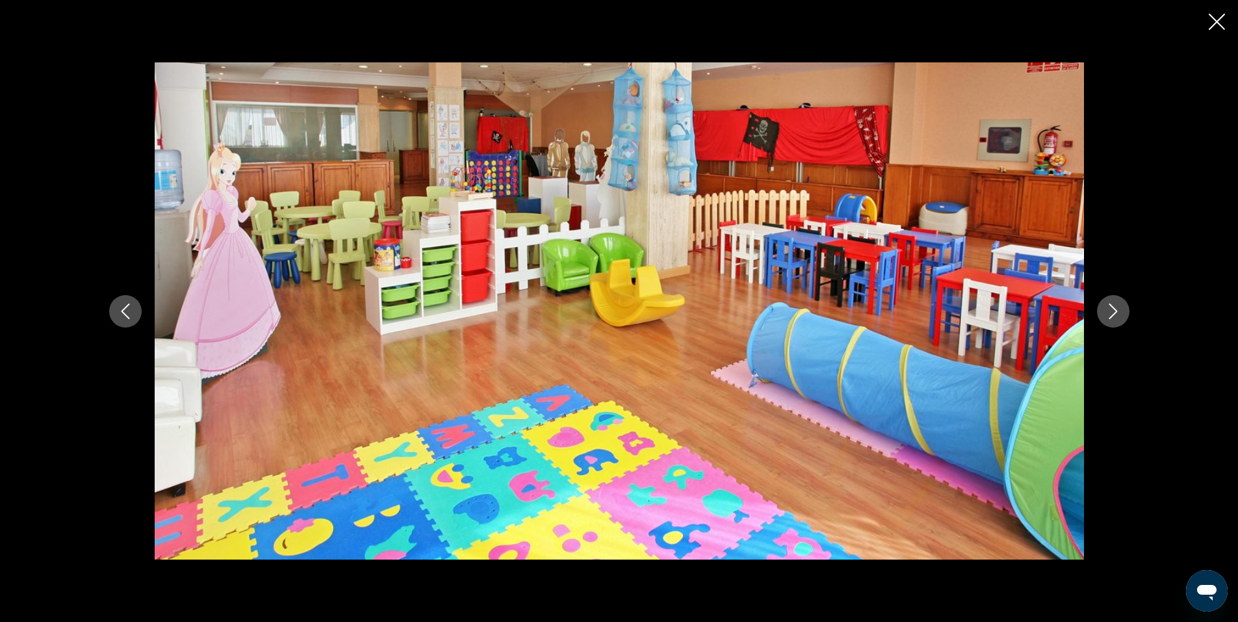
click at [1118, 309] on icon "Next image" at bounding box center [1114, 312] width 16 height 16
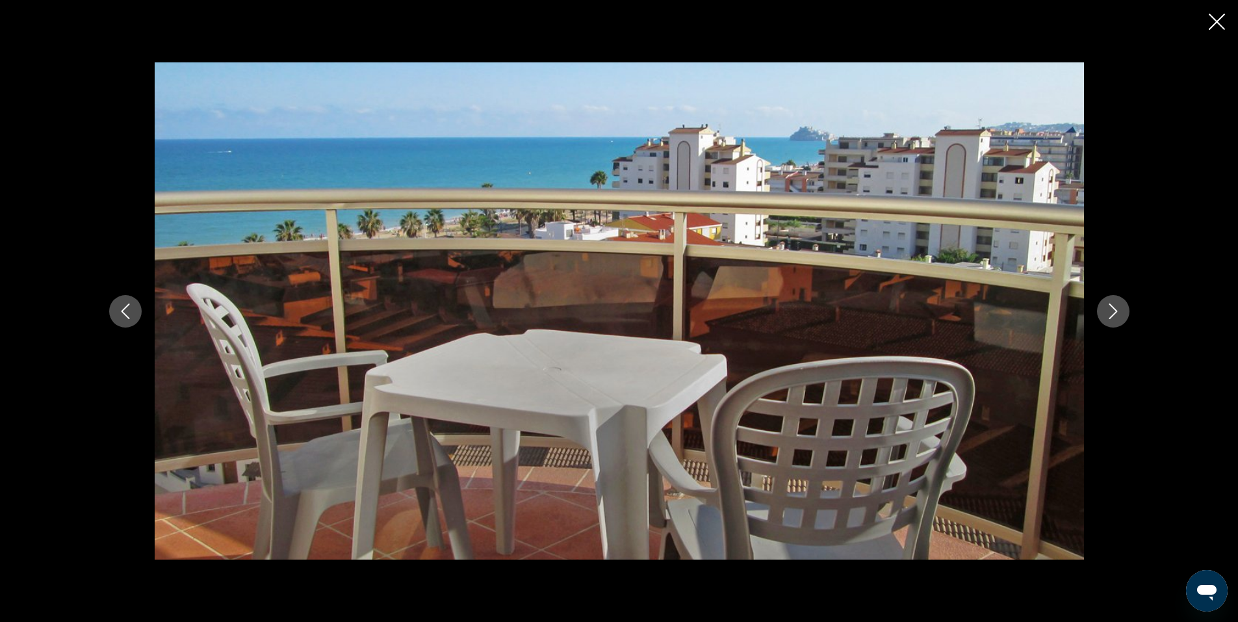
click at [1209, 20] on div "prev next" at bounding box center [619, 311] width 1238 height 622
click at [1113, 313] on icon "Next image" at bounding box center [1114, 312] width 16 height 16
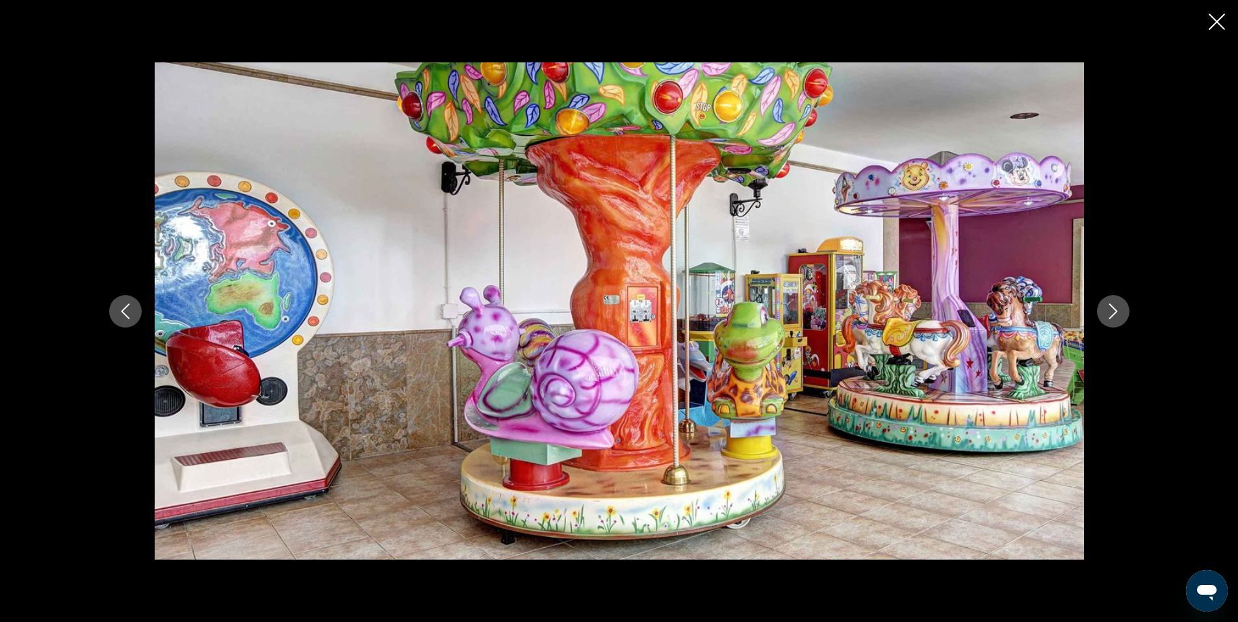
click at [1113, 313] on icon "Next image" at bounding box center [1114, 312] width 16 height 16
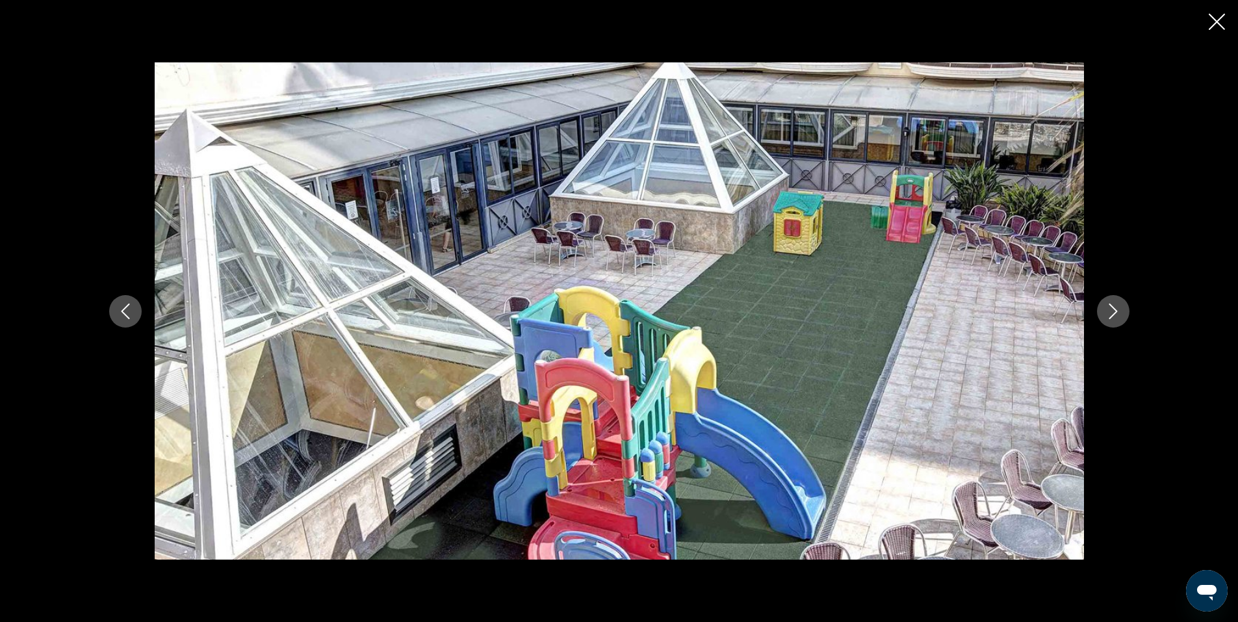
click at [1113, 313] on icon "Next image" at bounding box center [1114, 312] width 16 height 16
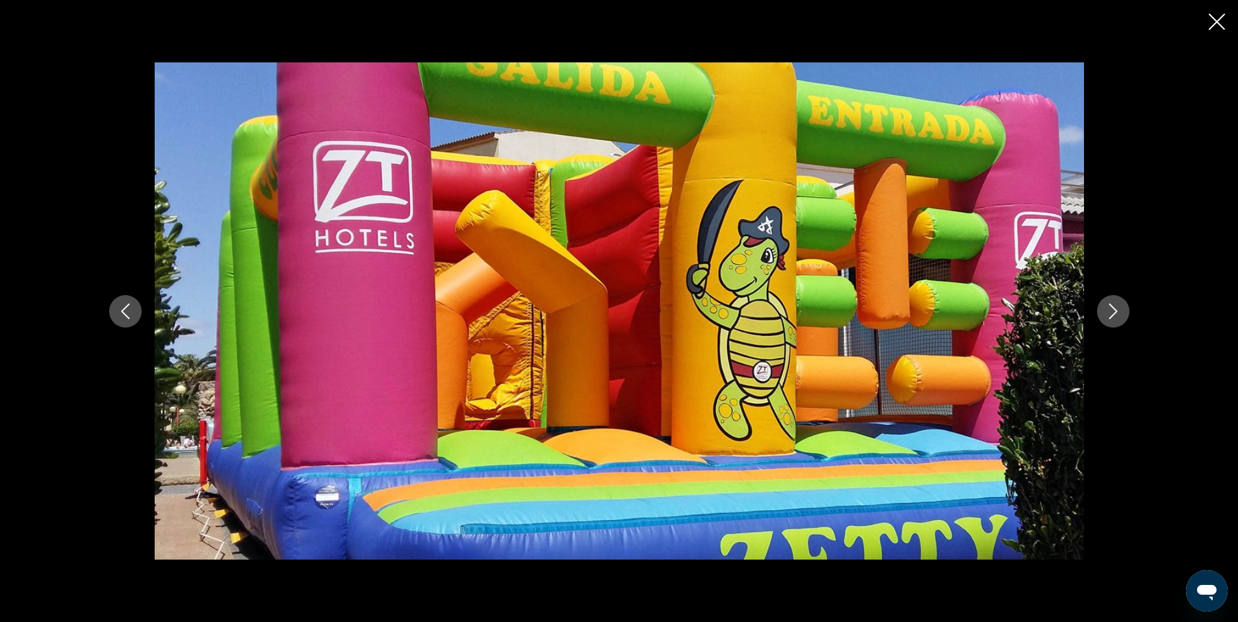
click at [1113, 313] on icon "Next image" at bounding box center [1114, 312] width 16 height 16
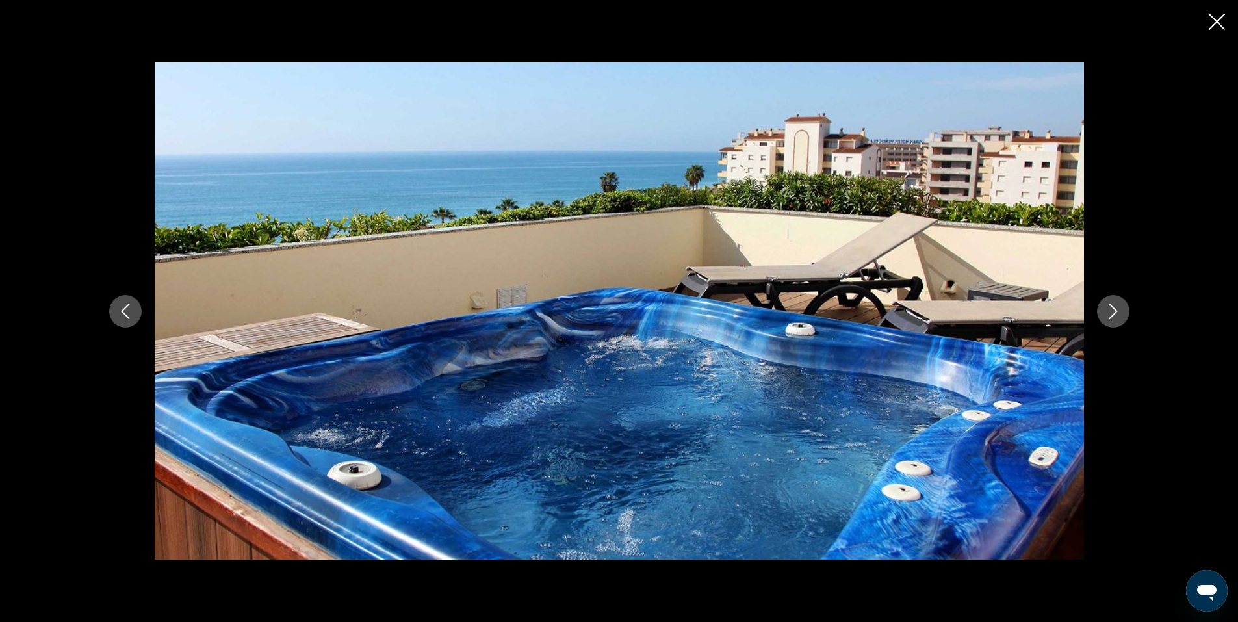
click at [1113, 313] on icon "Next image" at bounding box center [1114, 312] width 16 height 16
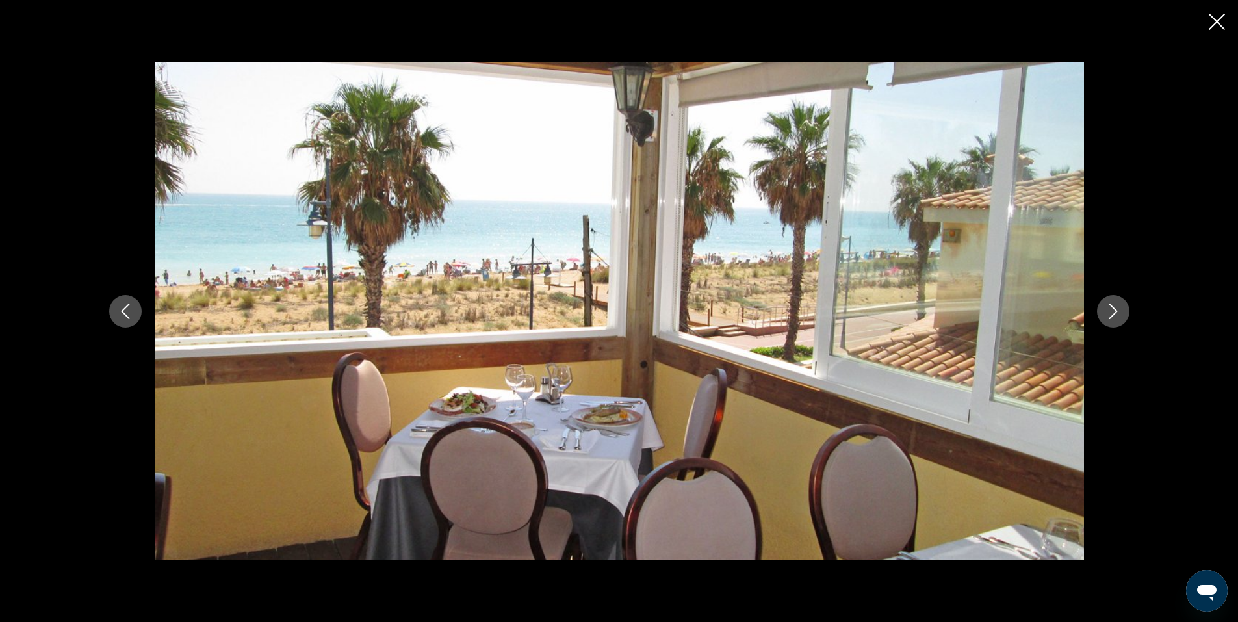
click at [1113, 308] on icon "Next image" at bounding box center [1113, 312] width 8 height 16
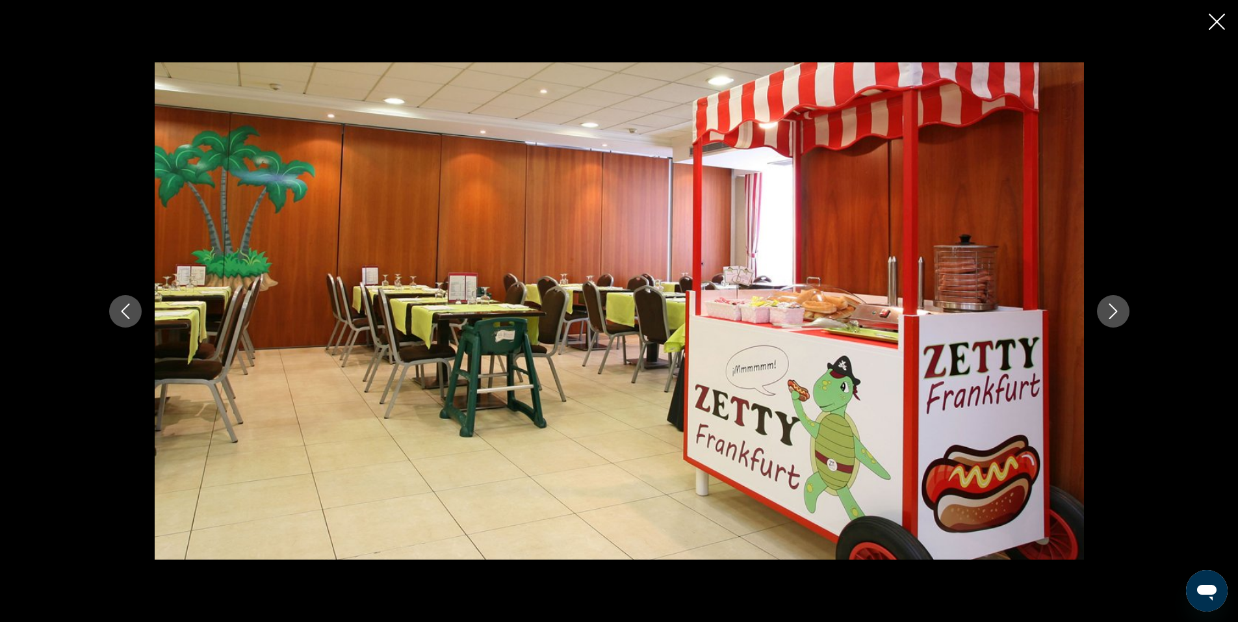
click at [1113, 308] on icon "Next image" at bounding box center [1113, 312] width 8 height 16
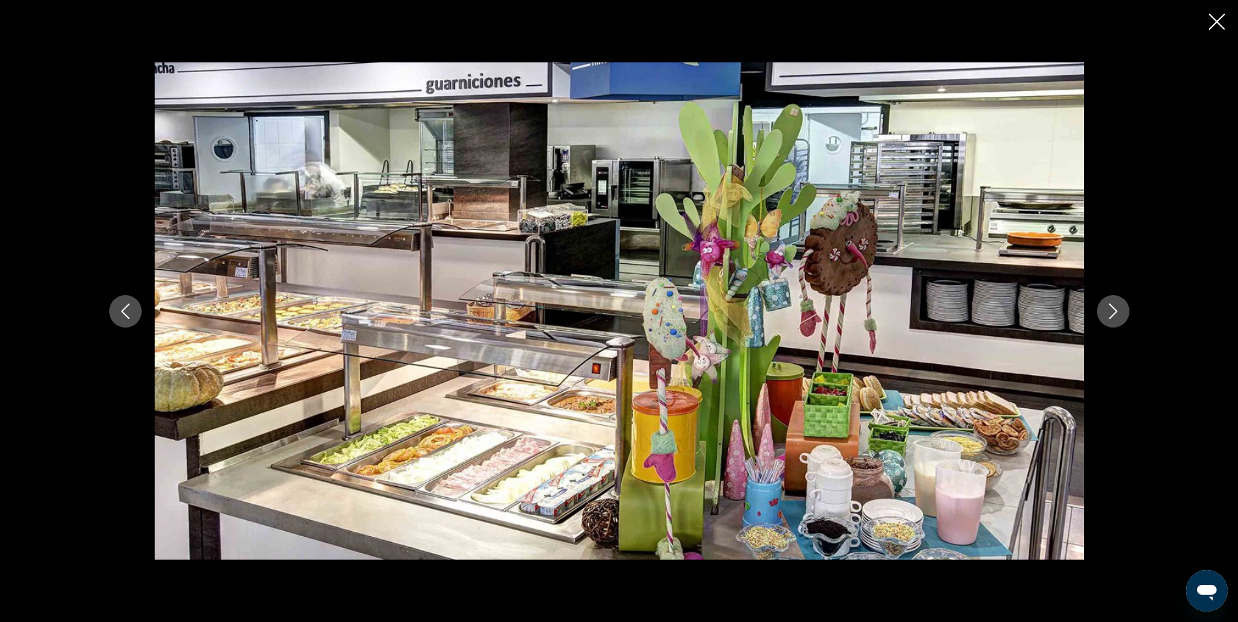
click at [1113, 305] on icon "Next image" at bounding box center [1114, 312] width 16 height 16
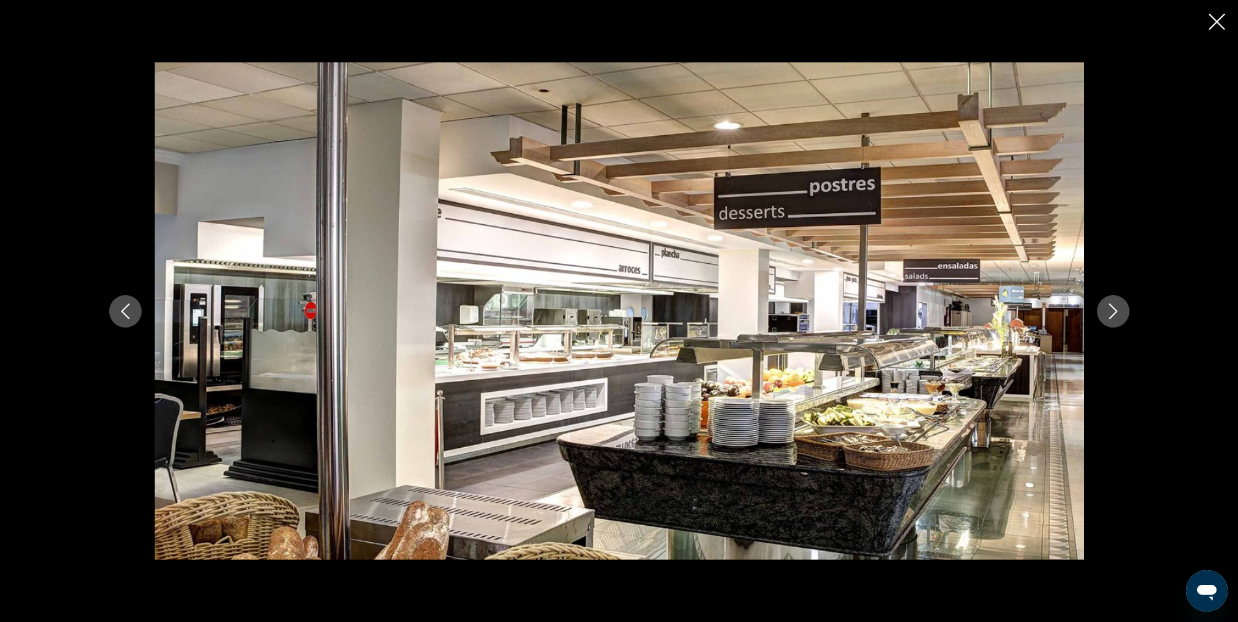
click at [1219, 20] on icon "Close slideshow" at bounding box center [1217, 22] width 16 height 16
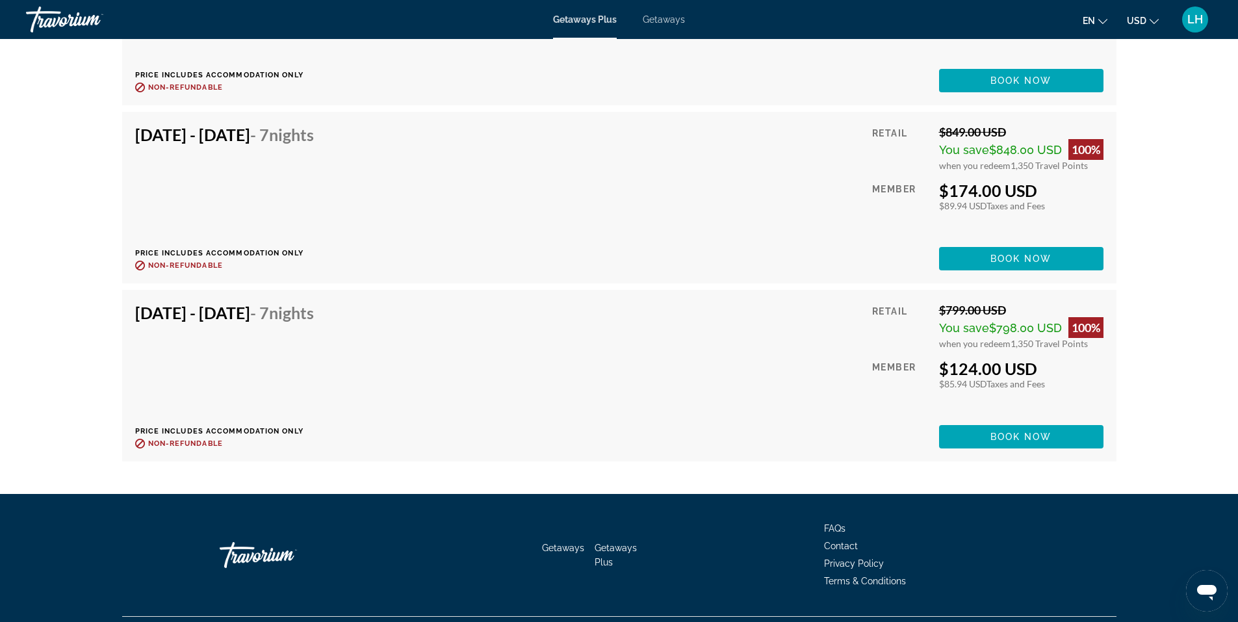
scroll to position [3016, 0]
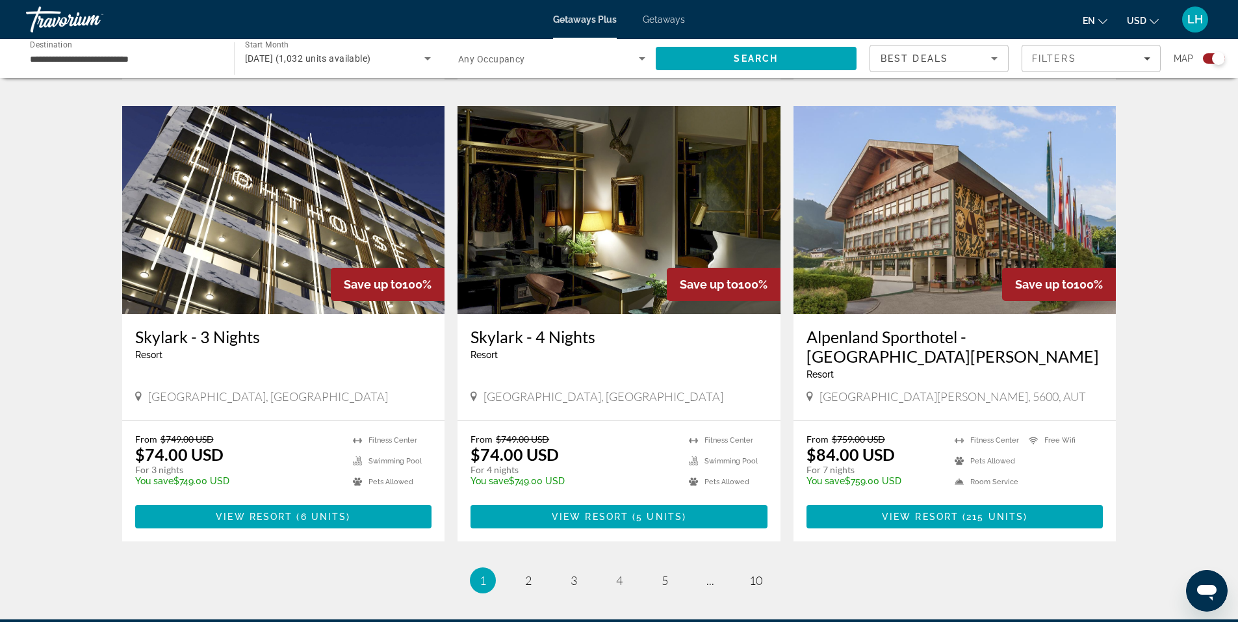
scroll to position [1923, 0]
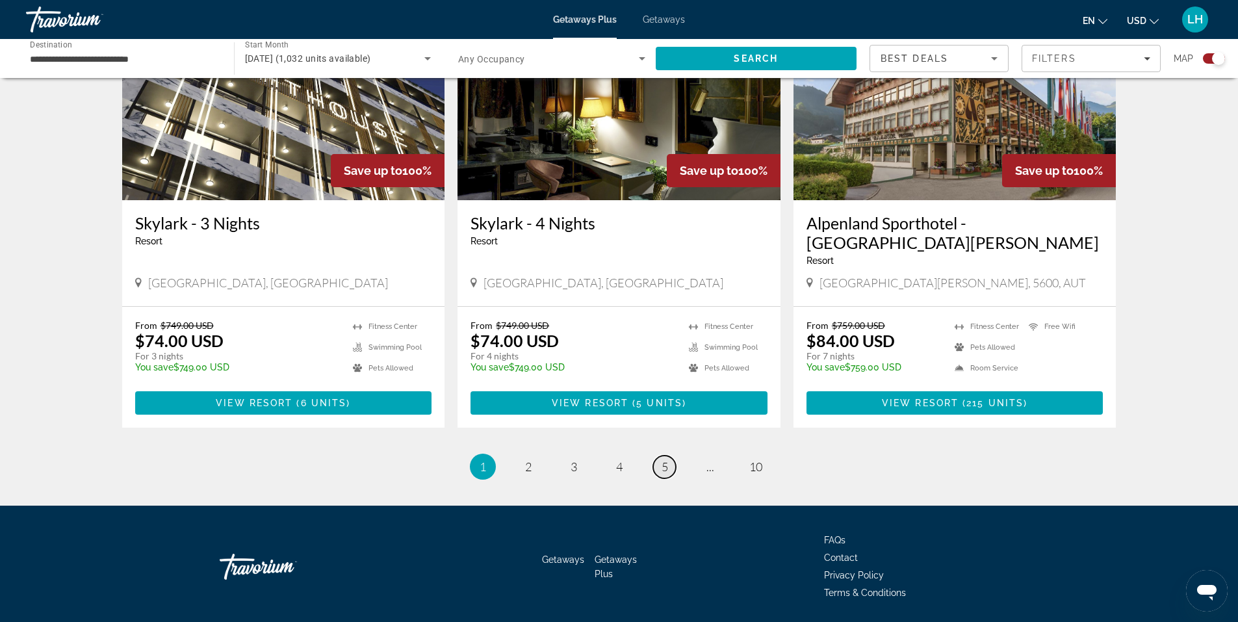
click at [661, 456] on link "page 5" at bounding box center [664, 467] width 23 height 23
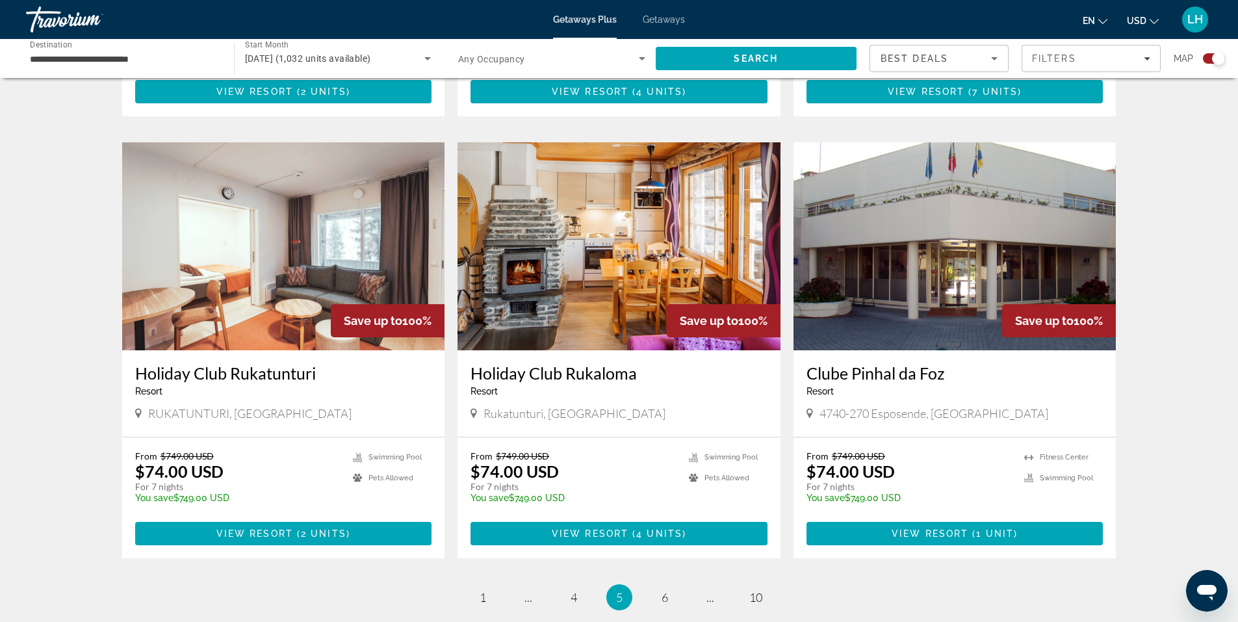
scroll to position [1884, 0]
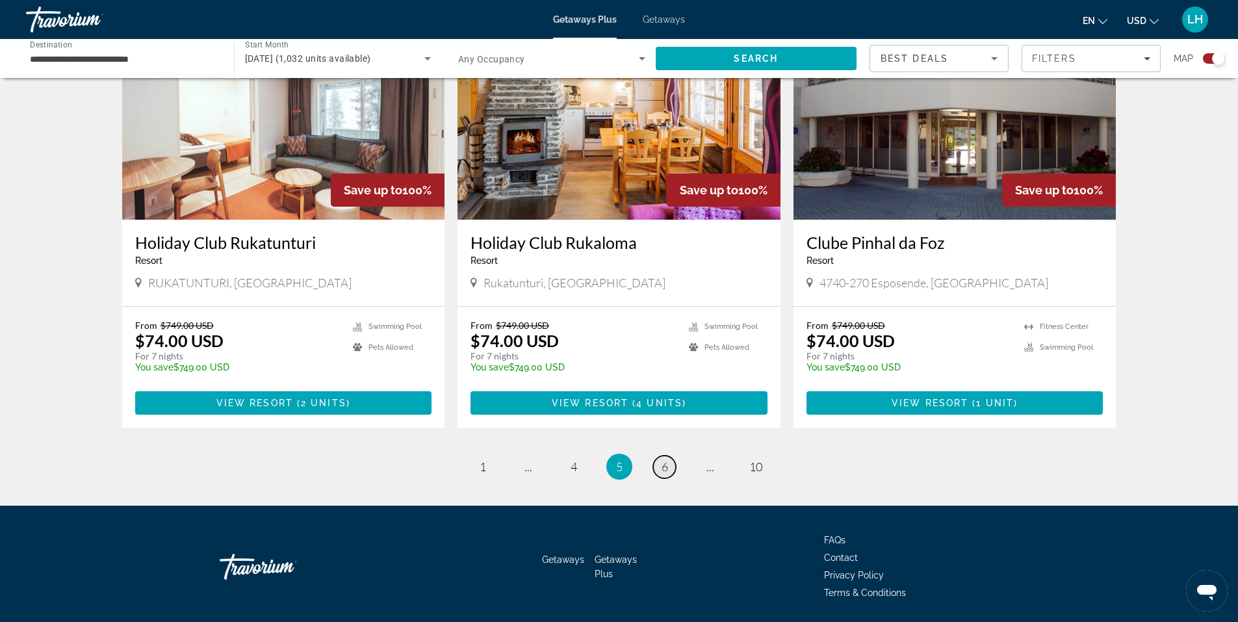
click at [665, 460] on span "6" at bounding box center [665, 467] width 7 height 14
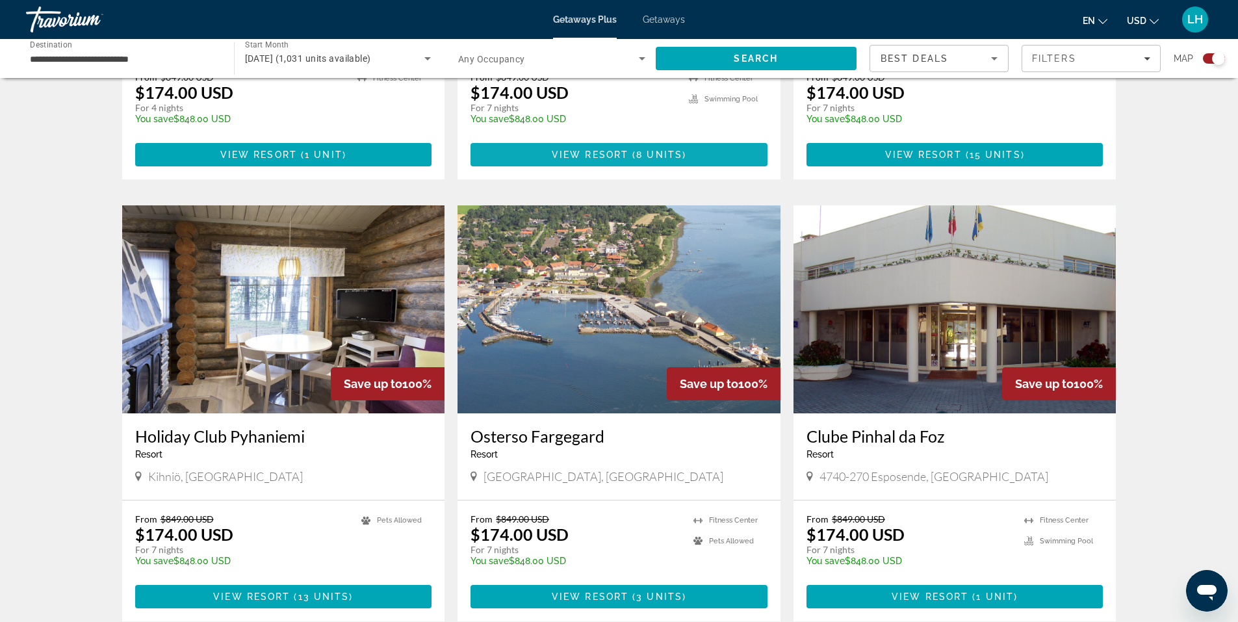
scroll to position [1884, 0]
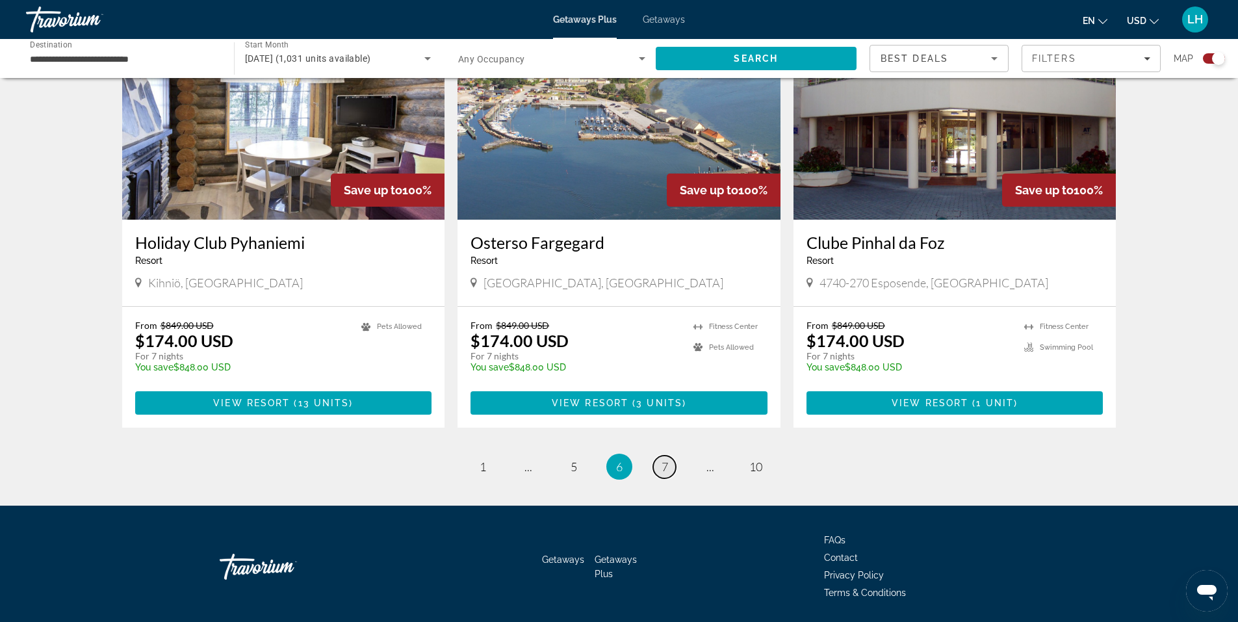
click at [667, 460] on span "7" at bounding box center [665, 467] width 7 height 14
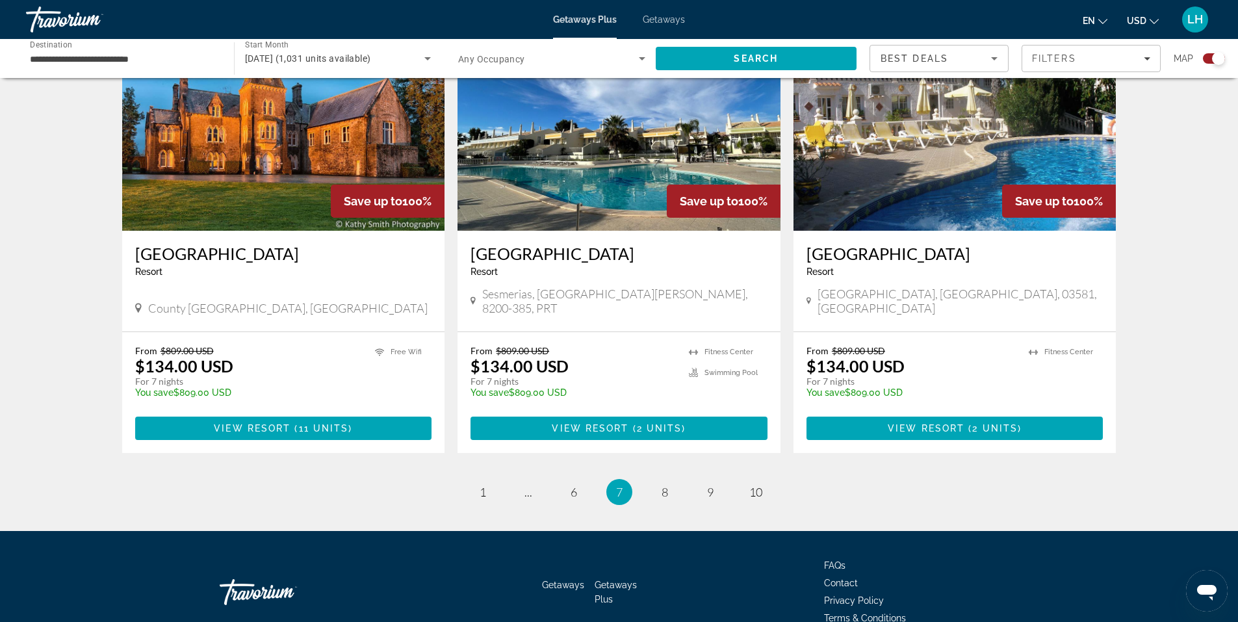
scroll to position [1904, 0]
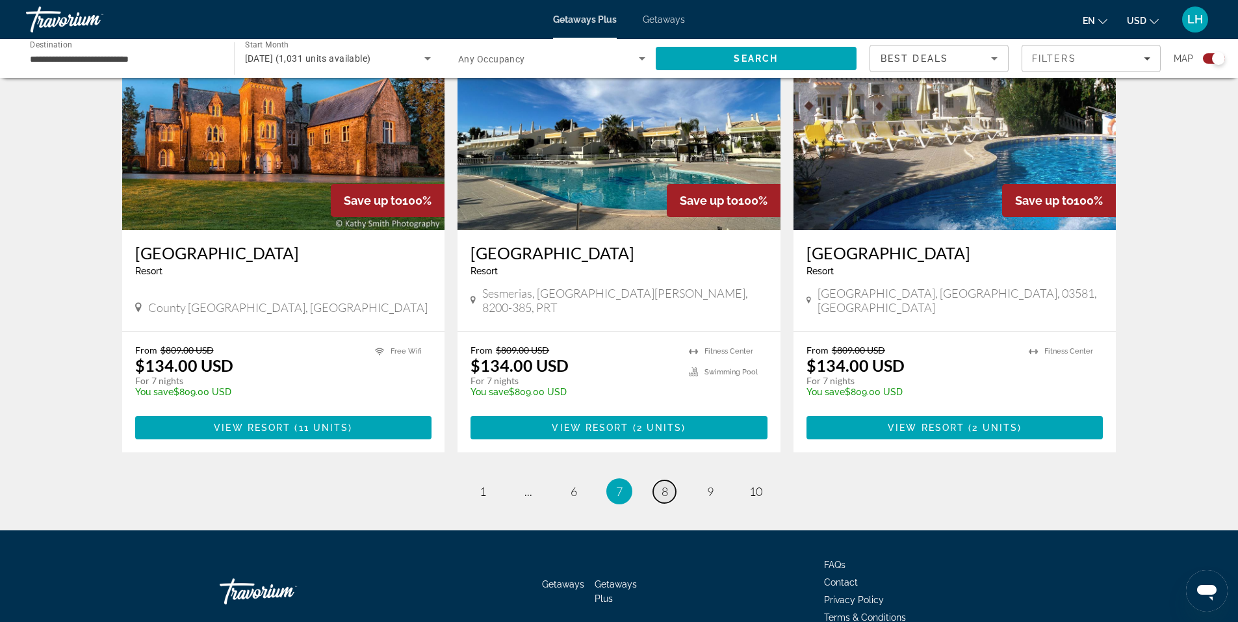
click at [666, 484] on span "8" at bounding box center [665, 491] width 7 height 14
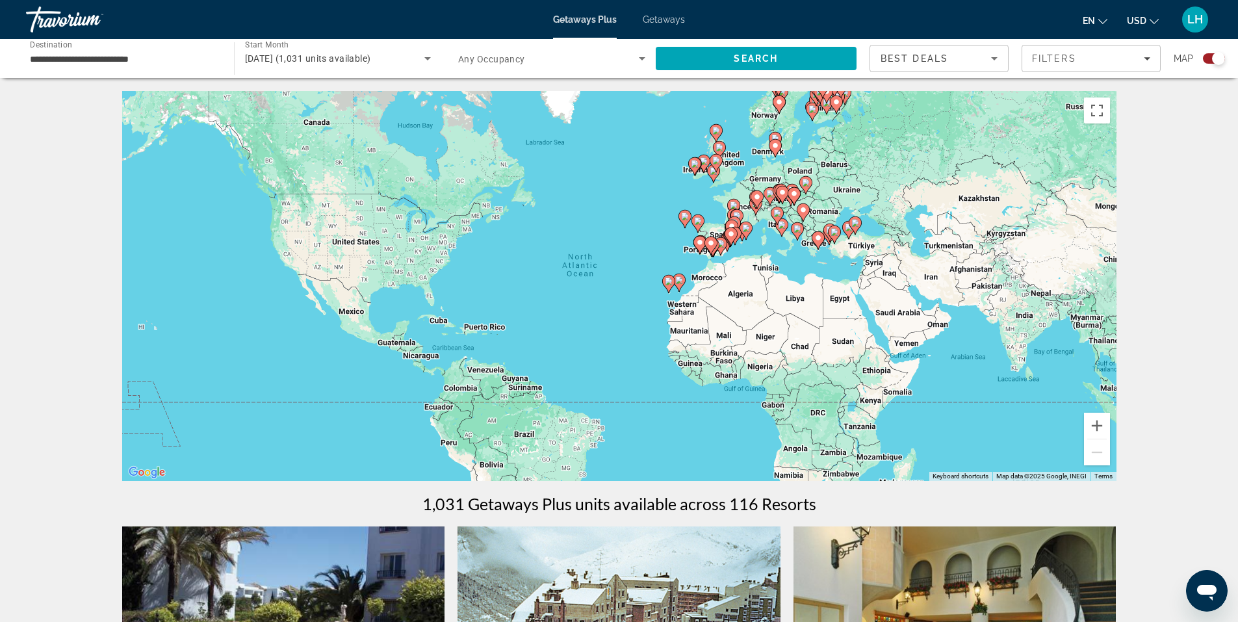
click at [666, 426] on div "To activate drag with keyboard, press Alt + Enter. Once in keyboard drag state,…" at bounding box center [619, 286] width 995 height 390
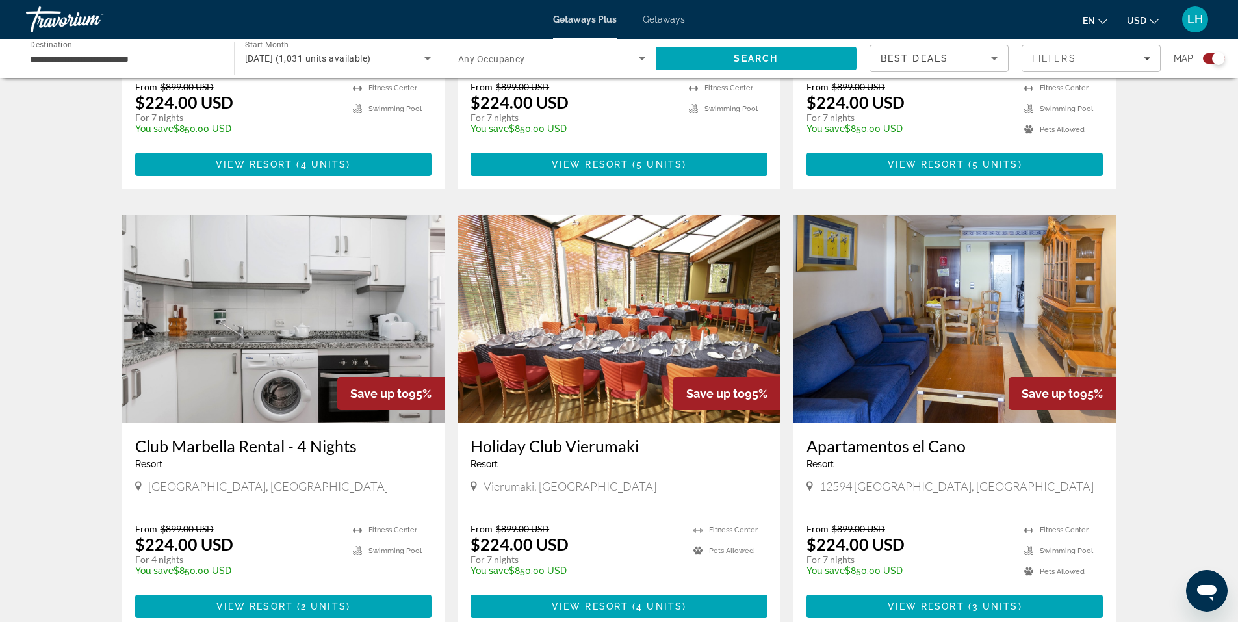
scroll to position [1755, 0]
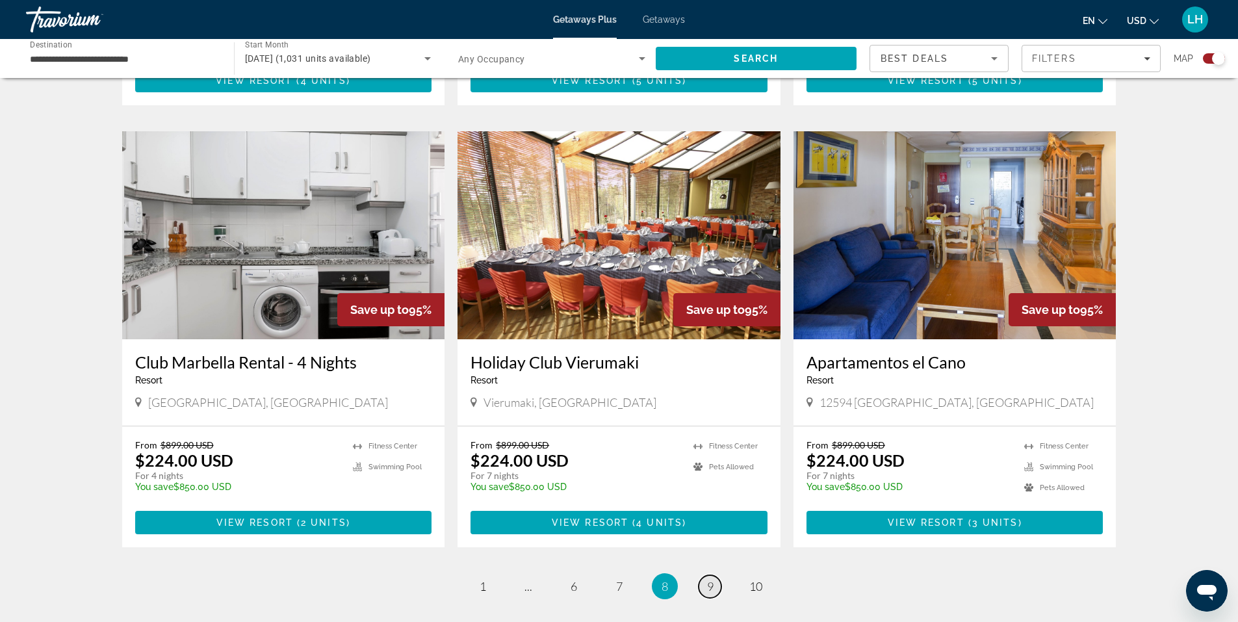
click at [711, 575] on link "page 9" at bounding box center [710, 586] width 23 height 23
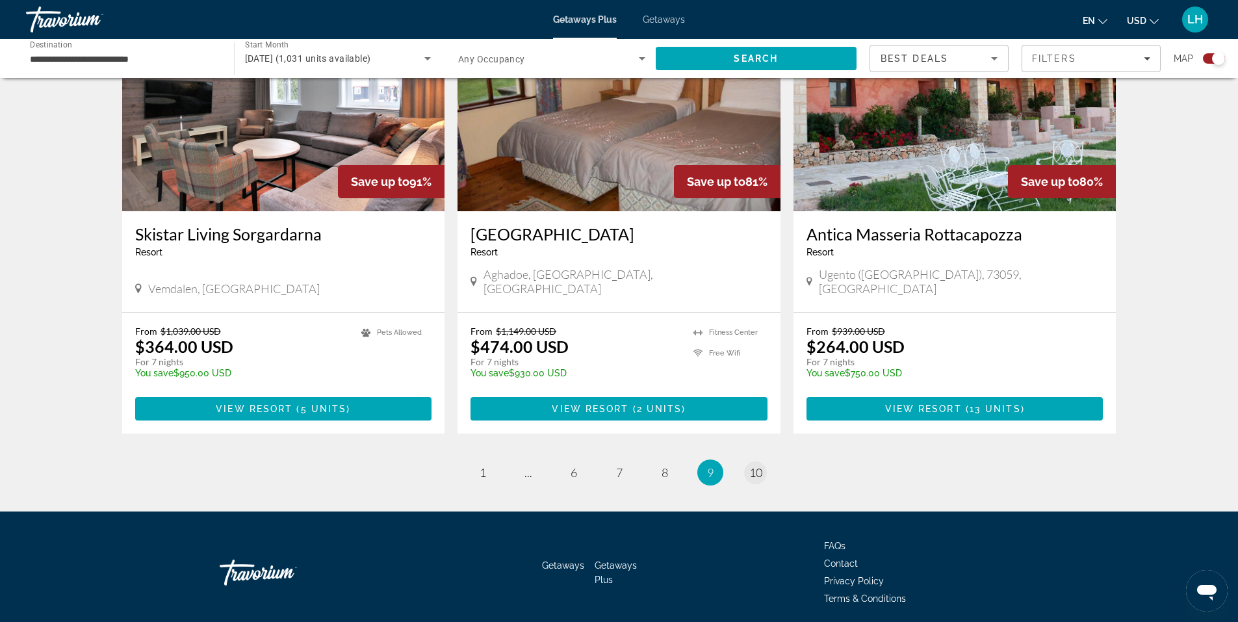
scroll to position [1884, 0]
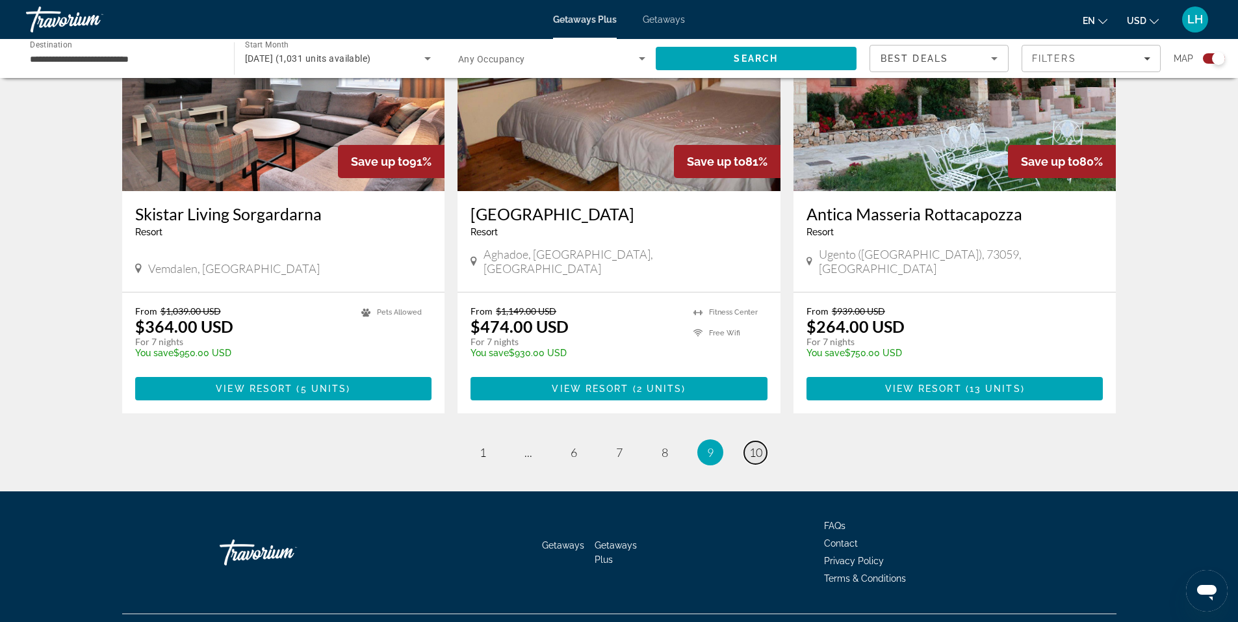
click at [759, 445] on span "10" at bounding box center [756, 452] width 13 height 14
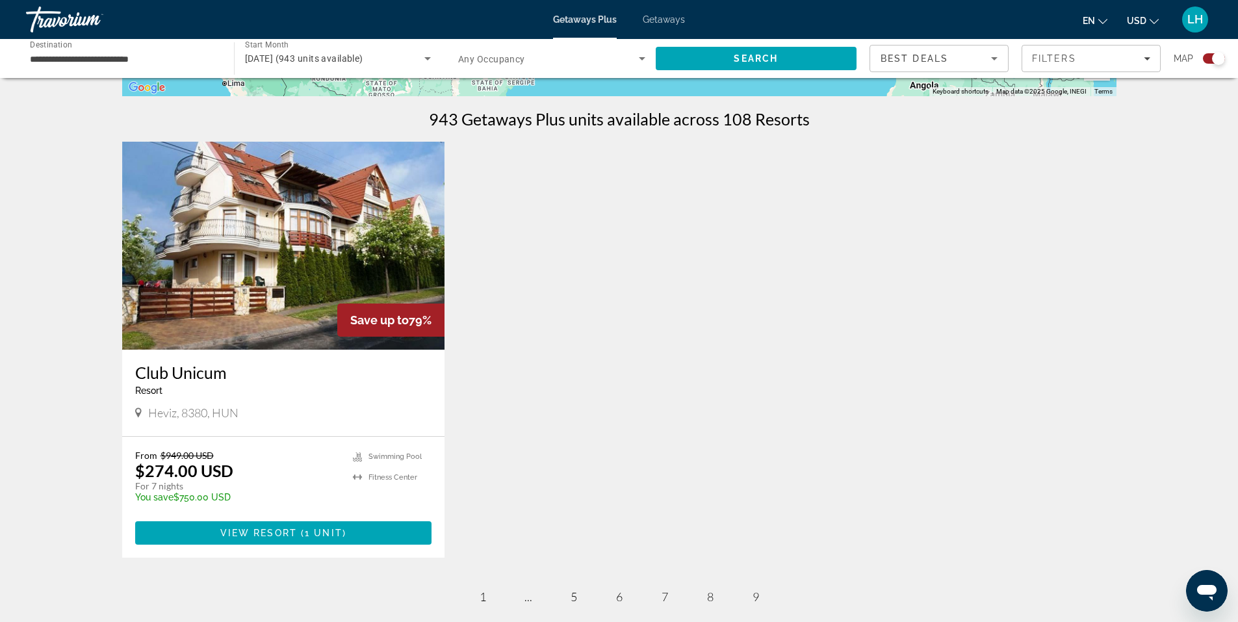
scroll to position [455, 0]
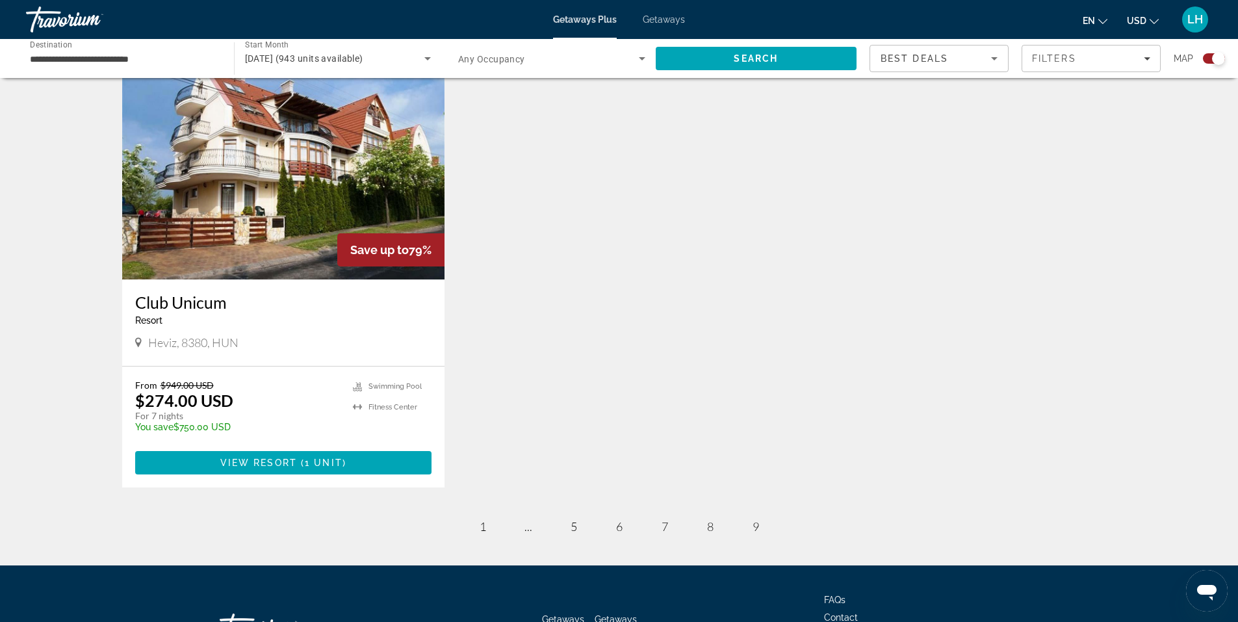
click at [278, 198] on img "Main content" at bounding box center [283, 176] width 323 height 208
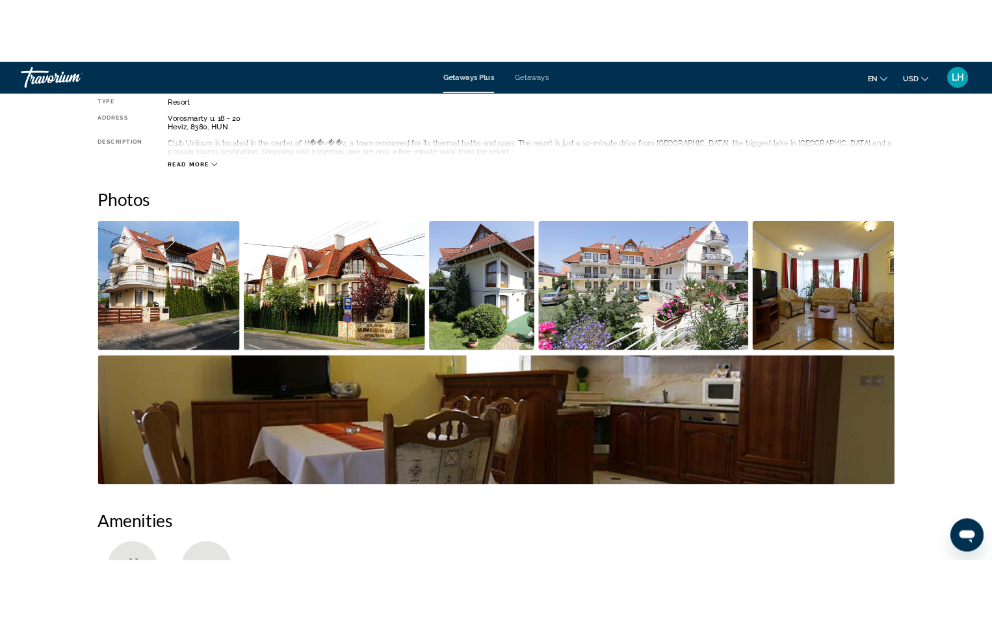
scroll to position [520, 0]
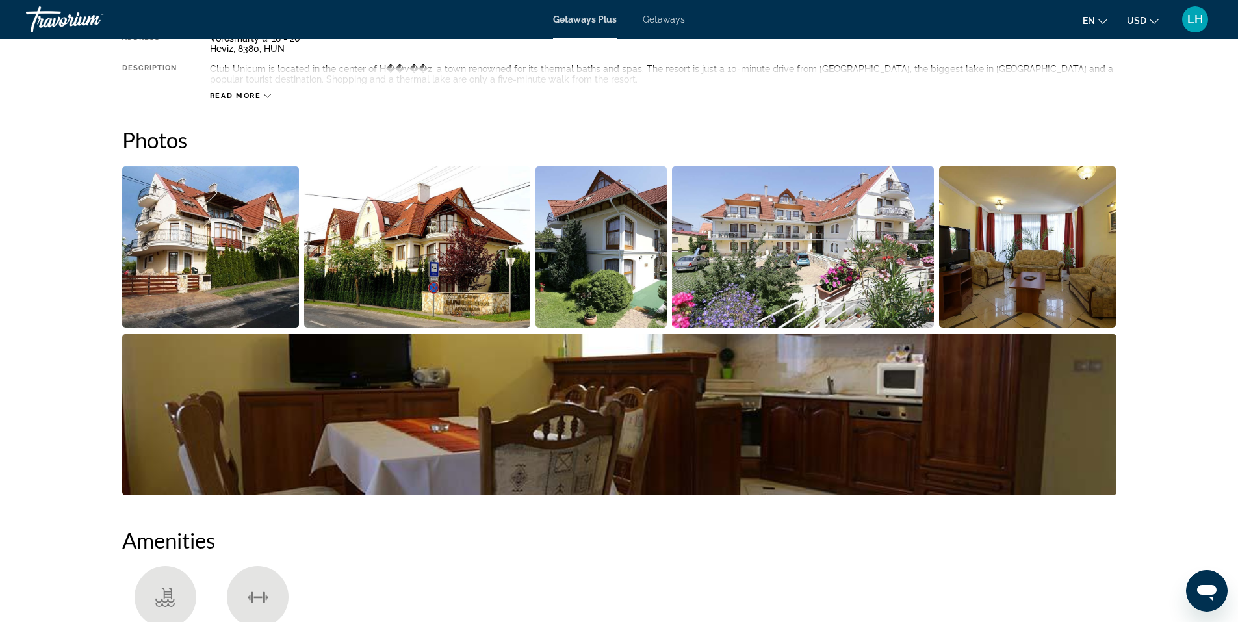
click at [461, 265] on img "Open full-screen image slider" at bounding box center [417, 246] width 226 height 161
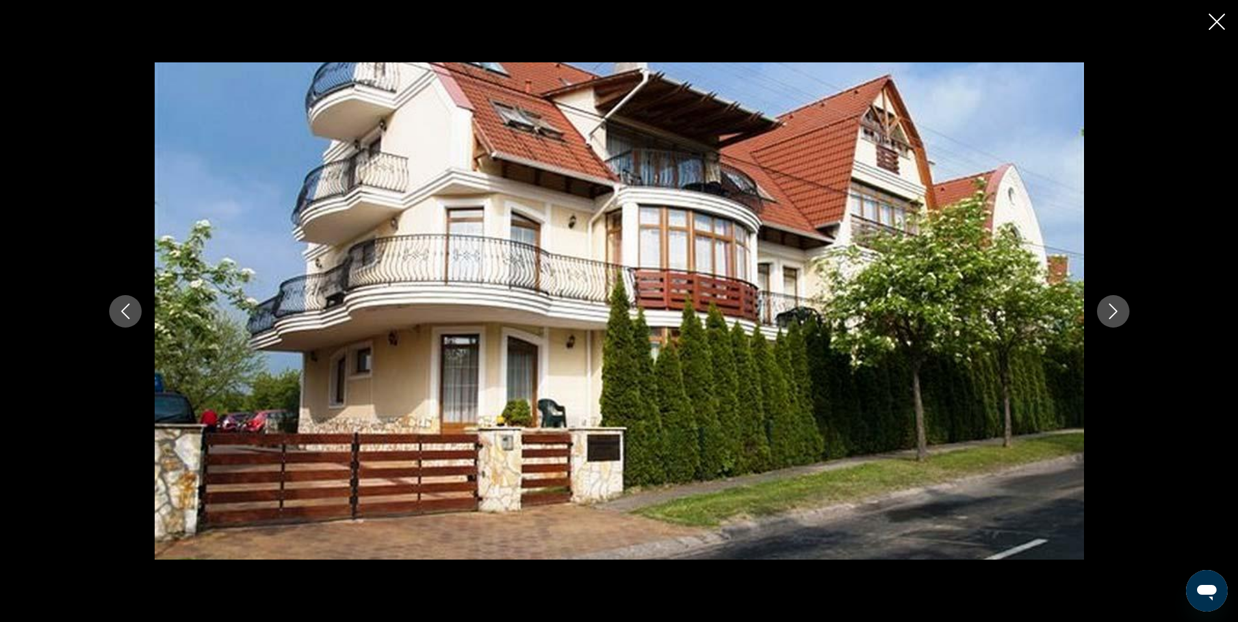
click at [1114, 309] on icon "Next image" at bounding box center [1114, 312] width 16 height 16
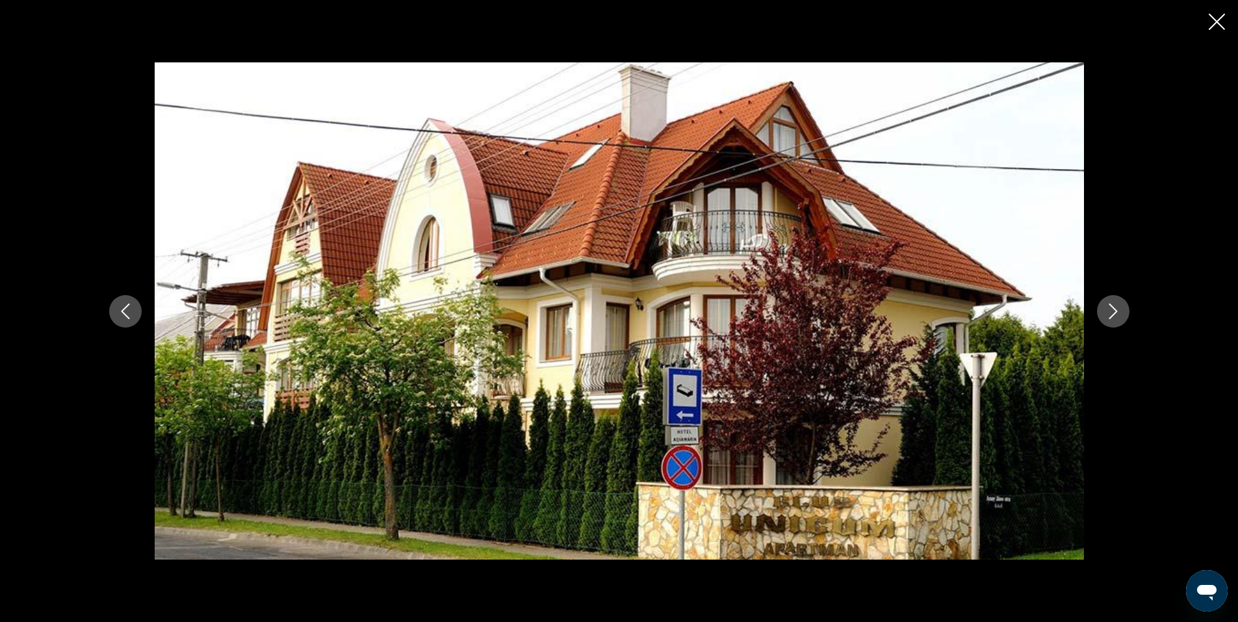
click at [1114, 309] on icon "Next image" at bounding box center [1114, 312] width 16 height 16
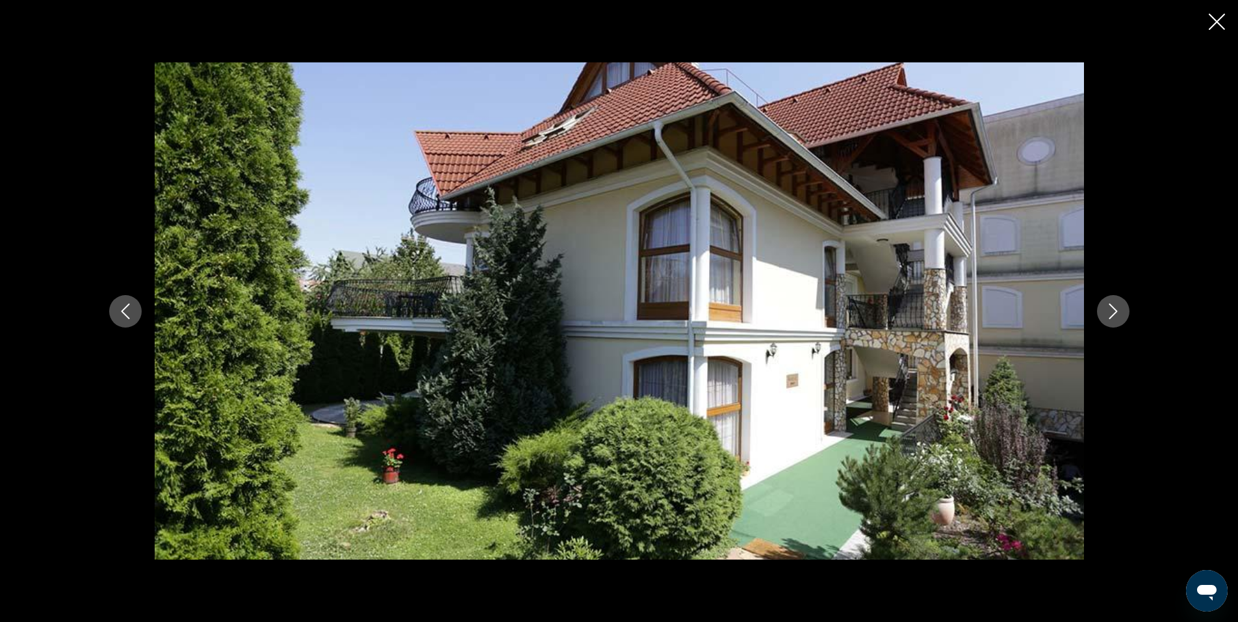
click at [1114, 309] on icon "Next image" at bounding box center [1114, 312] width 16 height 16
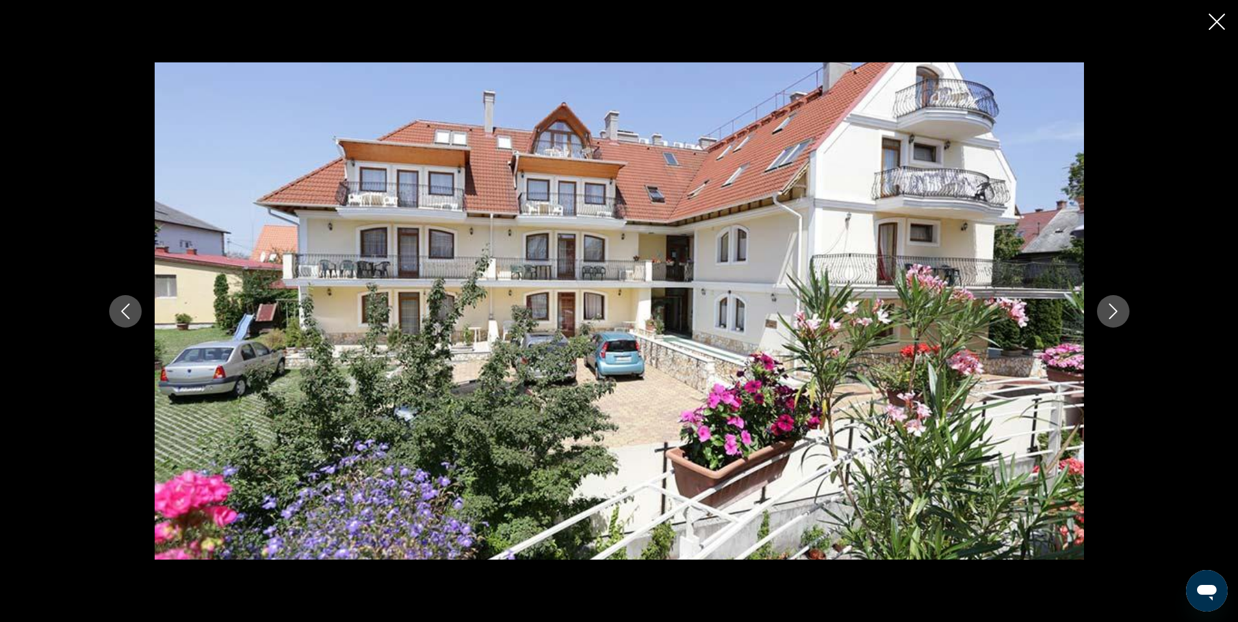
click at [1114, 309] on icon "Next image" at bounding box center [1114, 312] width 16 height 16
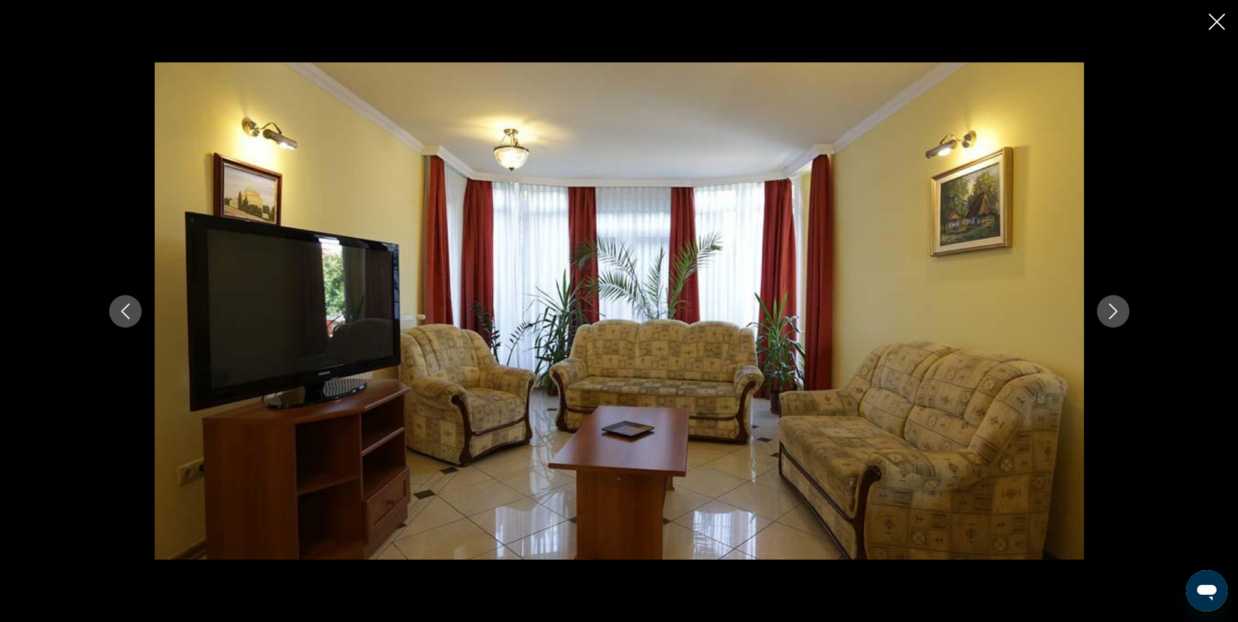
click at [1114, 309] on icon "Next image" at bounding box center [1114, 312] width 16 height 16
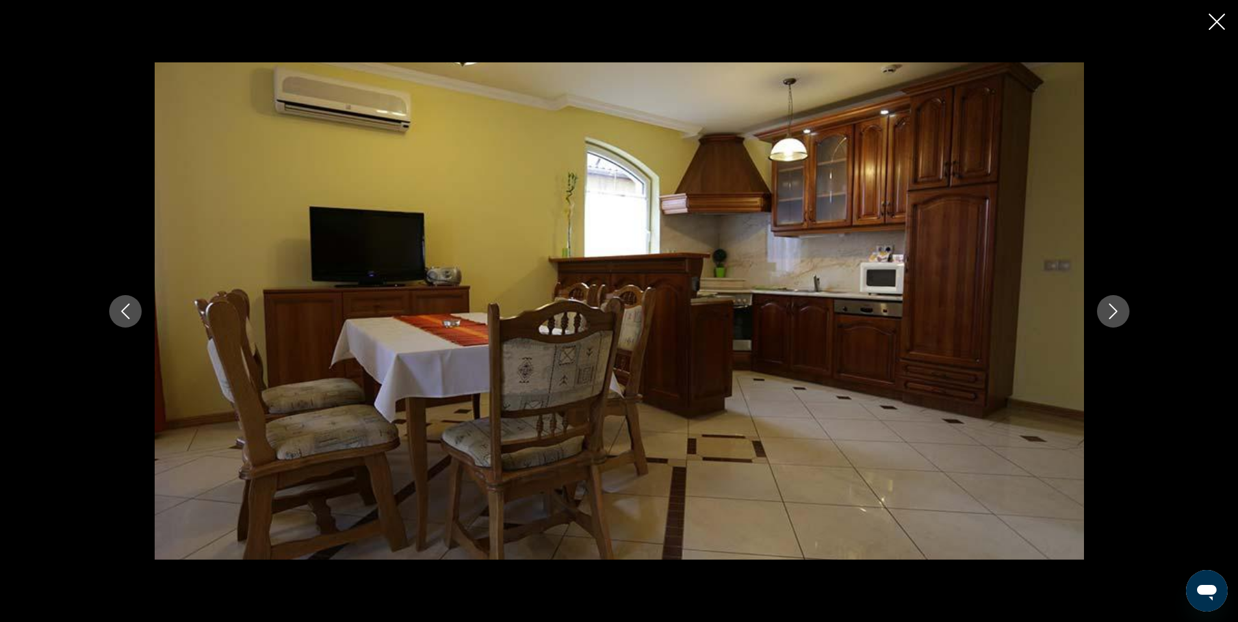
click at [1114, 309] on icon "Next image" at bounding box center [1114, 312] width 16 height 16
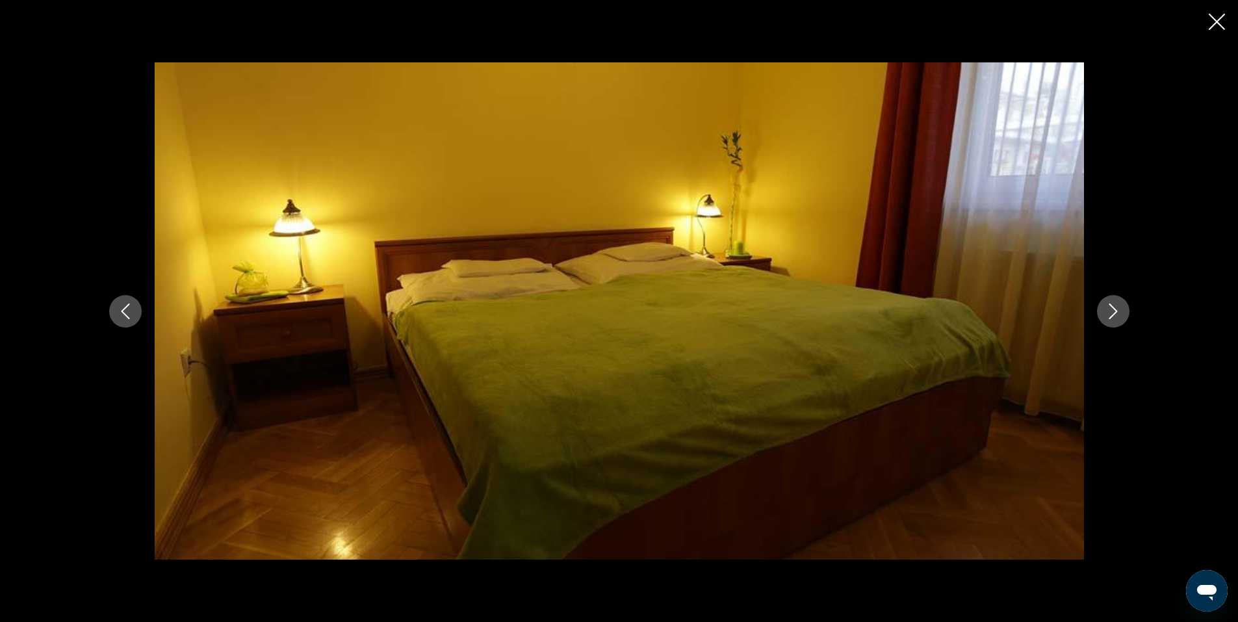
click at [1114, 309] on icon "Next image" at bounding box center [1114, 312] width 16 height 16
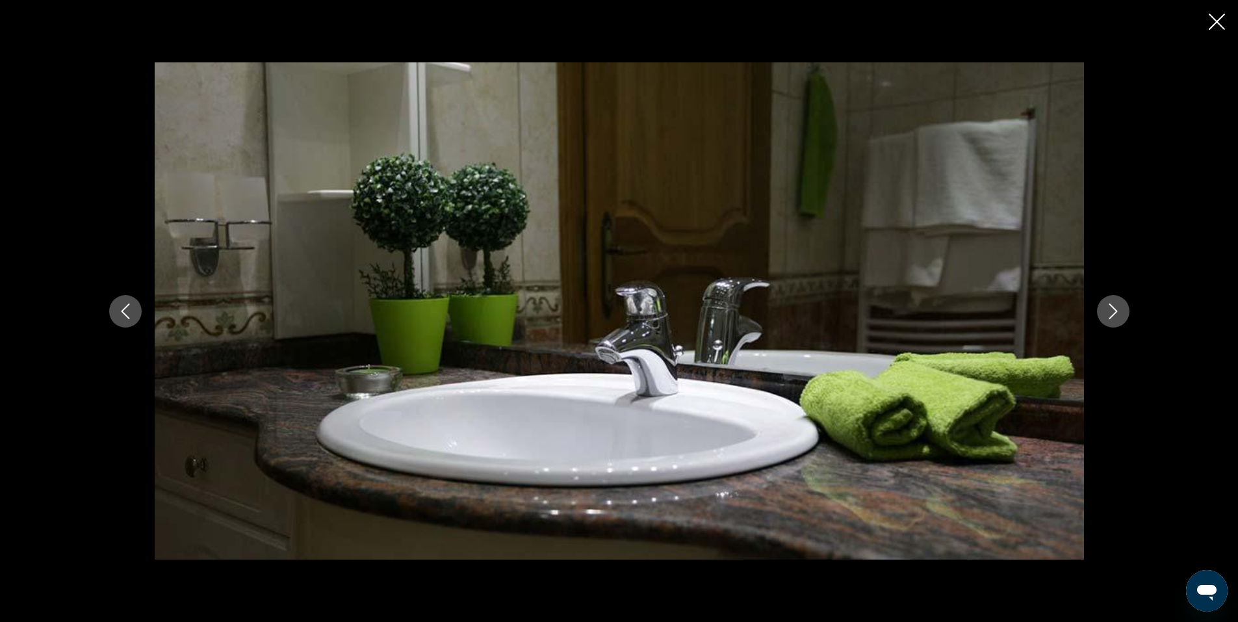
click at [1114, 309] on icon "Next image" at bounding box center [1114, 312] width 16 height 16
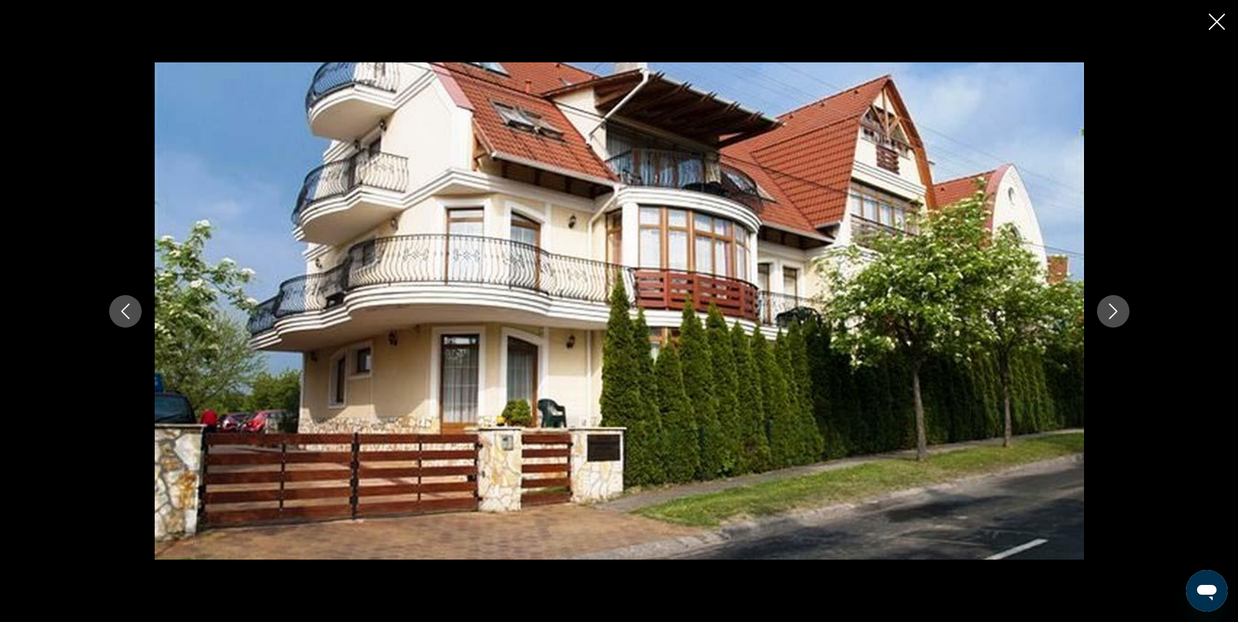
click at [1114, 309] on icon "Next image" at bounding box center [1114, 312] width 16 height 16
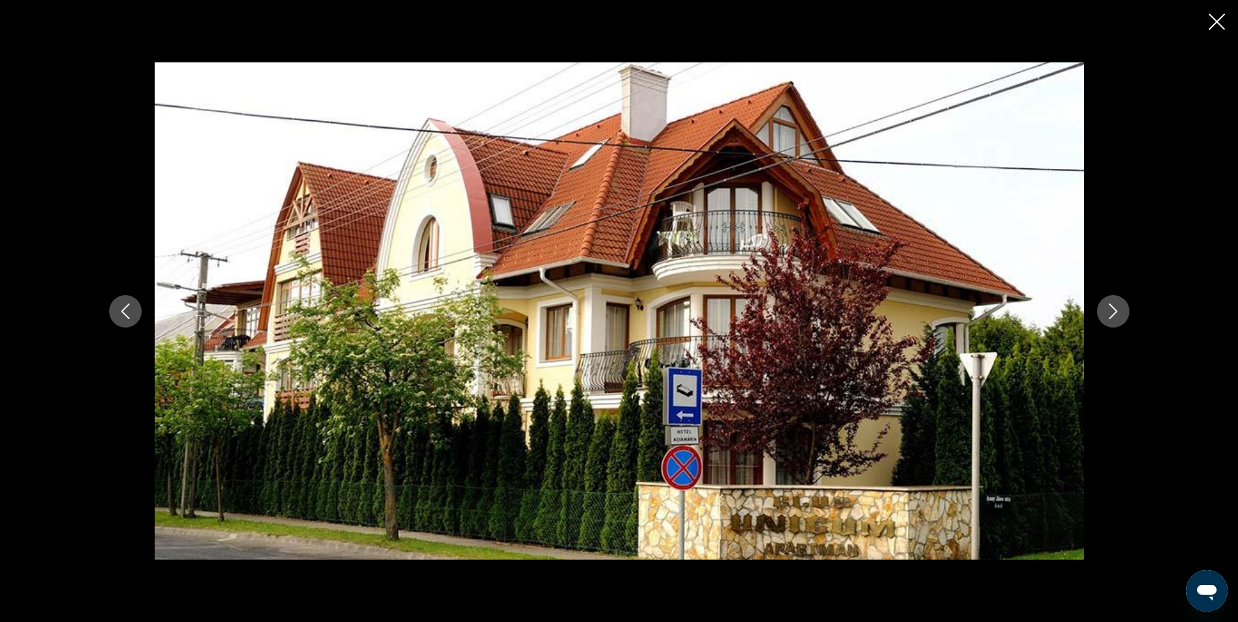
click at [1114, 309] on icon "Next image" at bounding box center [1114, 312] width 16 height 16
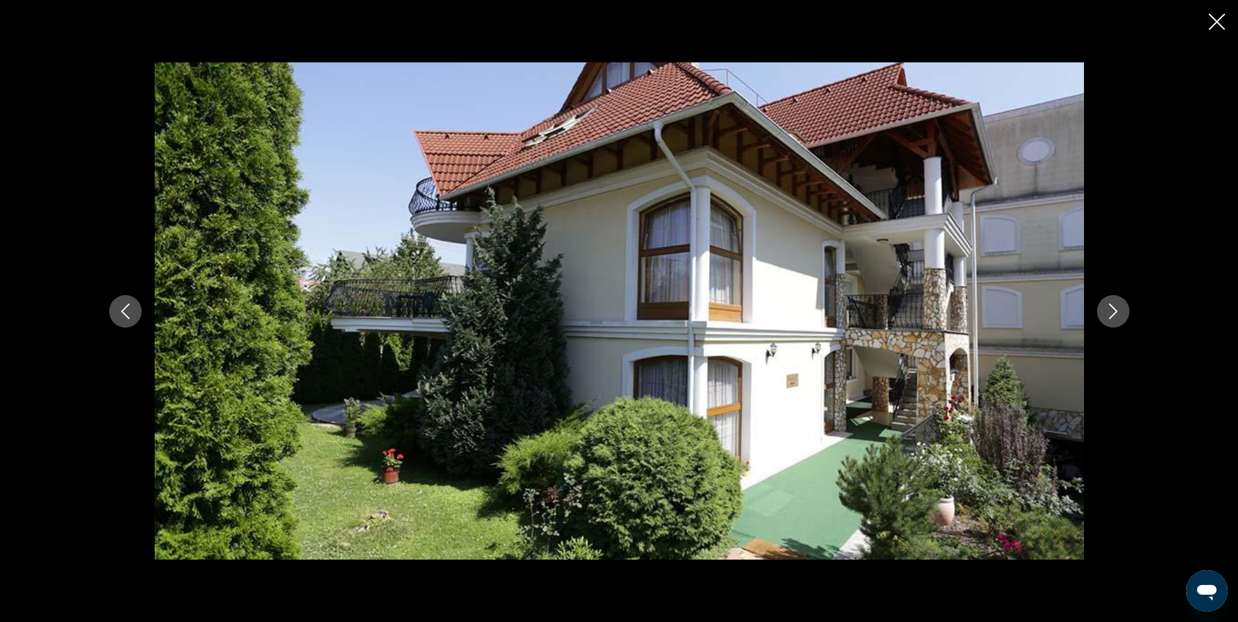
click at [1114, 309] on icon "Next image" at bounding box center [1114, 312] width 16 height 16
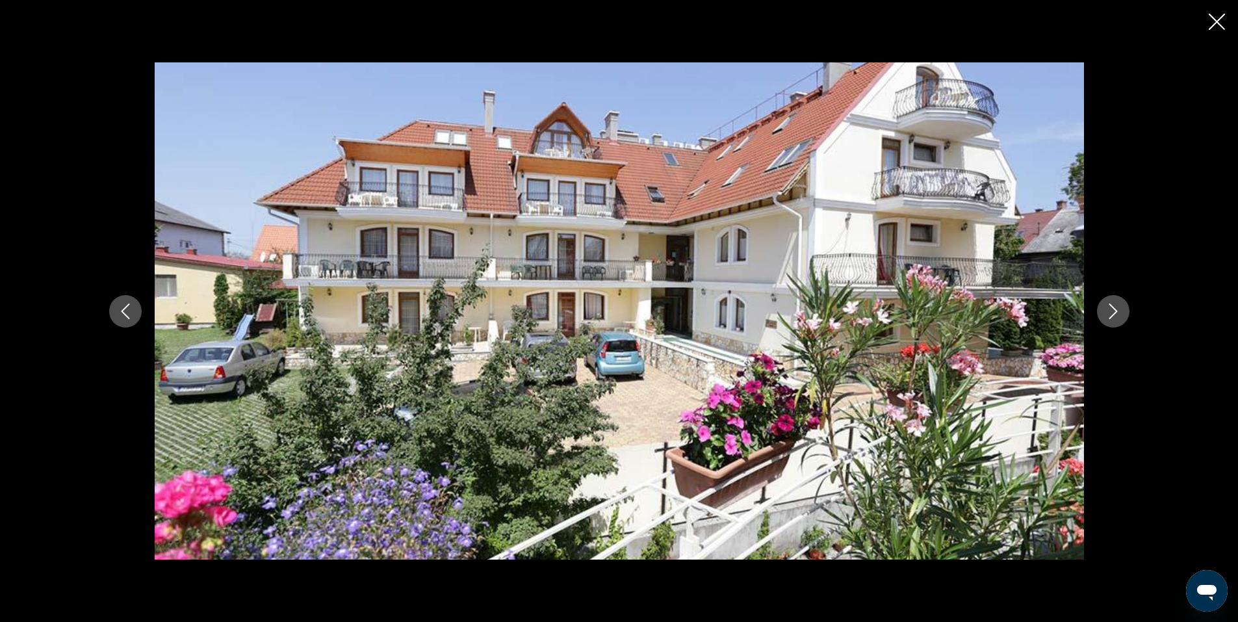
click at [1114, 309] on icon "Next image" at bounding box center [1114, 312] width 16 height 16
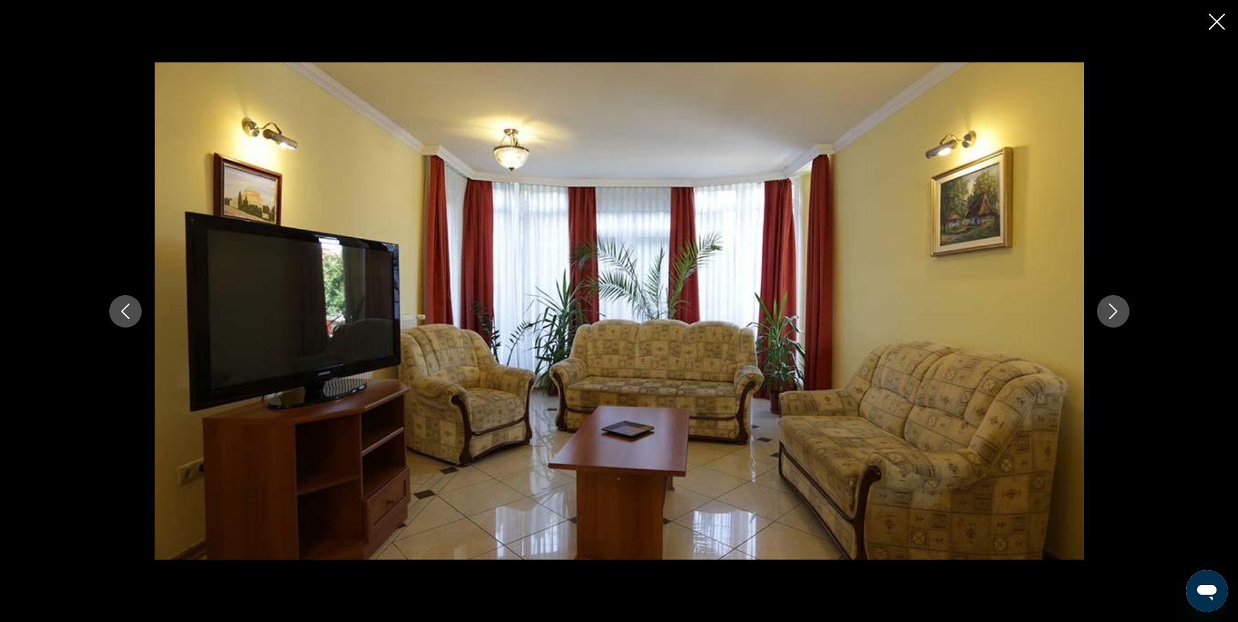
click at [1114, 309] on icon "Next image" at bounding box center [1114, 312] width 16 height 16
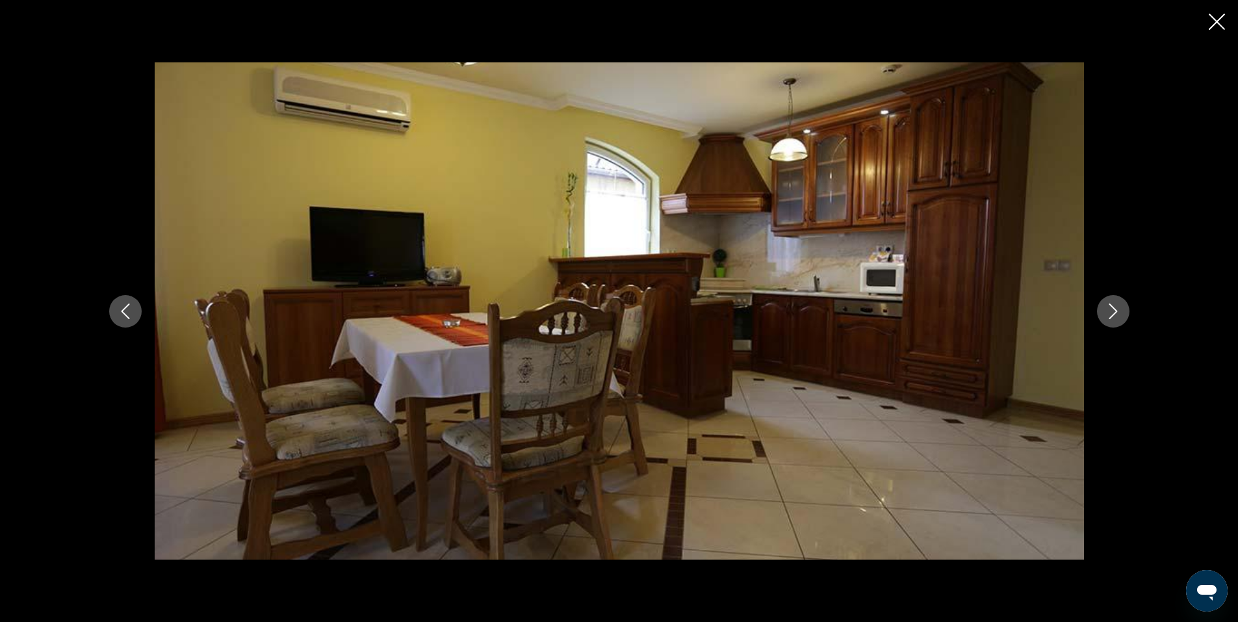
click at [1114, 310] on icon "Next image" at bounding box center [1114, 312] width 16 height 16
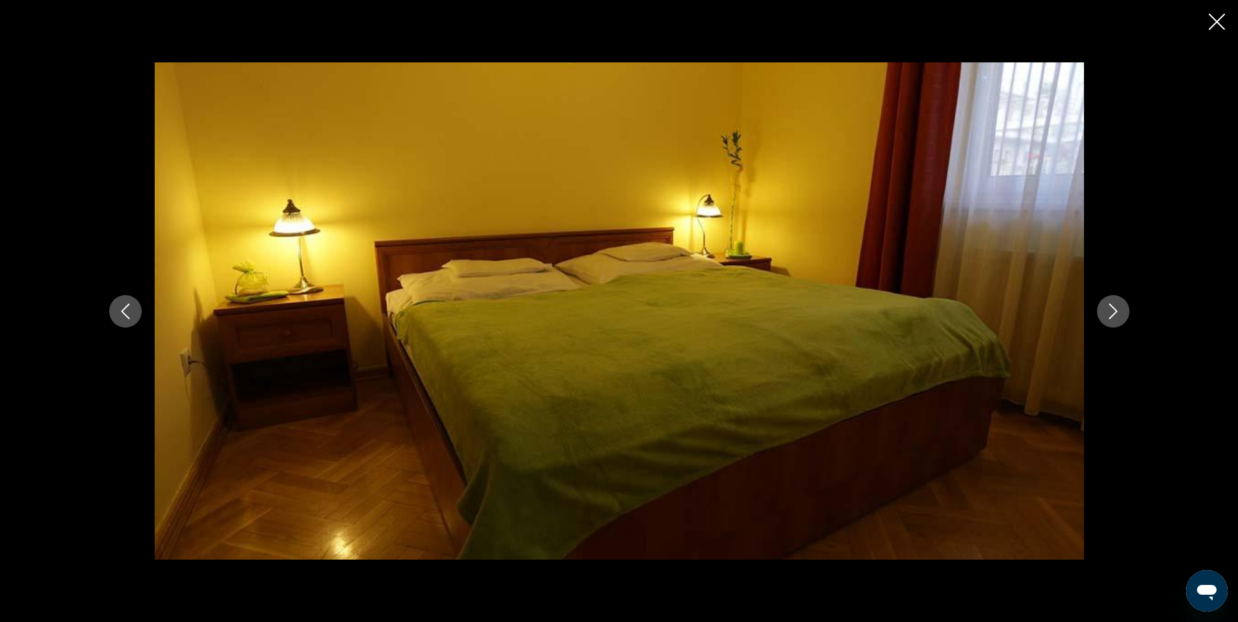
click at [1114, 310] on icon "Next image" at bounding box center [1114, 312] width 16 height 16
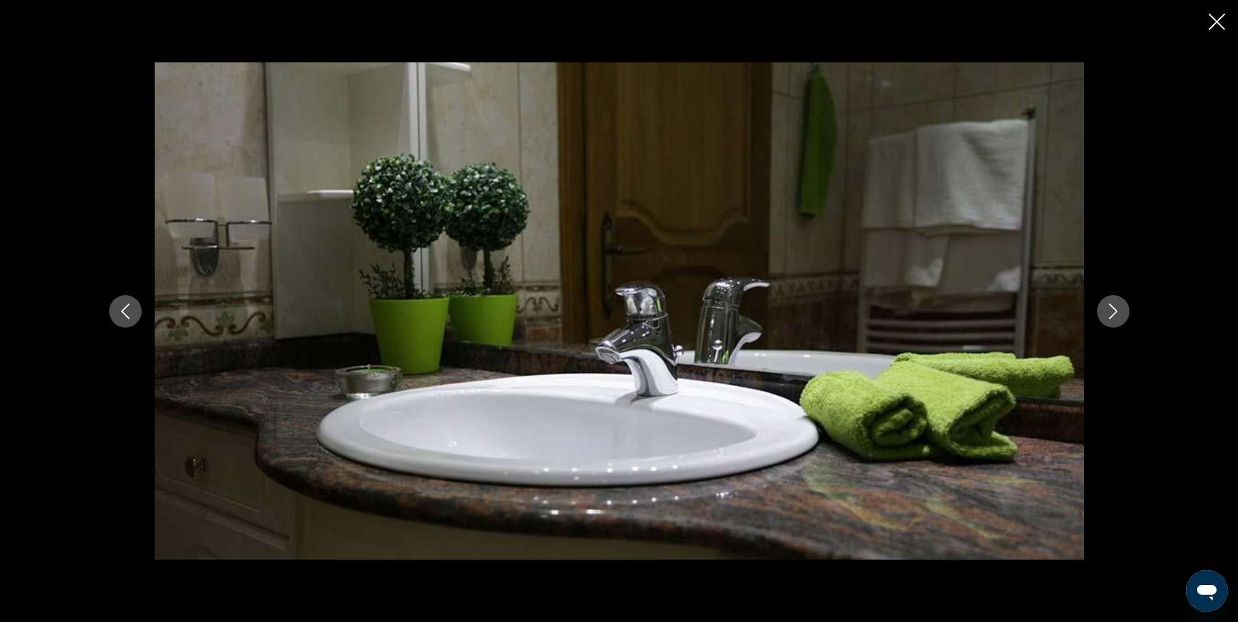
click at [1114, 310] on icon "Next image" at bounding box center [1114, 312] width 16 height 16
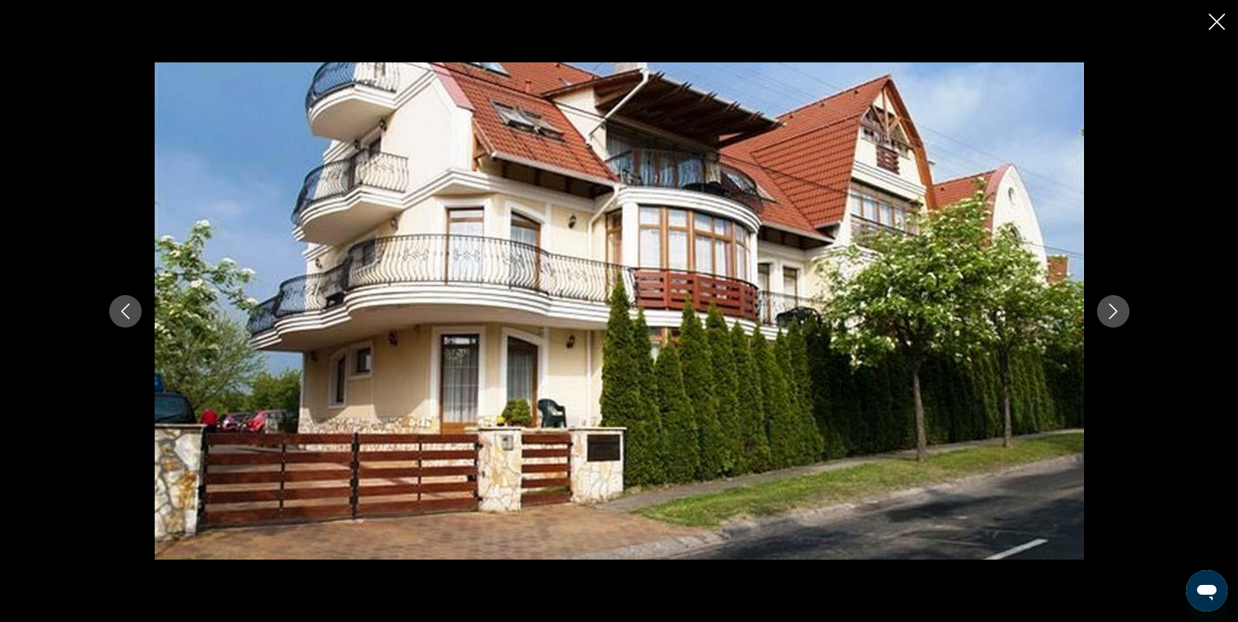
click at [1114, 310] on icon "Next image" at bounding box center [1114, 312] width 16 height 16
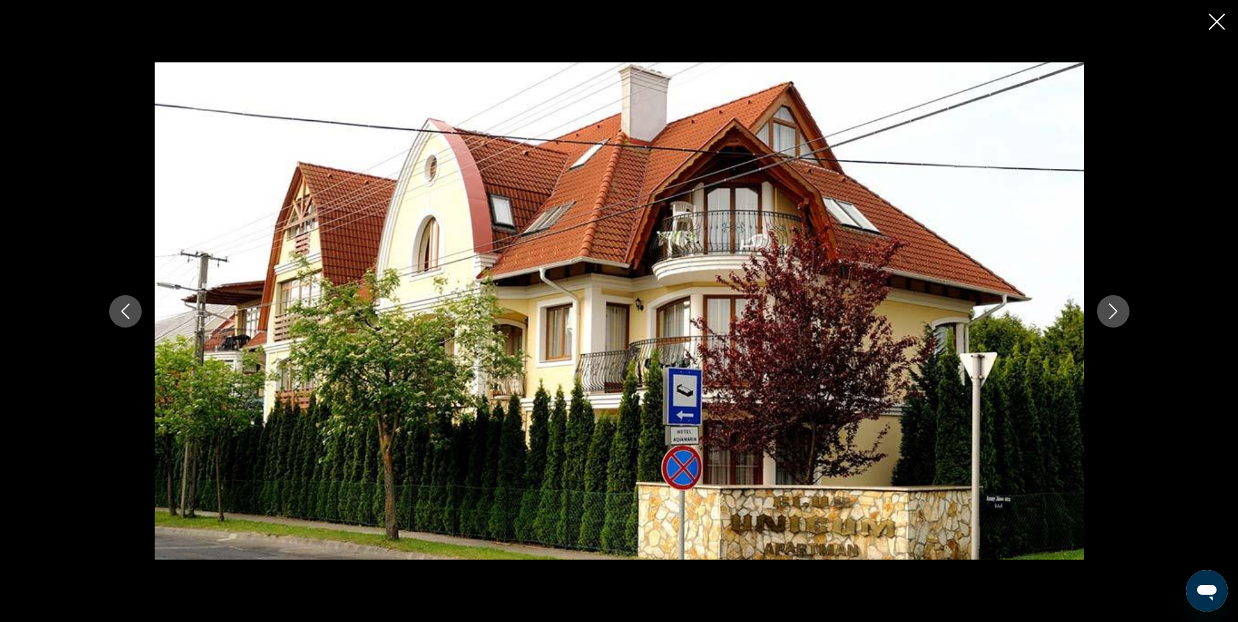
click at [1220, 21] on icon "Close slideshow" at bounding box center [1217, 22] width 16 height 16
